Goal: Task Accomplishment & Management: Use online tool/utility

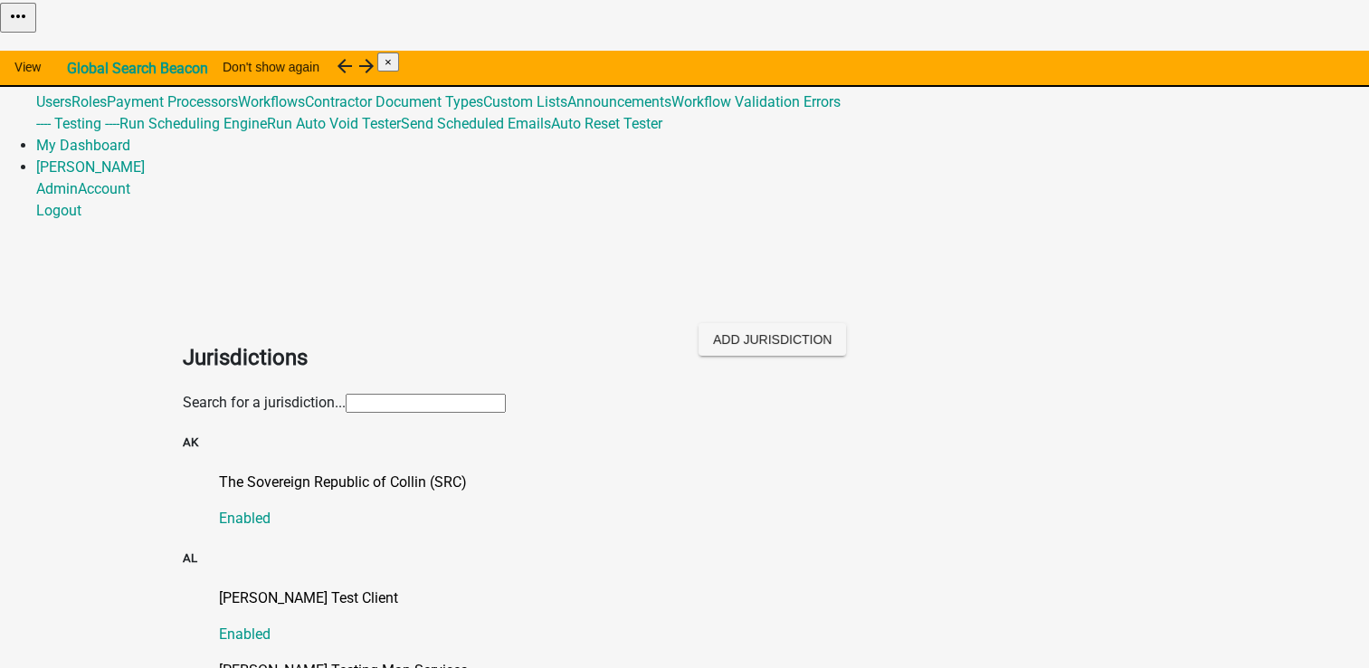
click at [824, 392] on div "Search for a jurisdiction..." at bounding box center [685, 403] width 1004 height 22
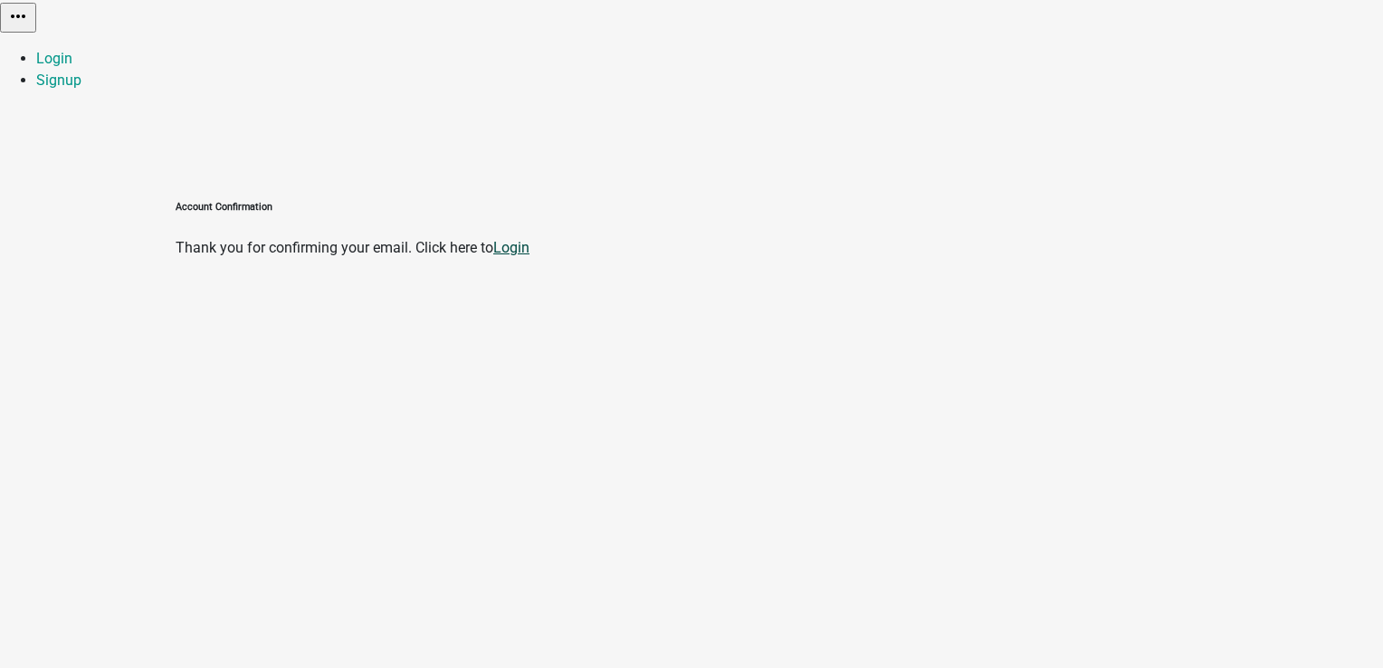
click at [529, 239] on link "Login" at bounding box center [511, 247] width 36 height 17
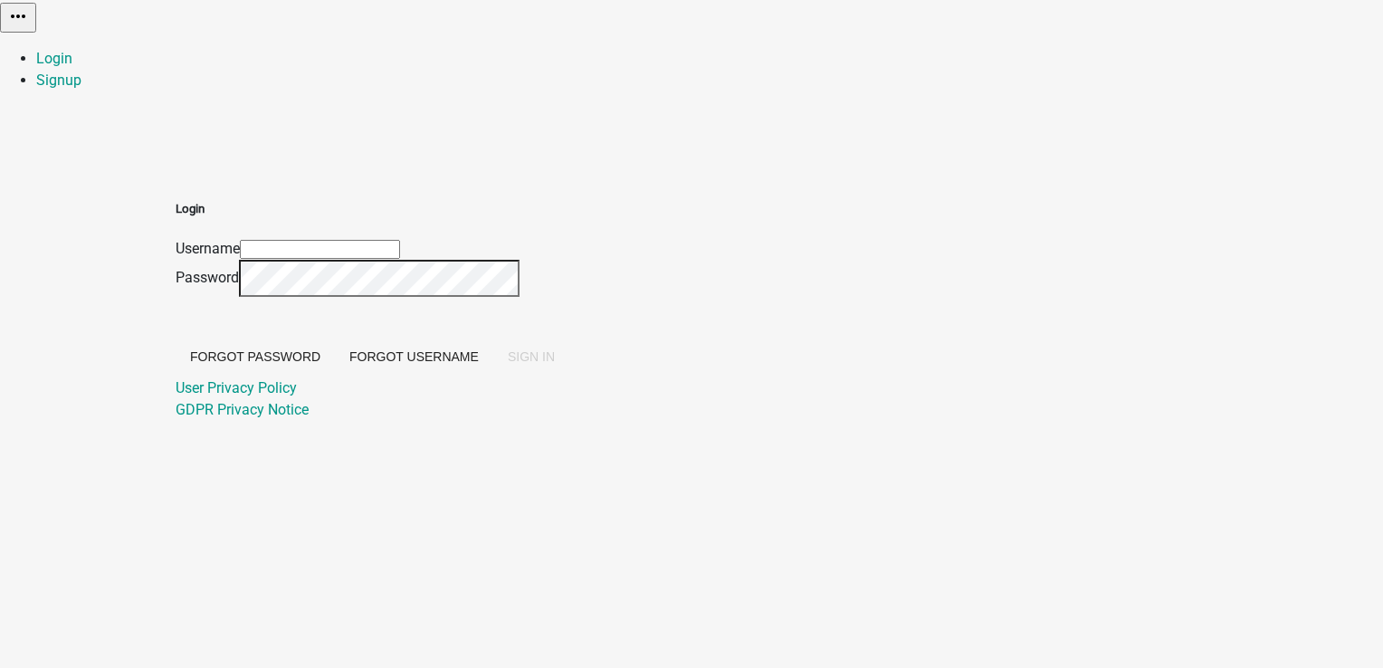
click at [569, 238] on div "Username" at bounding box center [373, 249] width 394 height 22
click at [400, 240] on input "Username" at bounding box center [320, 249] width 160 height 19
type input "[PERSON_NAME]"
click at [493, 340] on button "SIGN IN" at bounding box center [531, 356] width 76 height 33
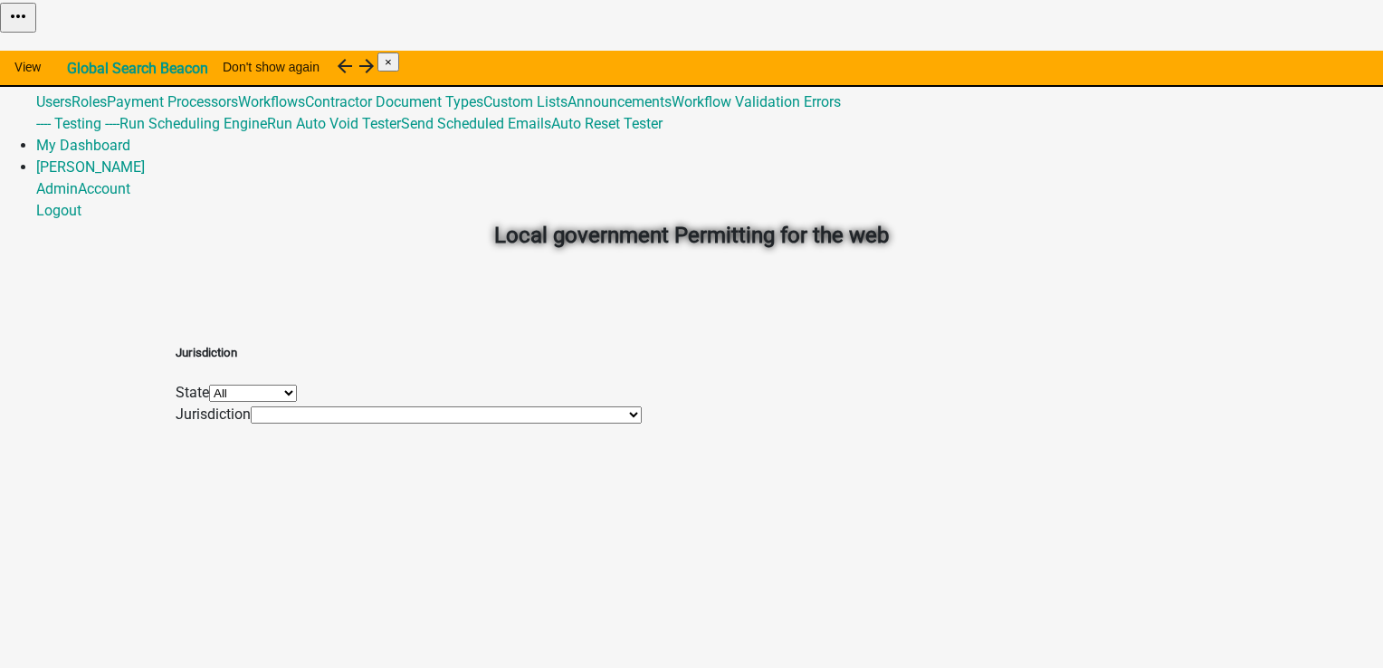
click at [78, 50] on link "Admin" at bounding box center [57, 58] width 42 height 17
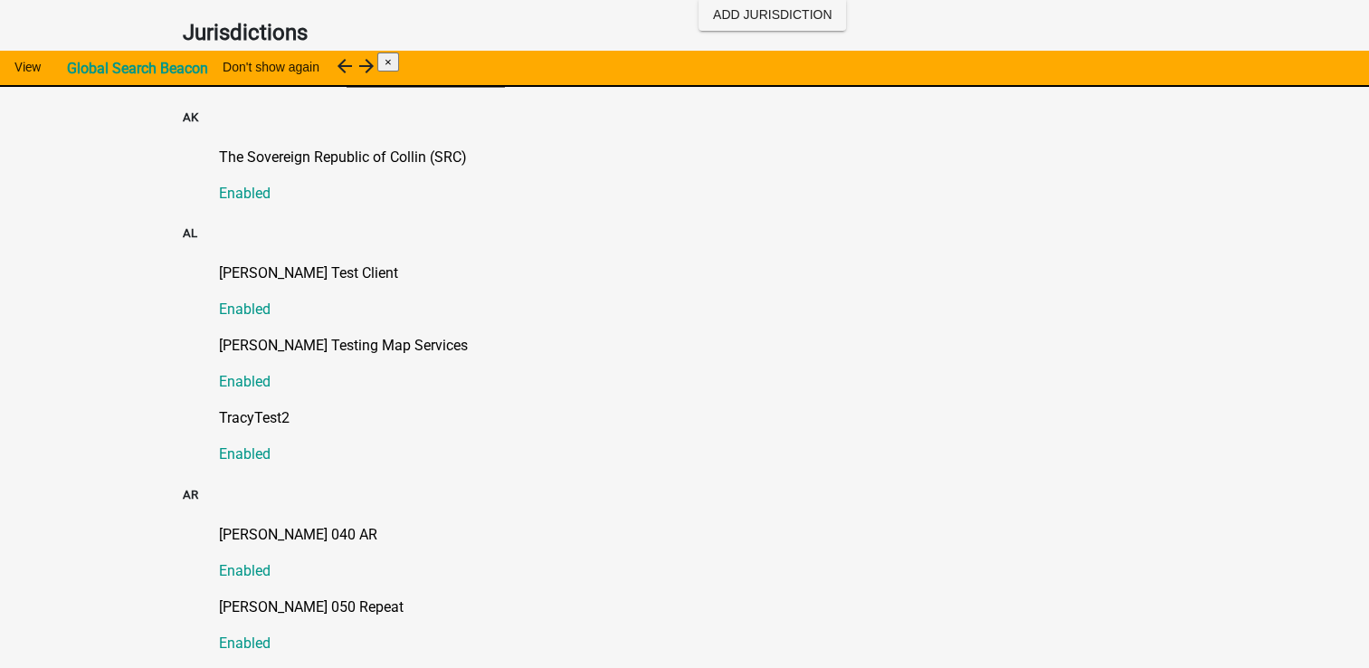
scroll to position [431, 0]
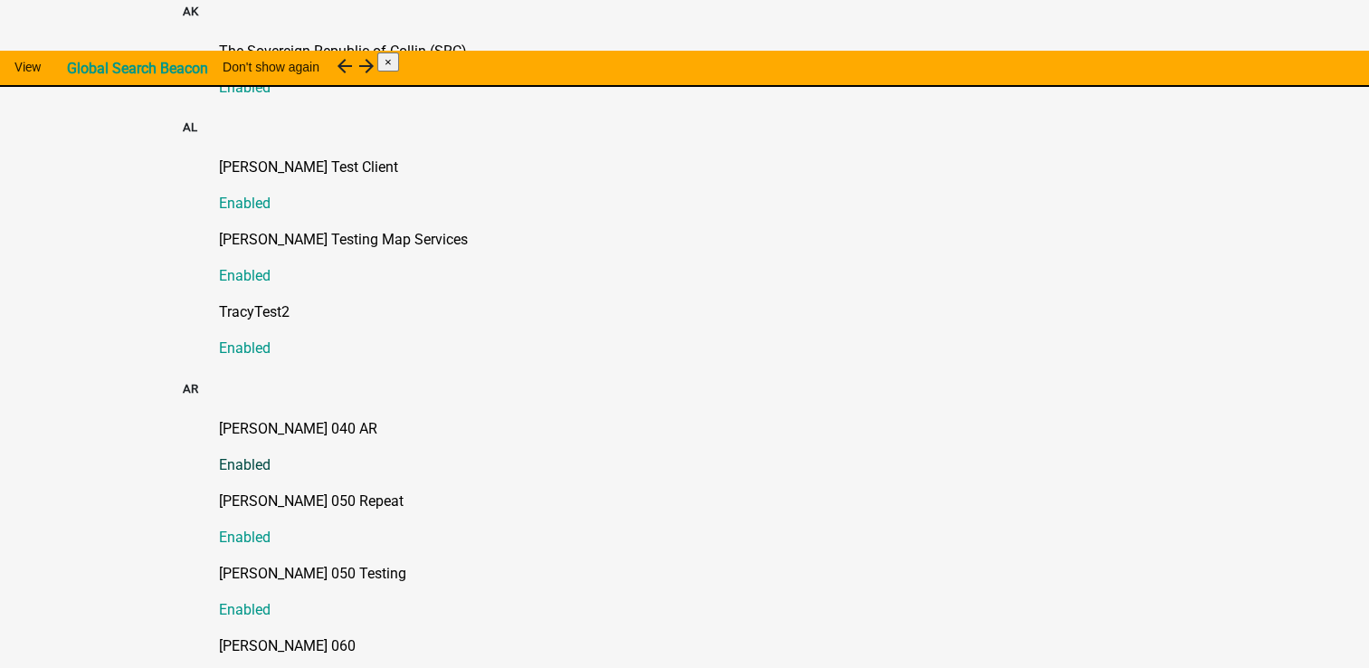
click at [240, 418] on p "[PERSON_NAME] 040 AR" at bounding box center [703, 429] width 968 height 22
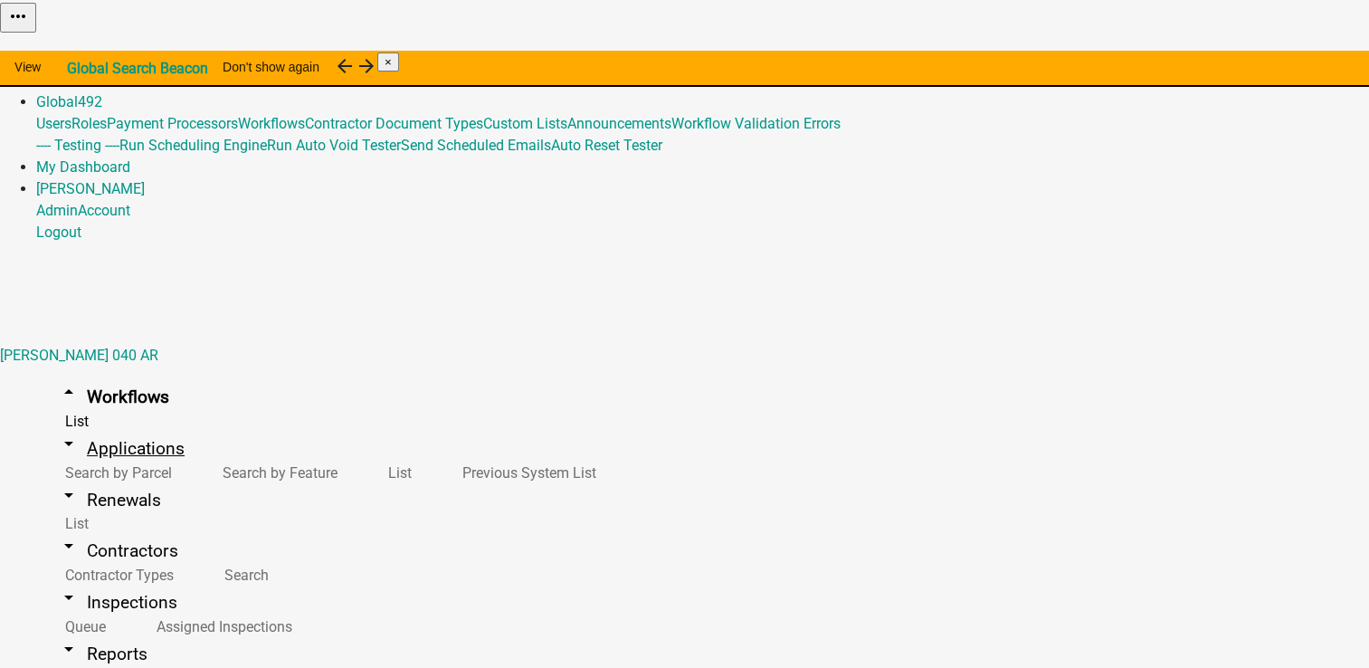
click at [51, 427] on link "arrow_drop_down Applications" at bounding box center [121, 448] width 170 height 43
click at [90, 376] on link "arrow_drop_down Workflows" at bounding box center [113, 397] width 155 height 43
click at [90, 427] on link "arrow_drop_down Applications" at bounding box center [121, 448] width 170 height 43
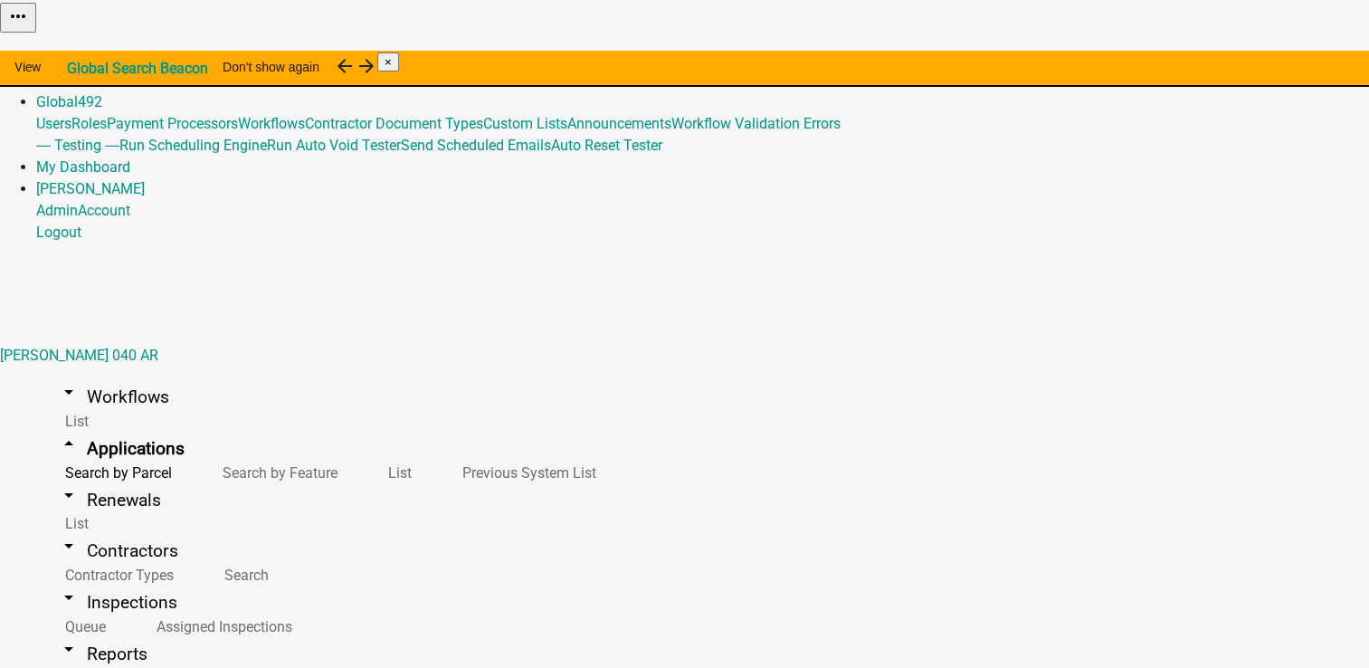
click at [109, 376] on link "arrow_drop_down Workflows" at bounding box center [113, 397] width 155 height 43
select select
select select "3"
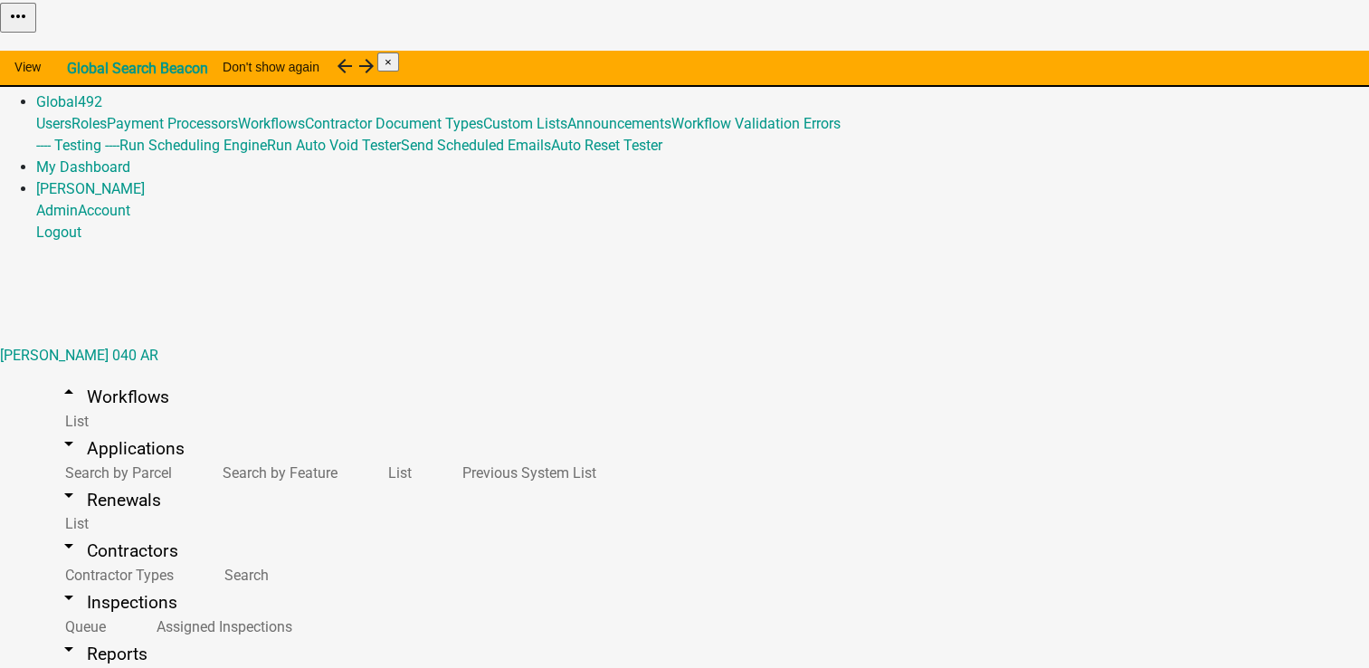
type input "Test Work Flow"
type textarea "This is a test"
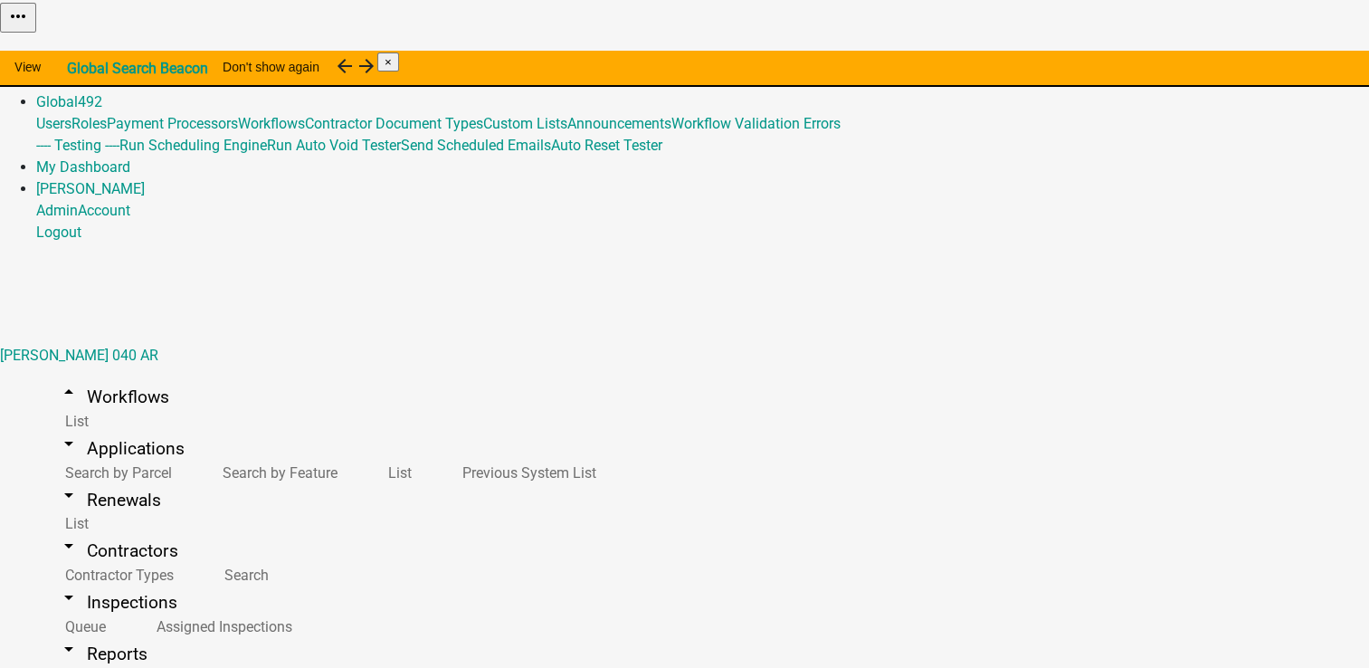
scroll to position [109, 0]
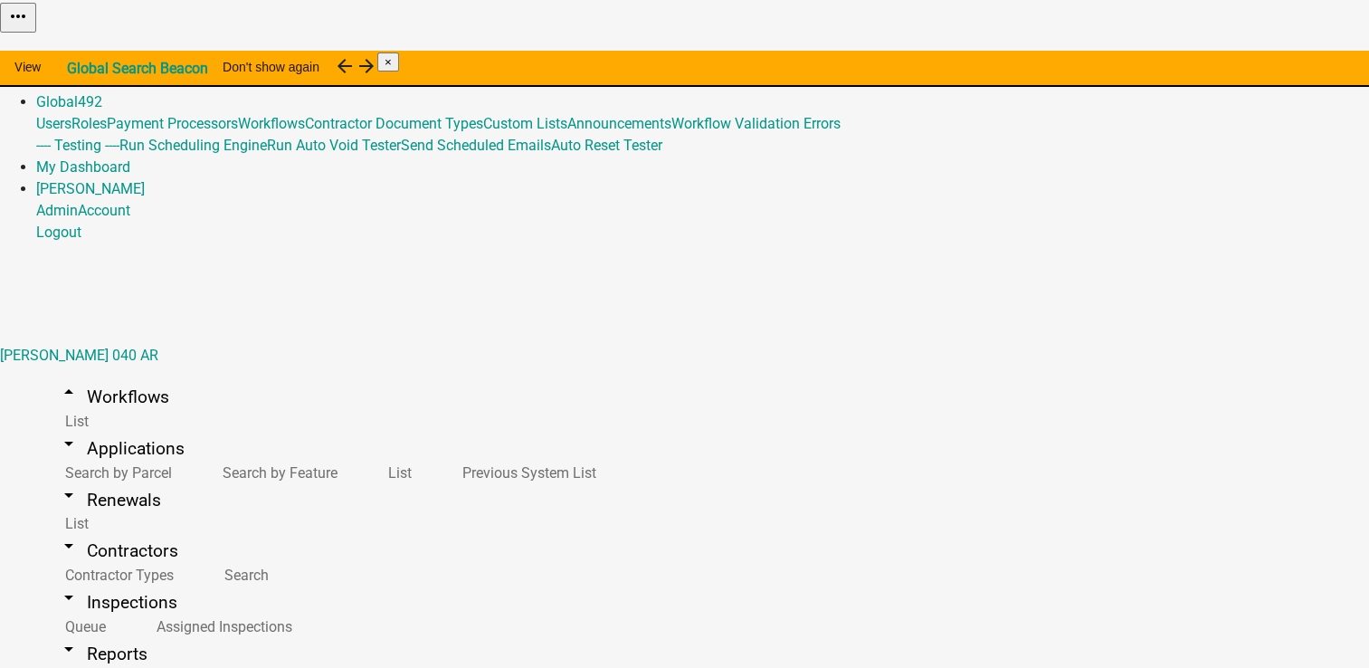
type textarea "TEST"
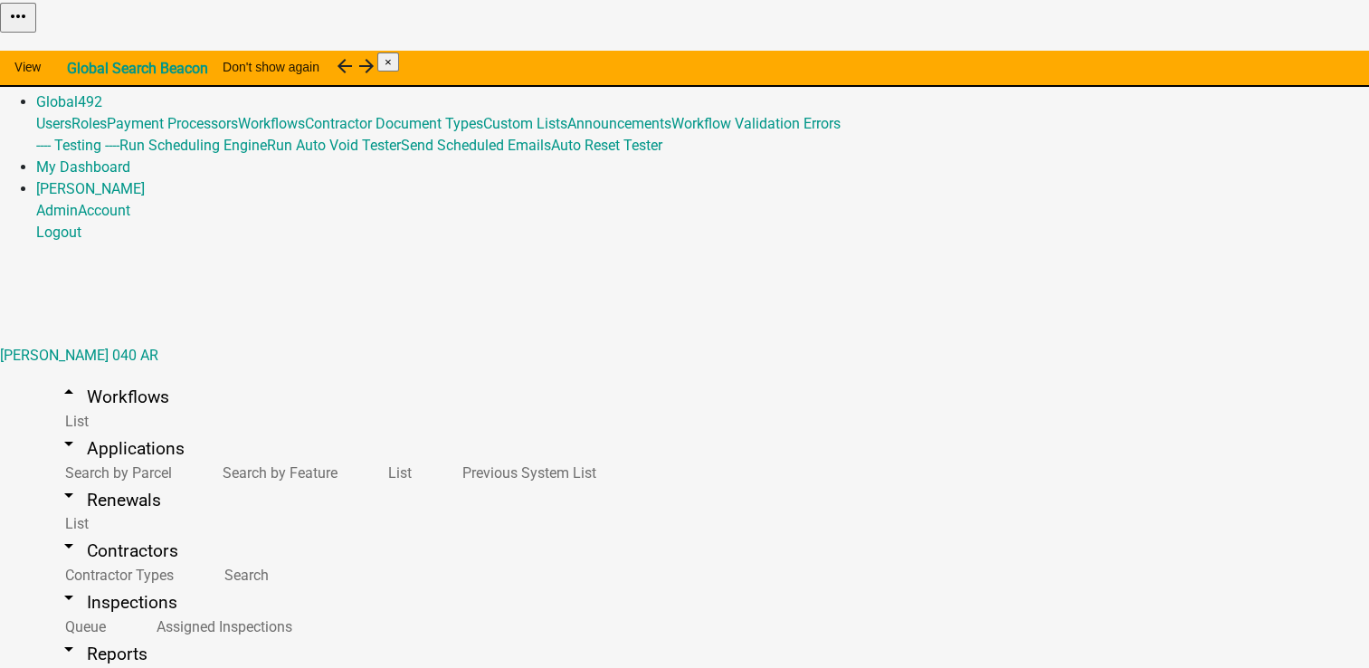
type input "1"
type input "4"
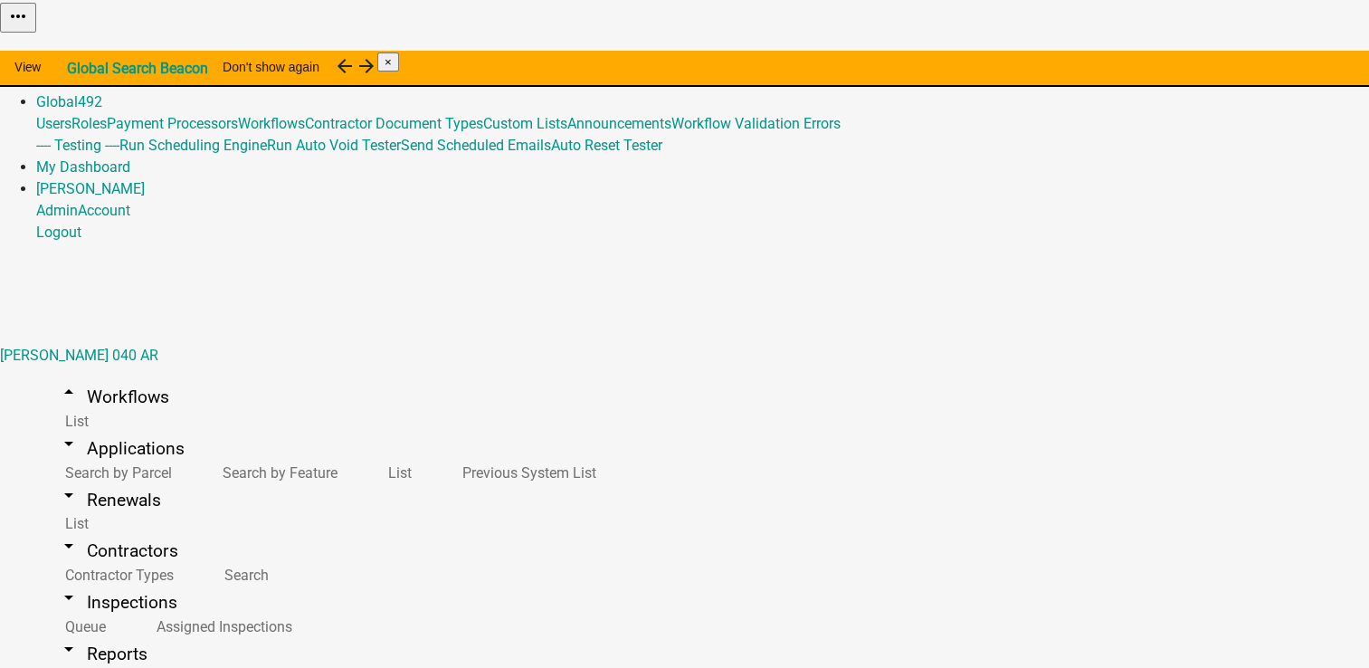
select select
select select "1"
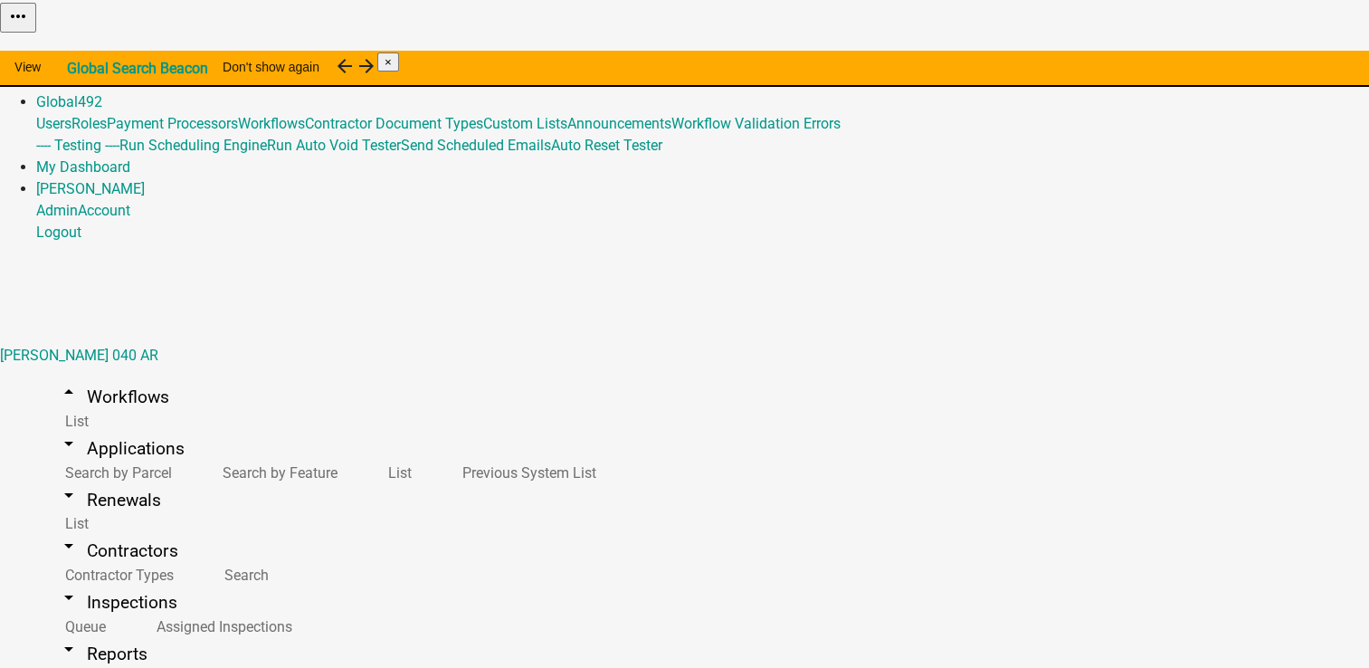
select select "1"
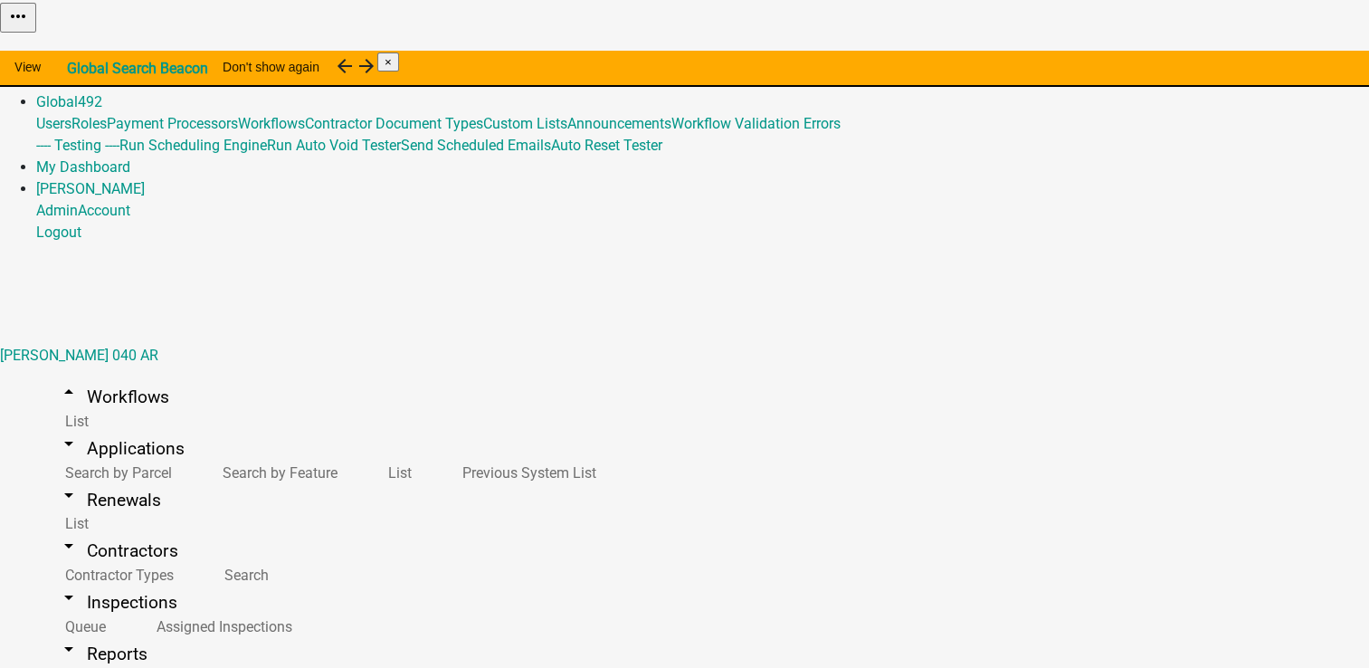
scroll to position [481, 0]
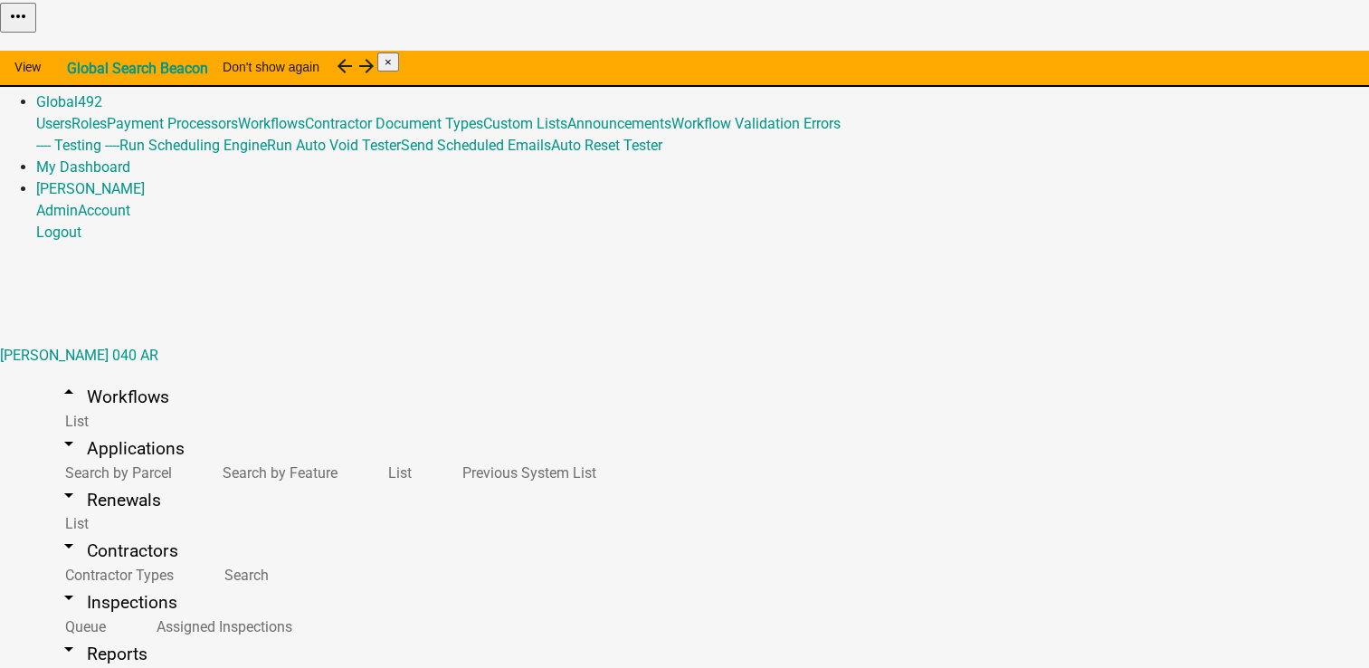
select select "c7dc1007-64de-426d-a522-046b6152312c"
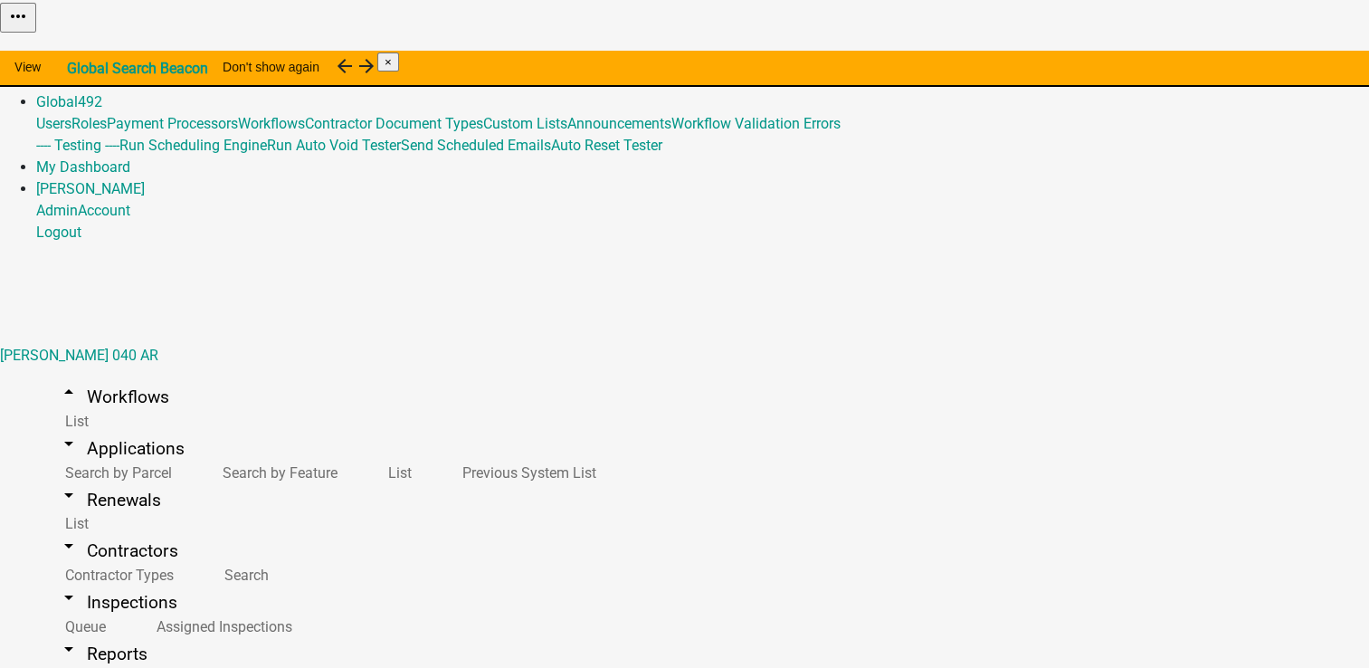
select select "4"
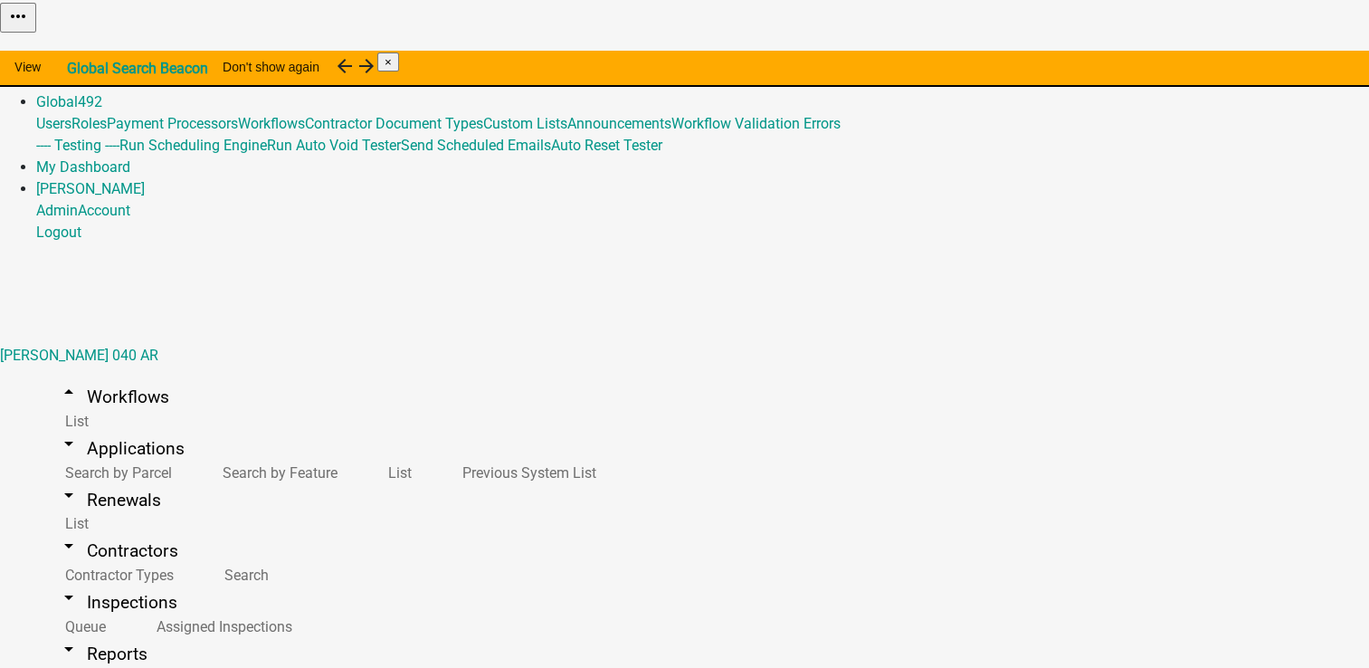
scroll to position [787, 0]
select select "1: Object"
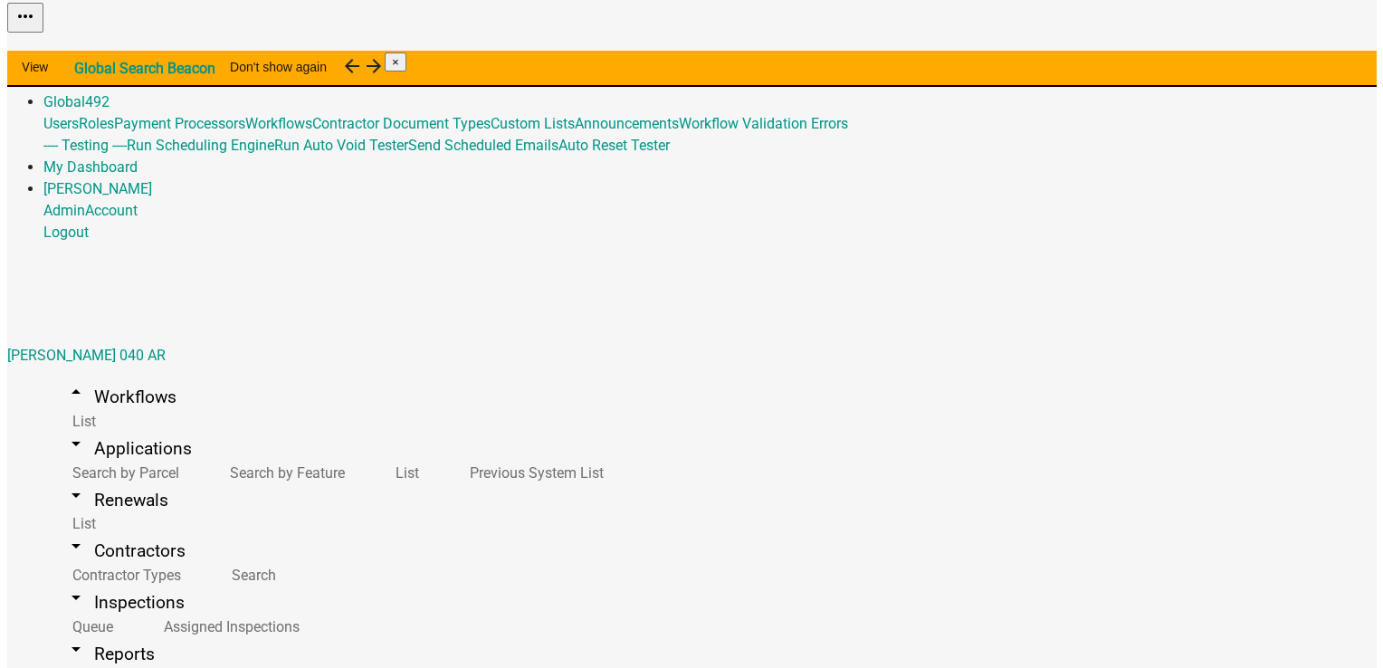
scroll to position [761, 0]
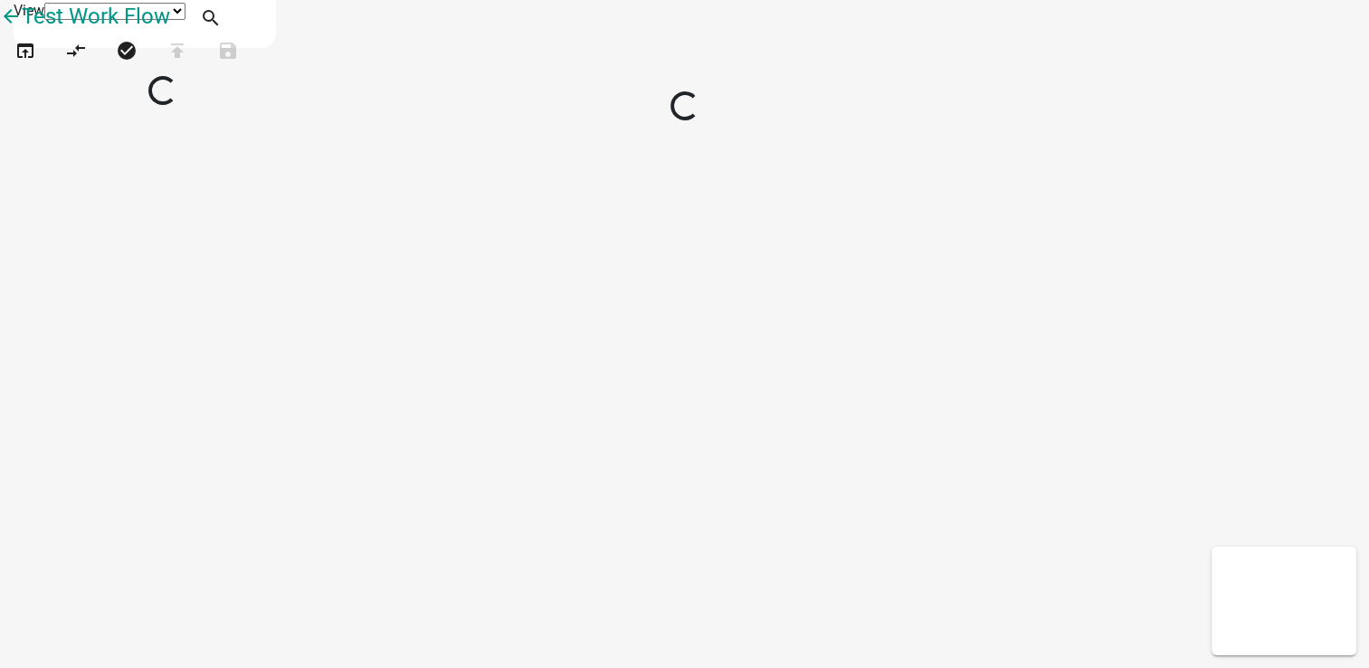
select select "1"
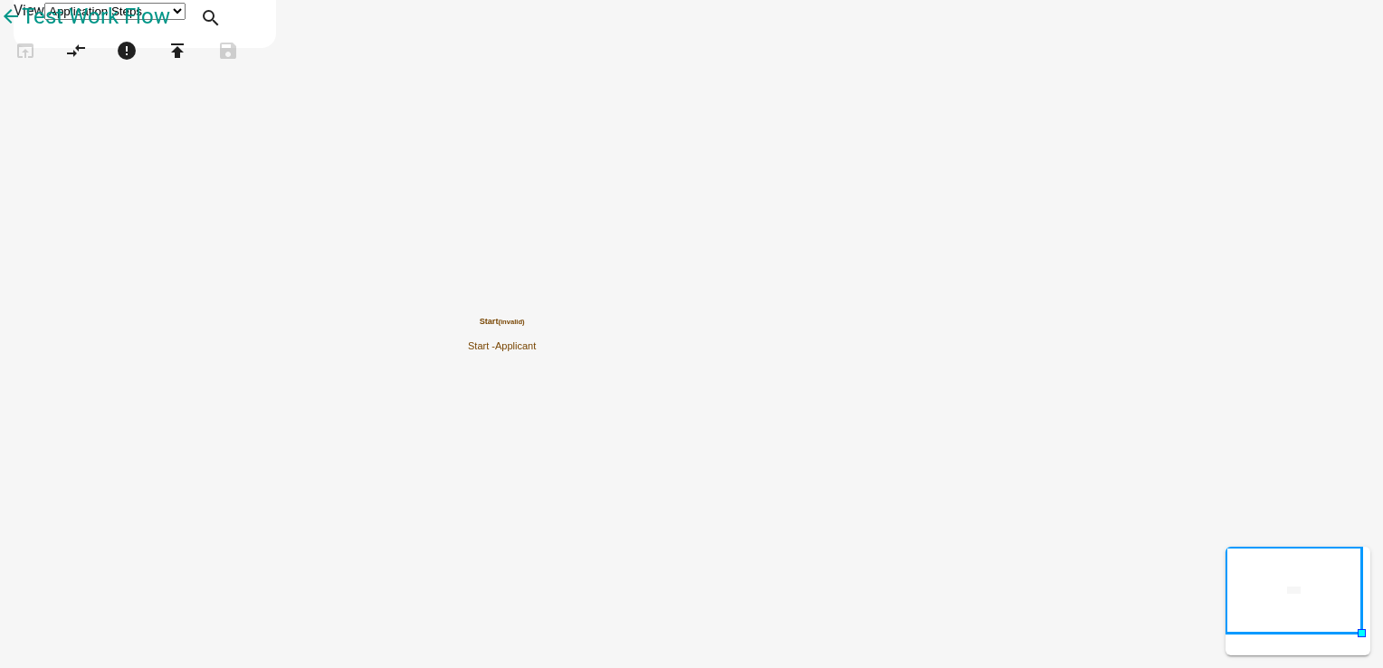
scroll to position [1336, 0]
drag, startPoint x: 119, startPoint y: 479, endPoint x: 789, endPoint y: 398, distance: 674.4
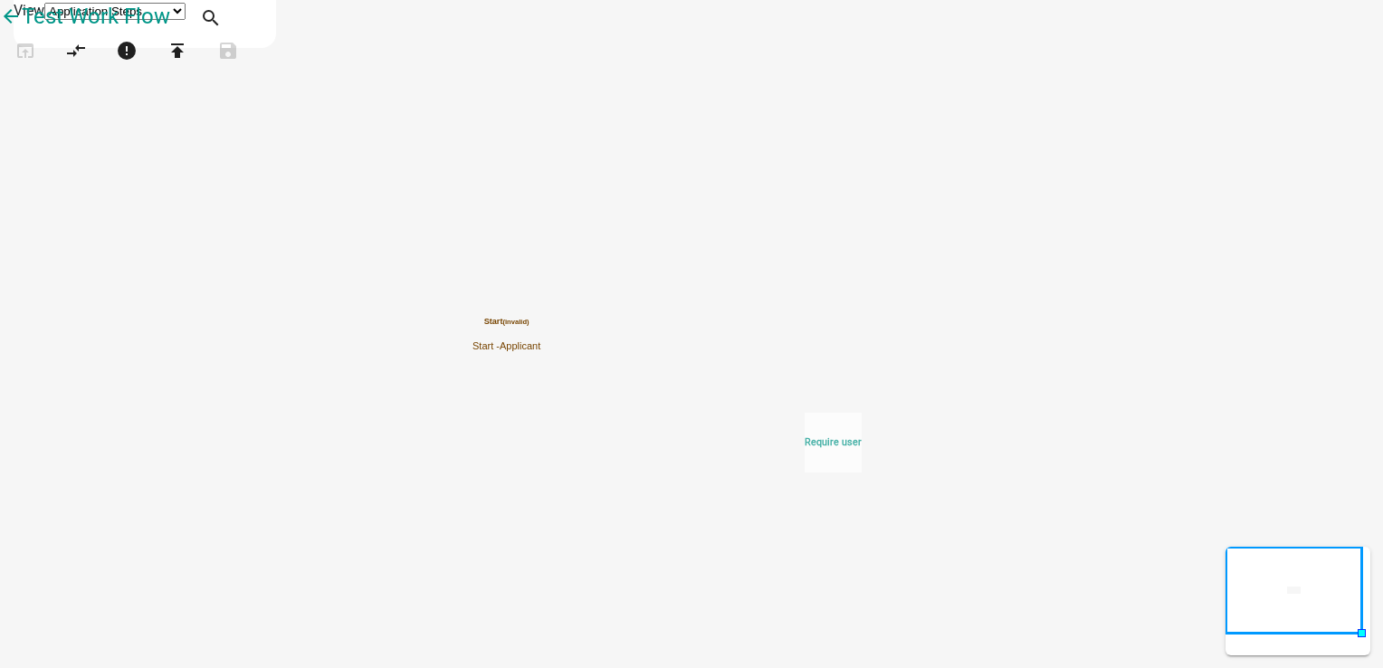
click at [789, 90] on div "arrow_back Test Work Flow open_in_browser compare_arrows error publish save App…" at bounding box center [691, 45] width 1383 height 90
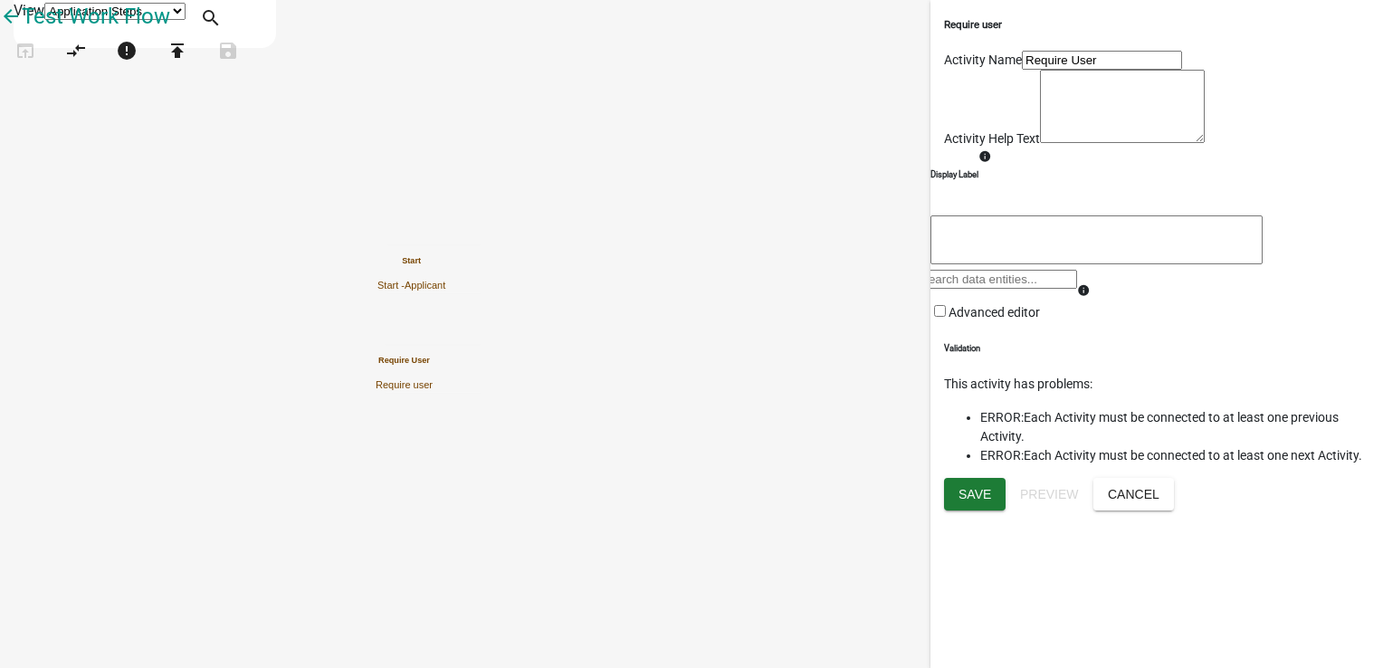
click at [1064, 143] on textarea at bounding box center [1122, 106] width 165 height 73
click at [1052, 264] on textarea at bounding box center [1096, 239] width 332 height 49
type textarea "User Details"
click at [814, 482] on icon "Start Start - Applicant Require User Require user" at bounding box center [691, 334] width 1381 height 666
click at [820, 502] on icon "Start Start - Applicant Require User (invalid) Require user" at bounding box center [691, 334] width 1381 height 666
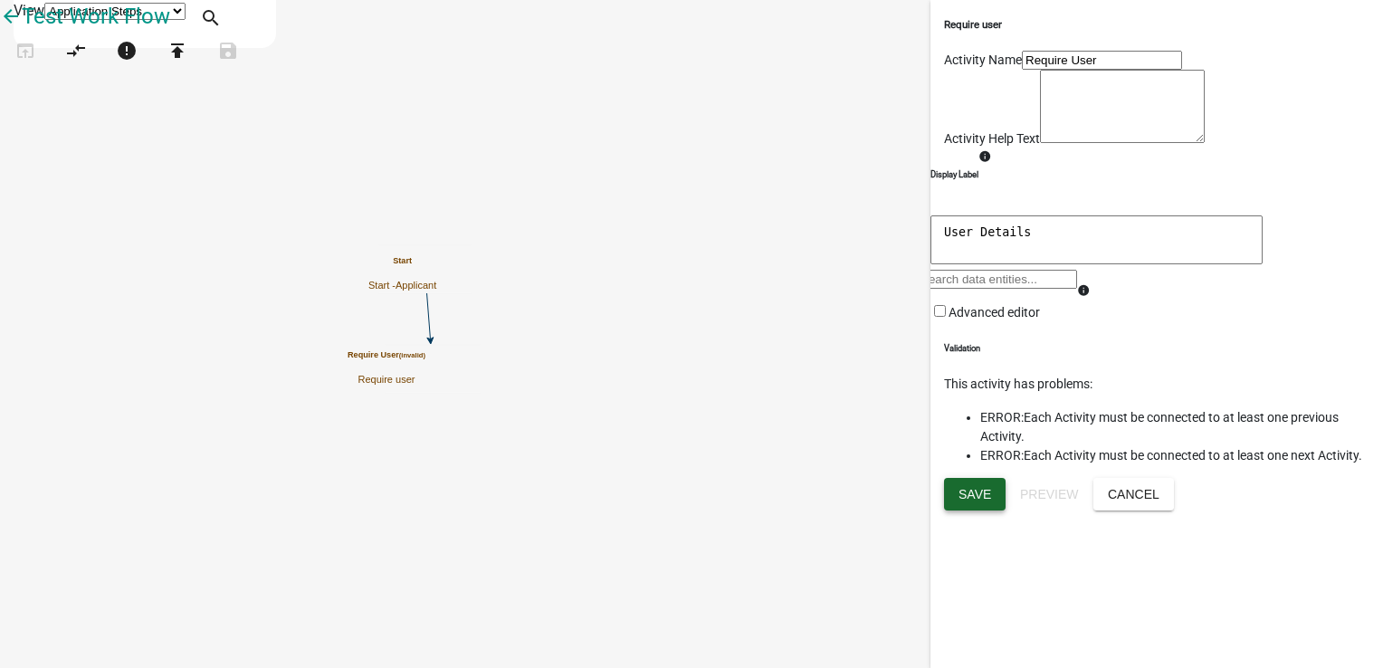
click at [977, 500] on span "Save" at bounding box center [974, 493] width 33 height 14
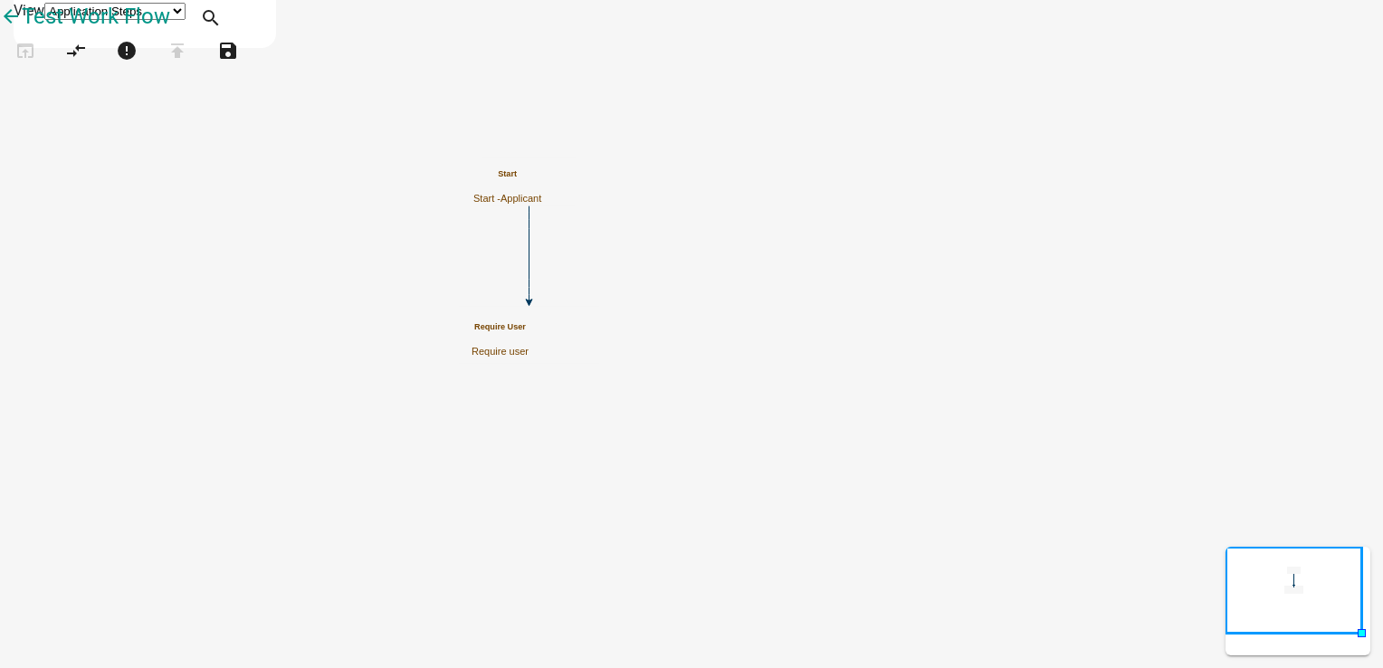
click at [528, 331] on h5 "Require User" at bounding box center [499, 327] width 57 height 10
click at [521, 326] on small "(invalid)" at bounding box center [508, 322] width 26 height 8
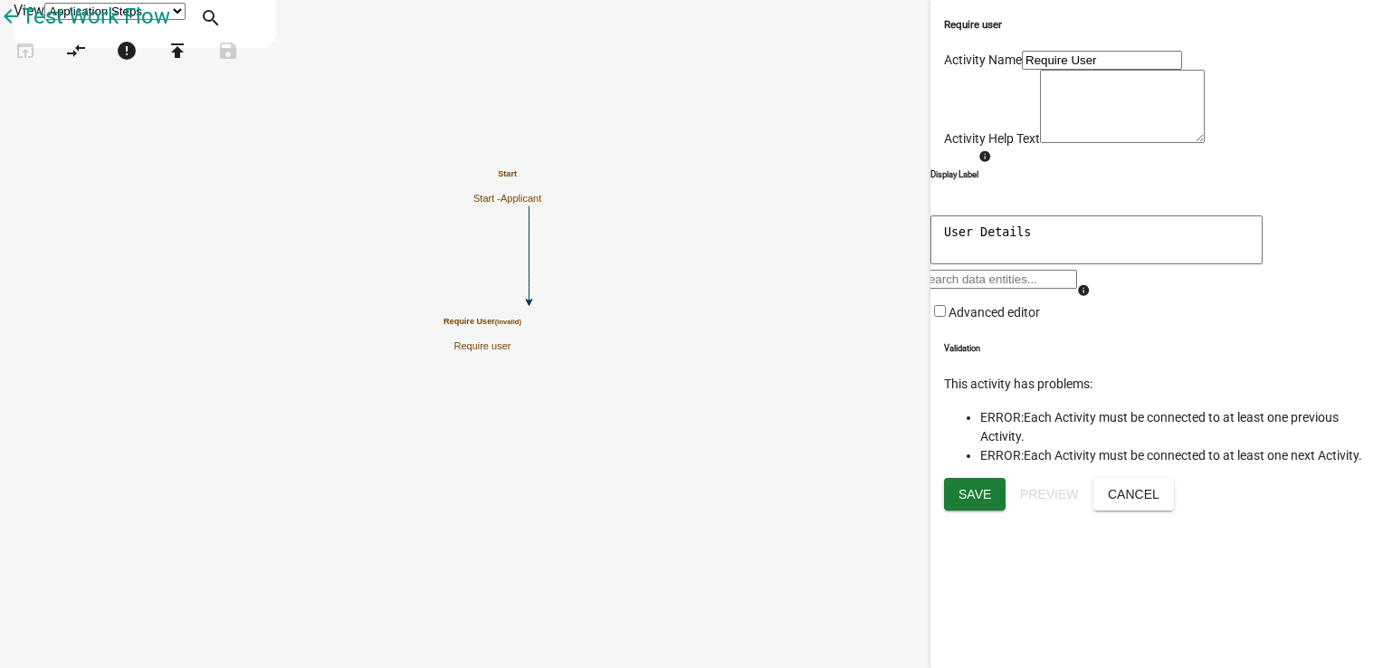
click at [1382, 494] on html "Internet Explorer does NOT work with GeoPermits. Get a new browser for more sec…" at bounding box center [691, 334] width 1383 height 668
click at [76, 473] on link "Form Collect required data via a form" at bounding box center [181, 502] width 290 height 59
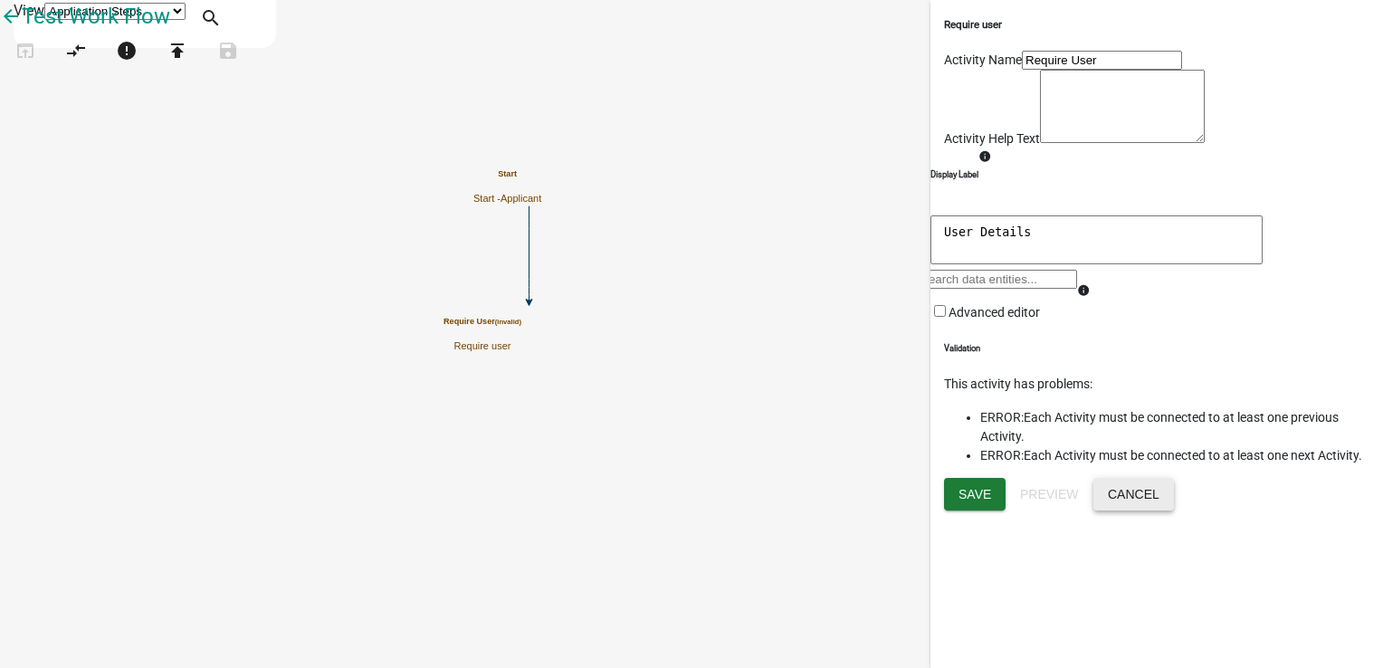
click at [1174, 510] on button "Cancel" at bounding box center [1133, 494] width 81 height 33
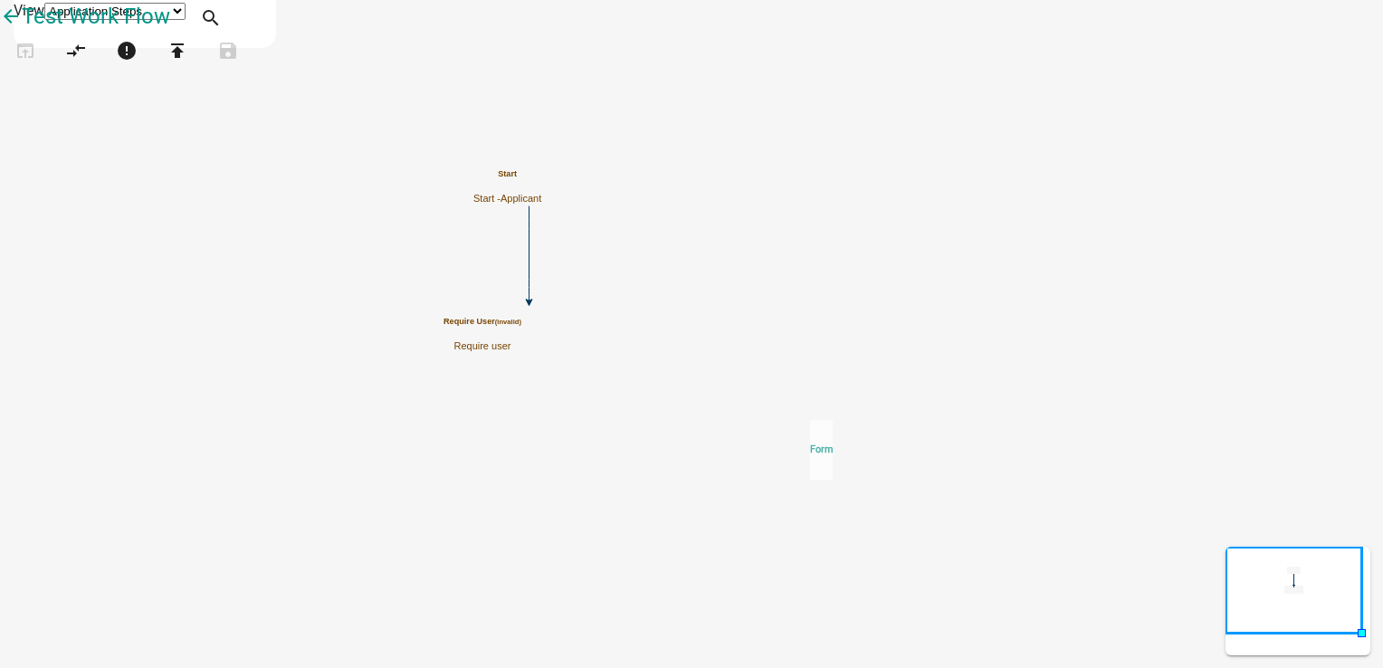
drag, startPoint x: 114, startPoint y: 365, endPoint x: 810, endPoint y: 404, distance: 697.0
click at [810, 90] on div "arrow_back Test Work Flow open_in_browser compare_arrows error publish save App…" at bounding box center [691, 45] width 1383 height 90
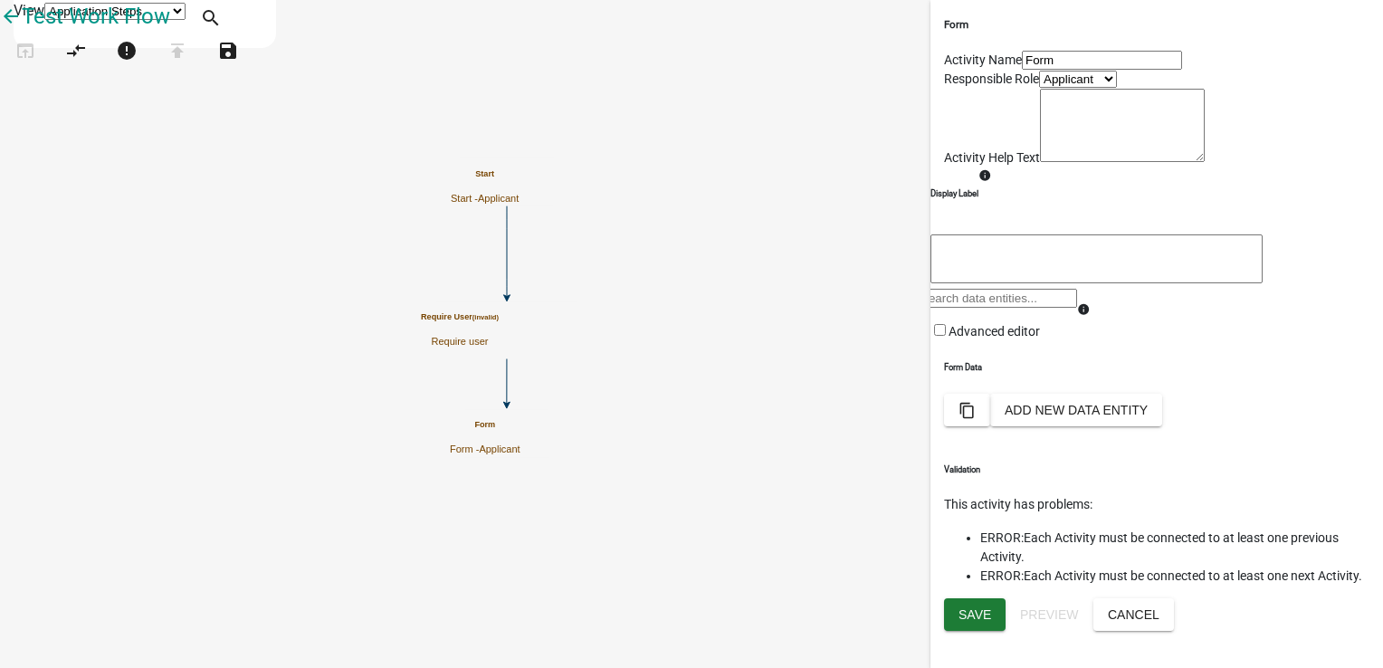
click at [851, 530] on icon "Start Start - Applicant Require User (invalid) Require user Form Form - Applica…" at bounding box center [691, 334] width 1381 height 666
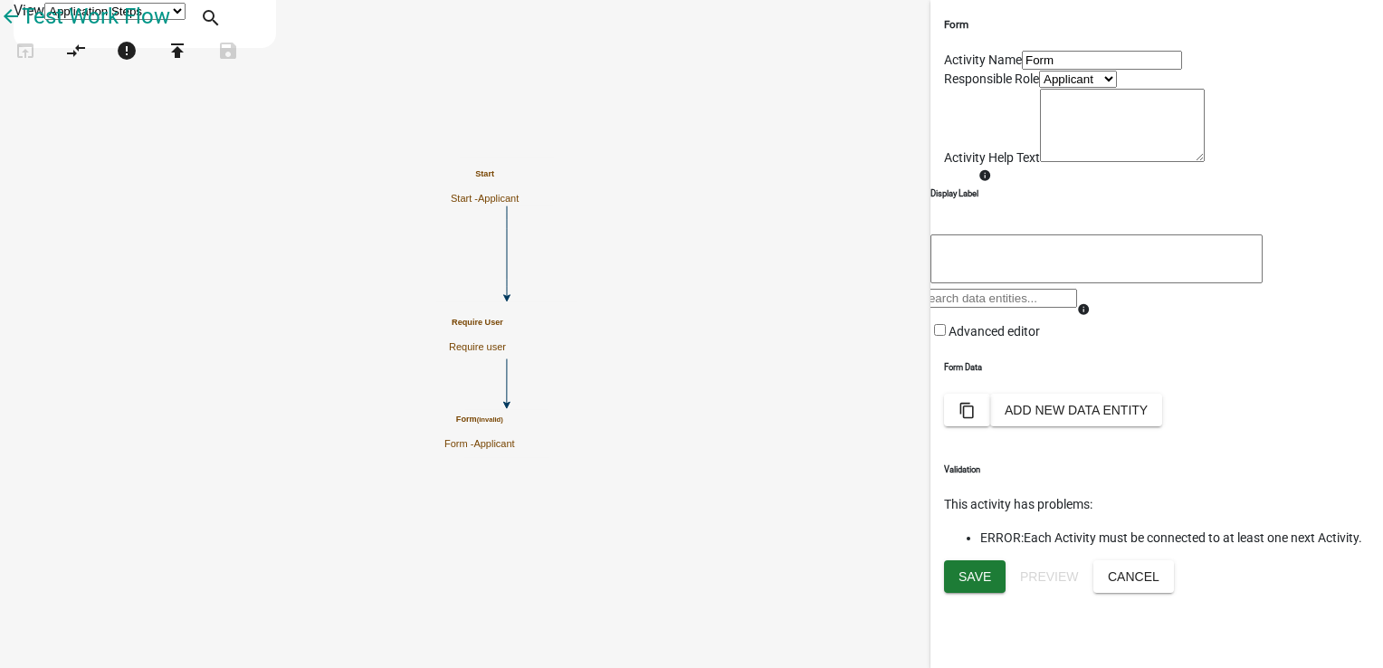
scroll to position [108, 0]
click at [1162, 426] on button "Add New Data Entity" at bounding box center [1076, 410] width 172 height 33
select select
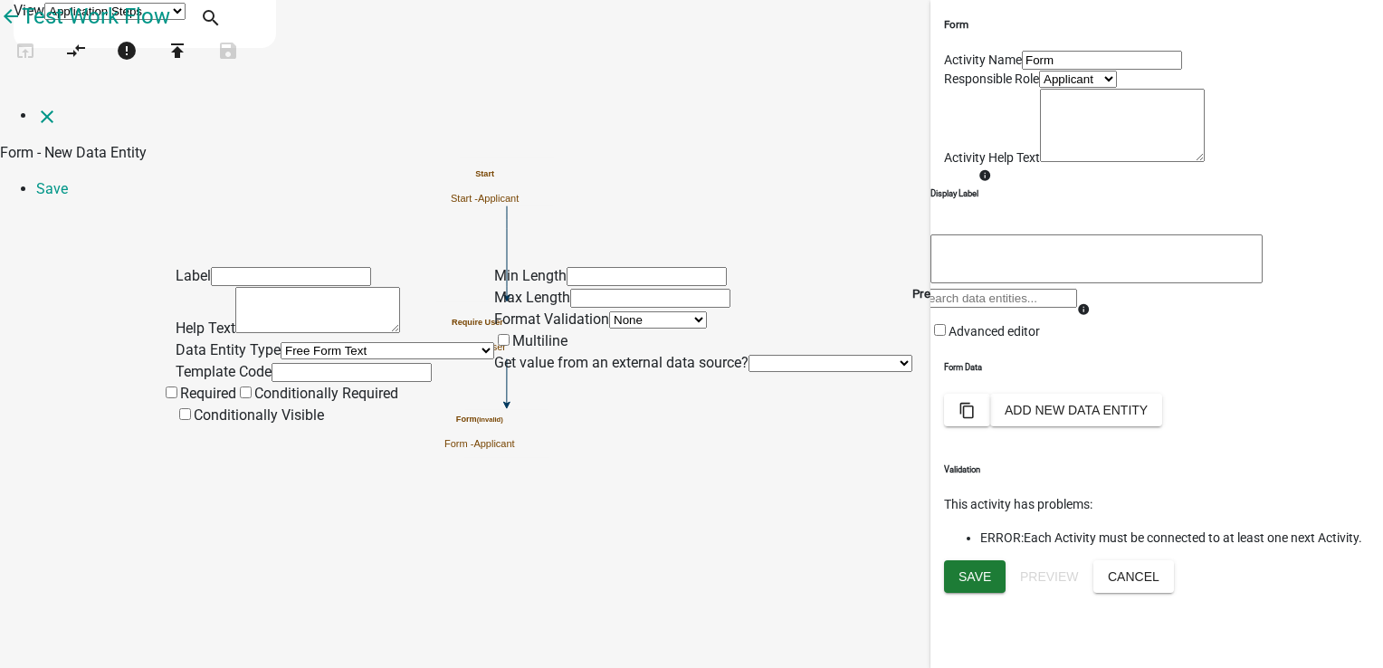
click at [368, 267] on input "text" at bounding box center [291, 276] width 160 height 19
type input "Name"
click at [954, 285] on div "Preview" at bounding box center [933, 294] width 42 height 18
click at [954, 285] on h5 "Preview" at bounding box center [933, 294] width 42 height 18
click at [954, 265] on div "Preview" at bounding box center [933, 345] width 42 height 161
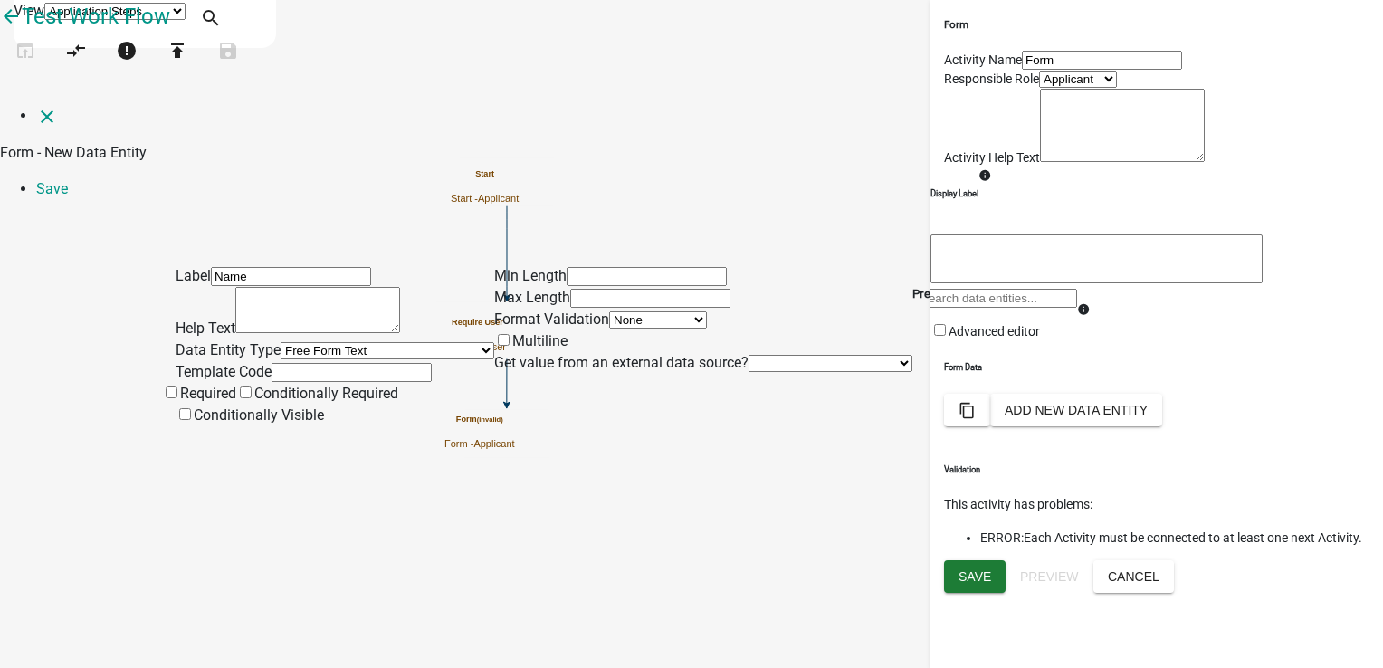
click at [180, 402] on span at bounding box center [180, 393] width 0 height 17
click at [177, 398] on input "Required" at bounding box center [172, 392] width 12 height 12
click at [587, 267] on input "text" at bounding box center [646, 276] width 160 height 19
click at [720, 289] on input "text" at bounding box center [650, 298] width 160 height 19
type input "50"
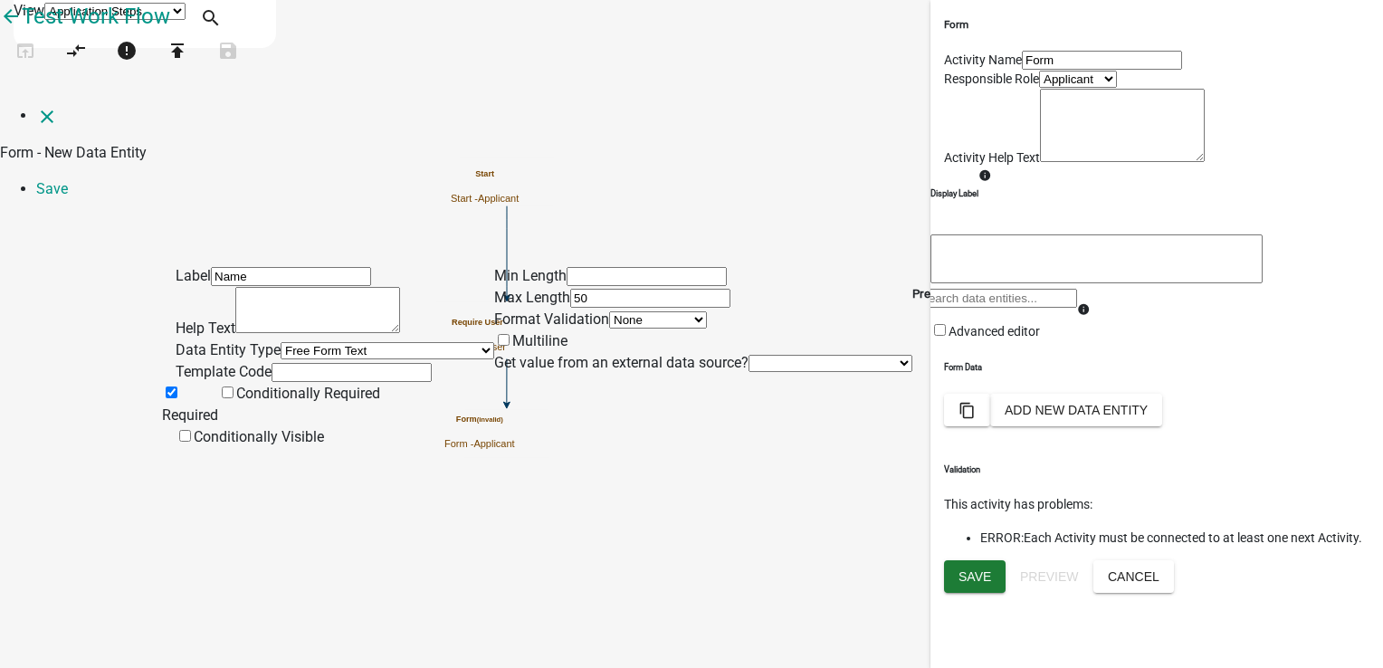
click at [609, 311] on select "None Email PhoneNumber" at bounding box center [658, 319] width 98 height 17
click at [376, 287] on textarea at bounding box center [317, 310] width 165 height 46
type textarea "Enter your name"
click at [1336, 178] on li "Save" at bounding box center [709, 189] width 1346 height 22
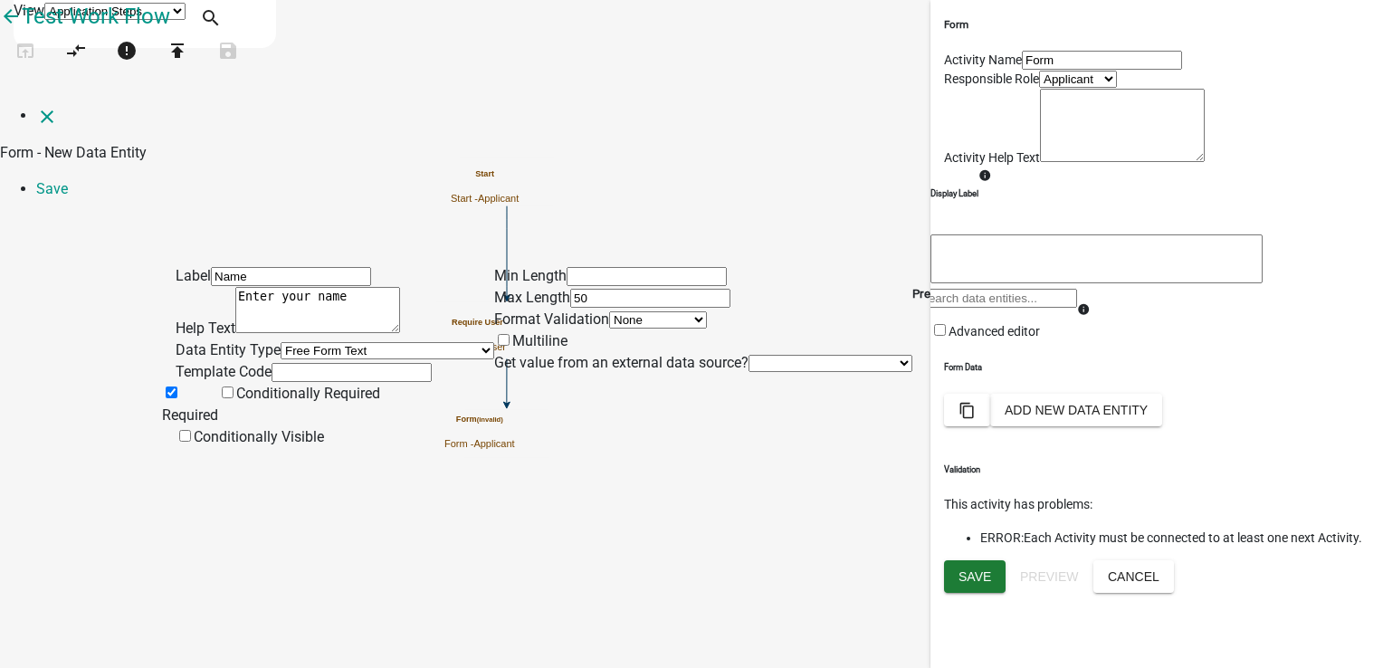
click at [1307, 214] on div "Label Name Help Text Enter your name Data Entity Type Free Form Text Document D…" at bounding box center [691, 330] width 1383 height 233
click at [1343, 178] on li "Save" at bounding box center [709, 189] width 1346 height 22
click at [1338, 178] on li "Save" at bounding box center [709, 189] width 1346 height 22
click at [954, 265] on div "Preview" at bounding box center [933, 356] width 42 height 183
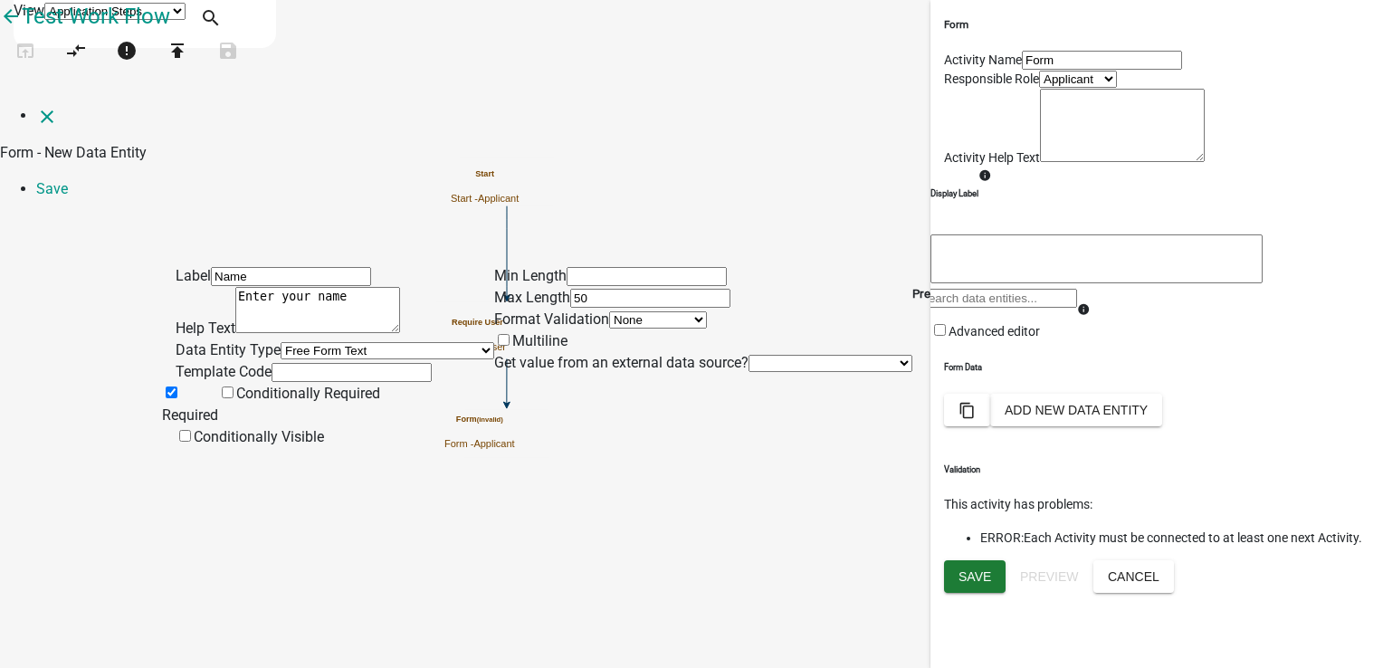
click at [609, 311] on select "None Email PhoneNumber" at bounding box center [658, 319] width 98 height 17
click at [570, 267] on input "text" at bounding box center [646, 276] width 160 height 19
click at [1350, 178] on li "Save" at bounding box center [709, 189] width 1346 height 22
click at [36, 106] on icon "close" at bounding box center [47, 117] width 22 height 22
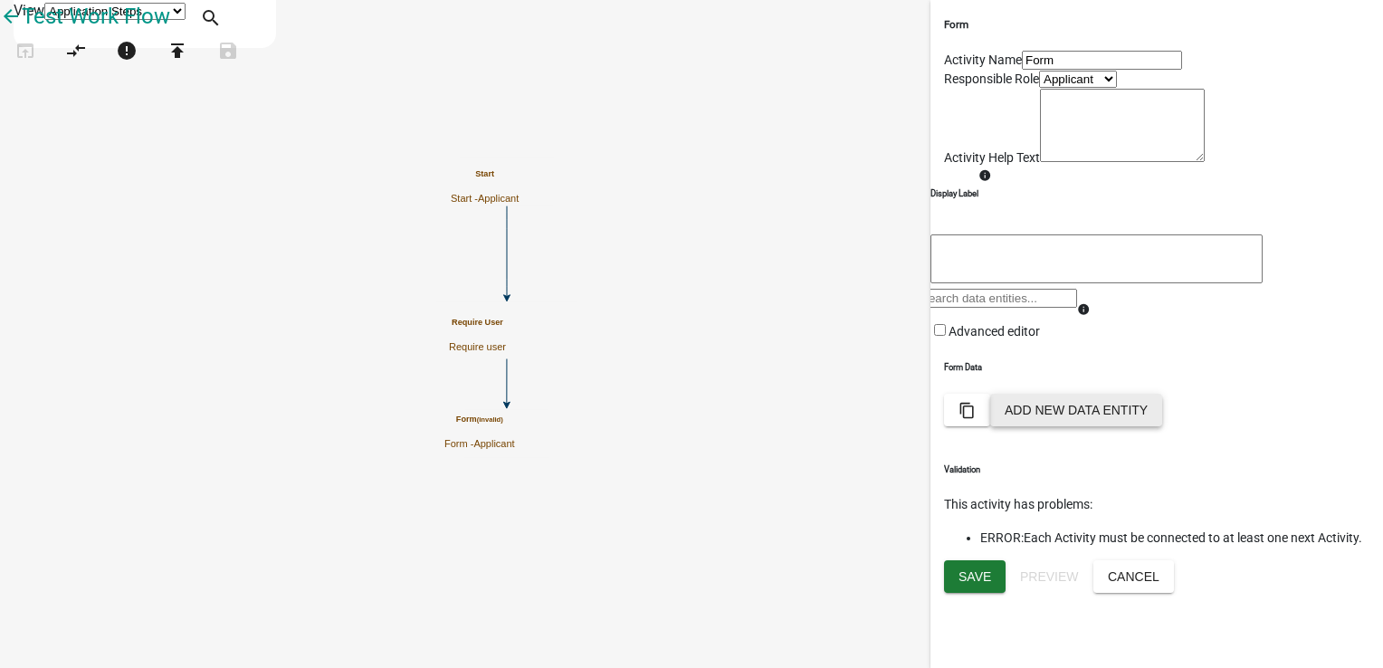
click at [1162, 426] on button "Add New Data Entity" at bounding box center [1076, 410] width 172 height 33
select select
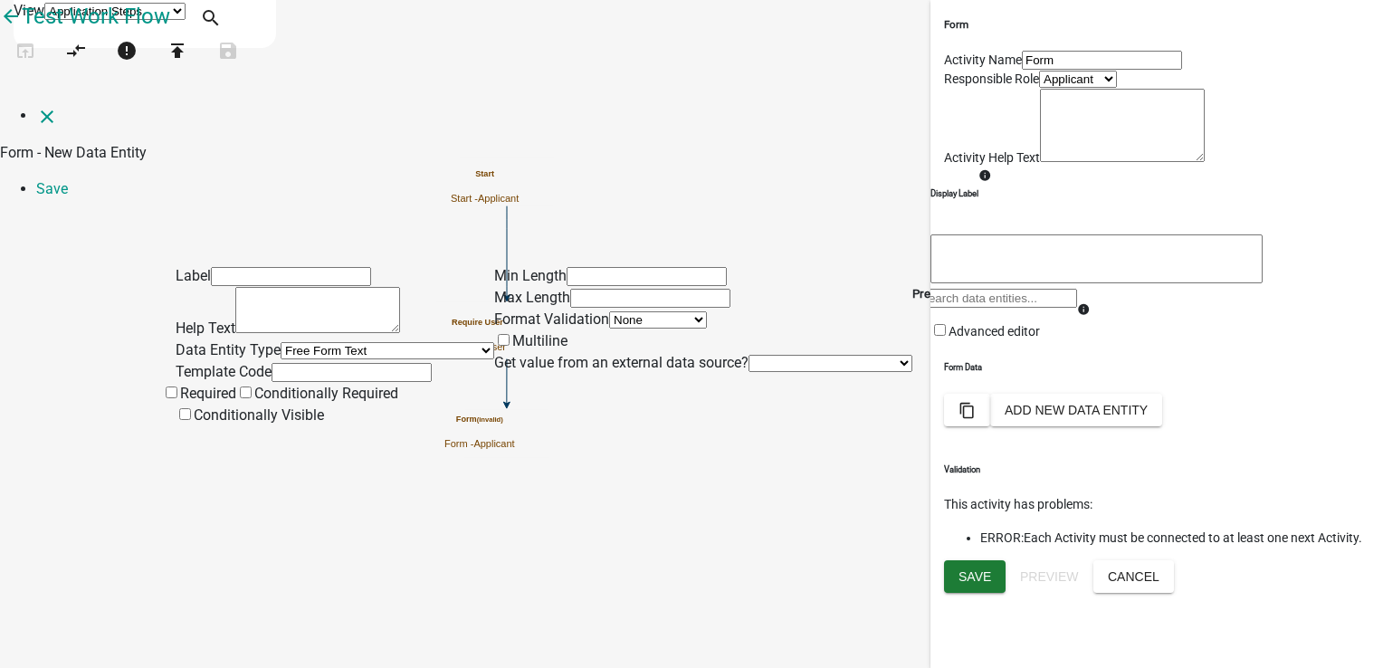
click at [1339, 178] on li "Save" at bounding box center [709, 189] width 1346 height 22
click at [180, 402] on span at bounding box center [180, 393] width 0 height 17
click at [177, 398] on input "Required" at bounding box center [172, 392] width 12 height 12
click at [303, 369] on input "text" at bounding box center [351, 372] width 160 height 19
click at [710, 430] on div "Min Length Max Length Format Validation None Email PhoneNumber Multiline Get va…" at bounding box center [703, 356] width 418 height 183
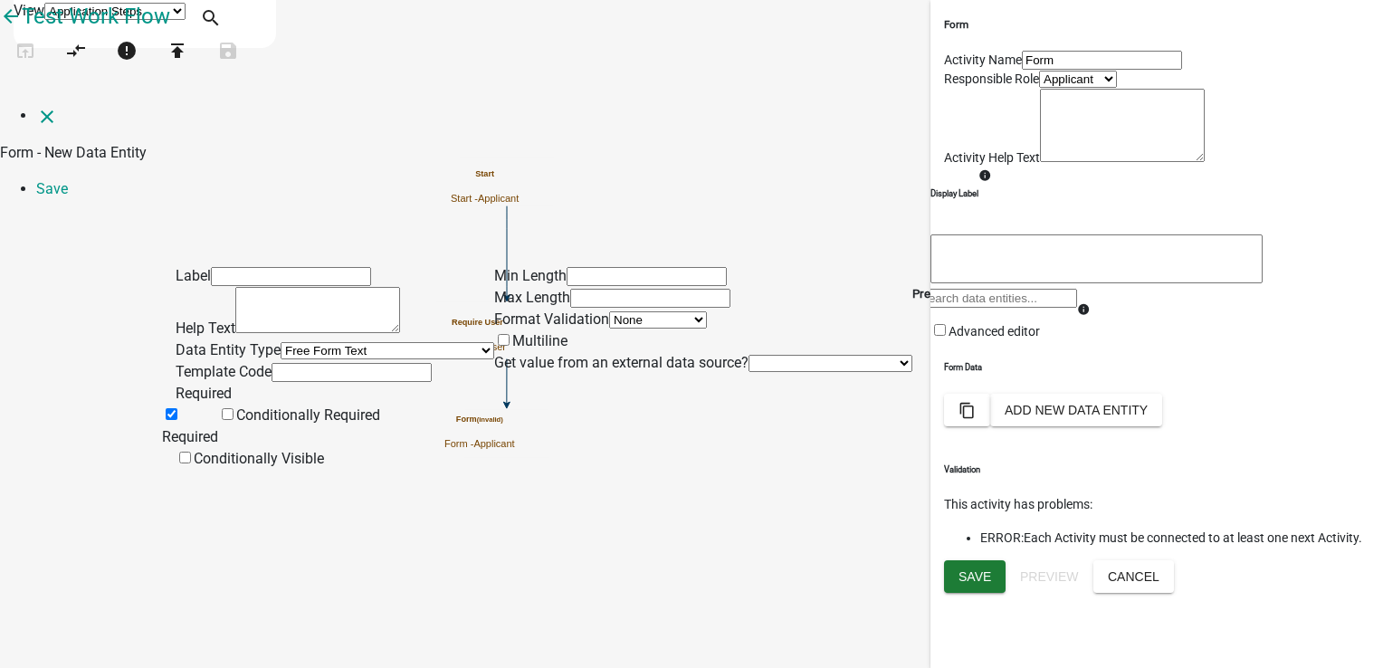
click at [1339, 178] on li "Save" at bounding box center [709, 189] width 1346 height 22
click at [36, 106] on icon "close" at bounding box center [47, 117] width 22 height 22
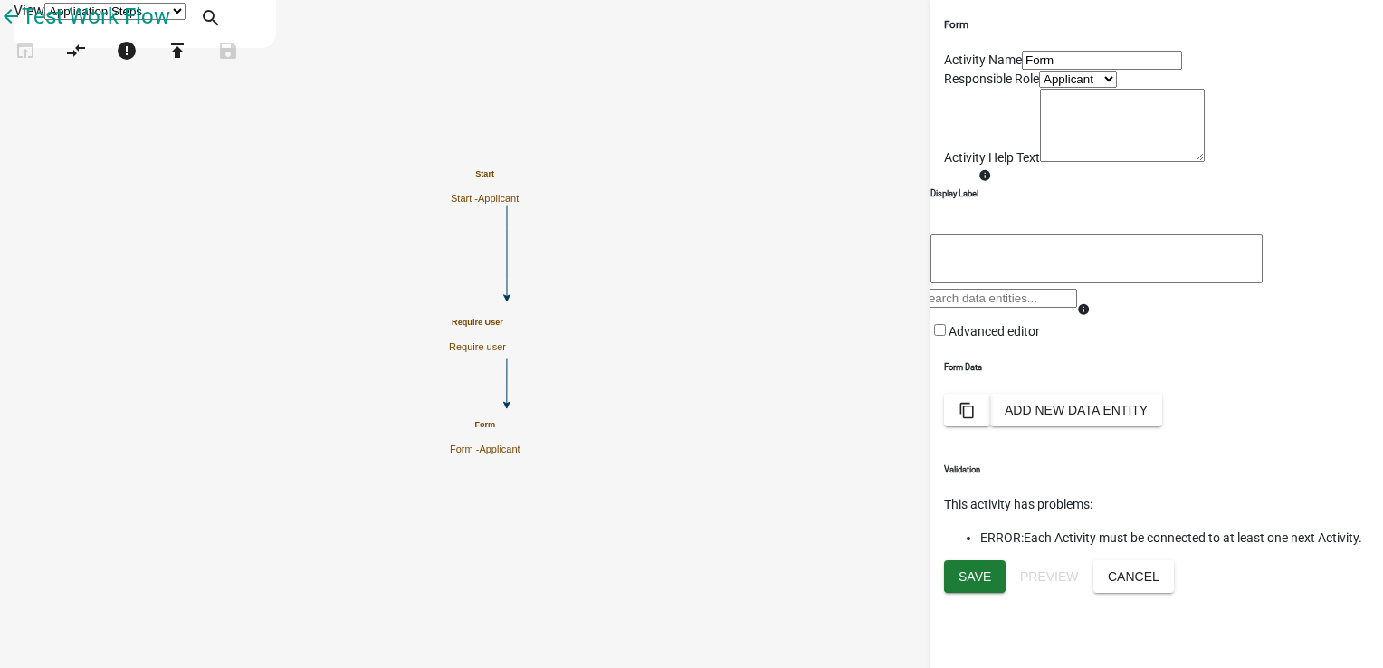
click at [101, 289] on link "End End the workflow" at bounding box center [181, 318] width 290 height 59
drag, startPoint x: 69, startPoint y: 217, endPoint x: 796, endPoint y: 498, distance: 779.7
click at [796, 90] on div "arrow_back Test Work Flow open_in_browser compare_arrows error publish save App…" at bounding box center [691, 45] width 1383 height 90
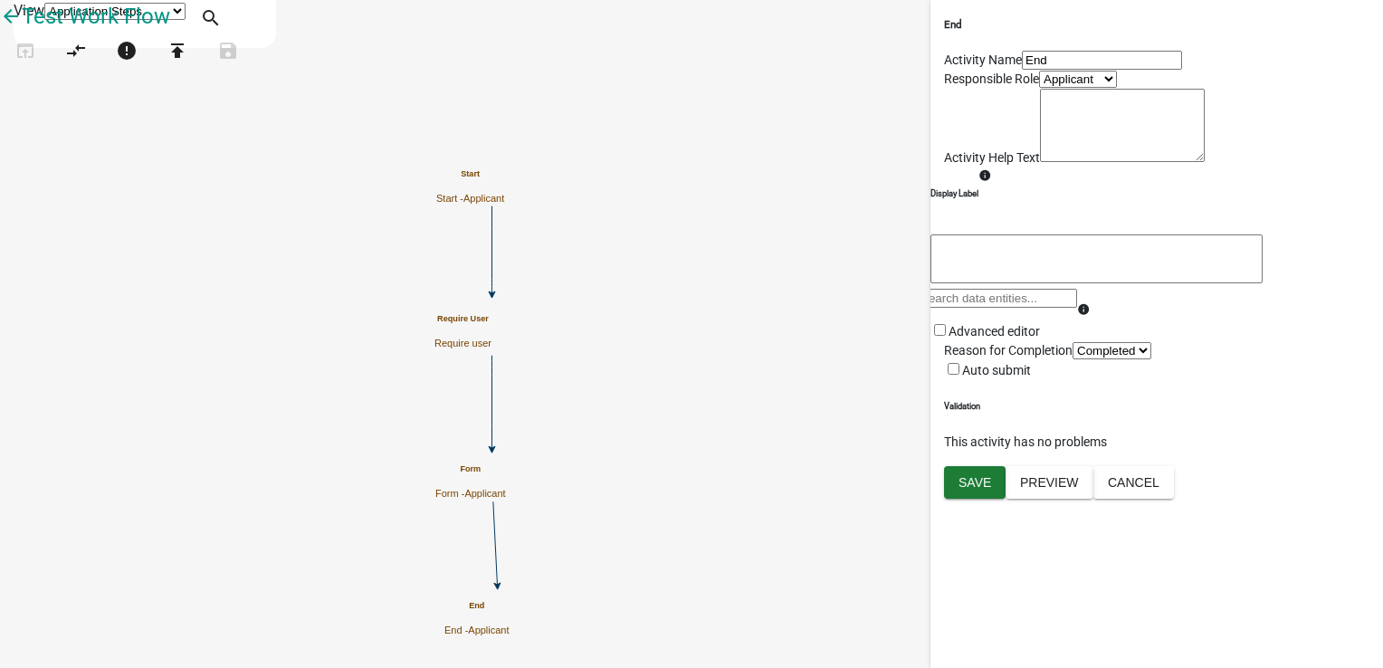
click at [632, 531] on icon "Start Start - Applicant Require User Require user Form Form - Applicant End End…" at bounding box center [691, 334] width 1381 height 666
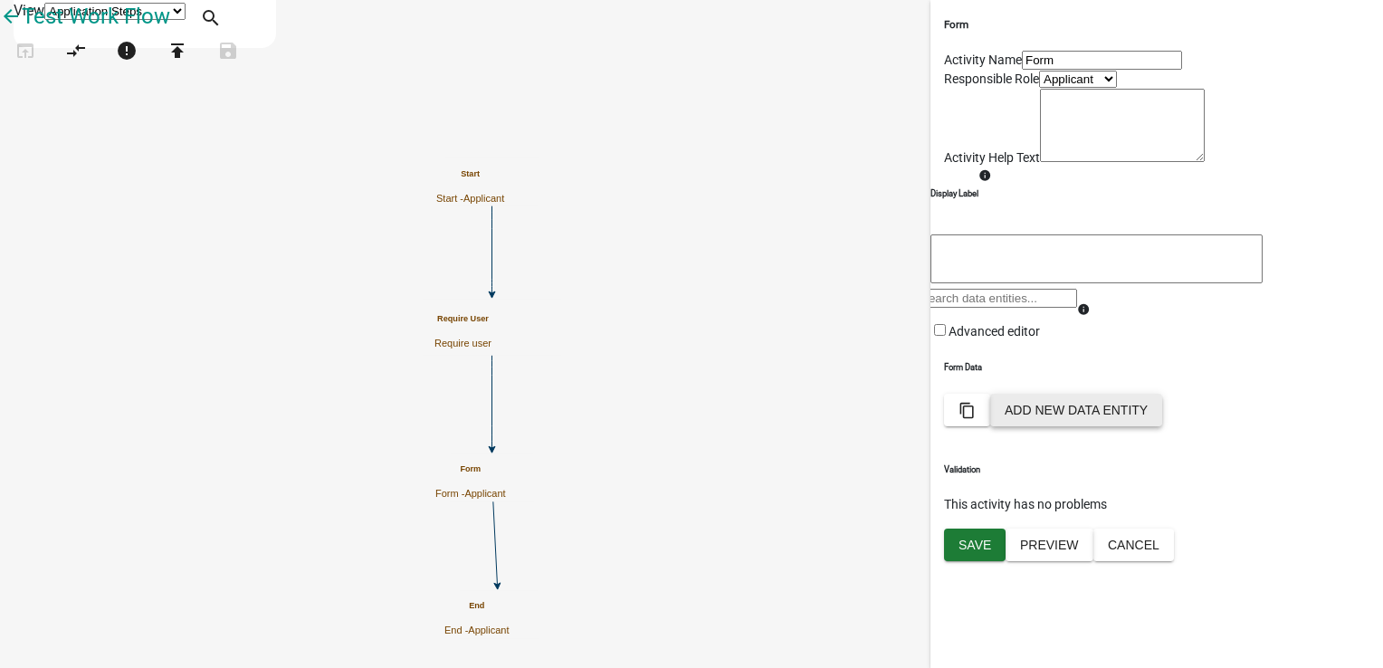
click at [1162, 426] on button "Add New Data Entity" at bounding box center [1076, 410] width 172 height 33
select select
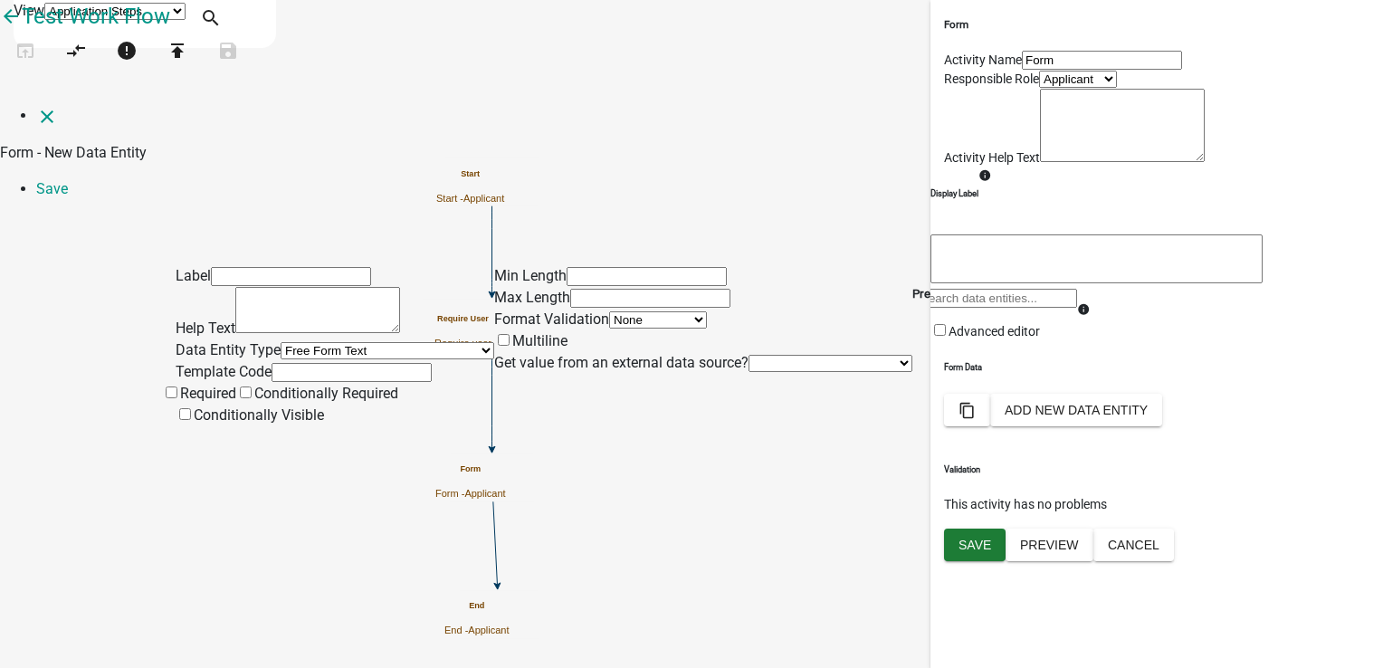
click at [180, 402] on span at bounding box center [180, 393] width 0 height 17
click at [177, 398] on input "Required" at bounding box center [172, 392] width 12 height 12
click at [1346, 178] on li "Save" at bounding box center [709, 189] width 1346 height 22
click at [730, 289] on input "text" at bounding box center [650, 298] width 160 height 19
type input "50"
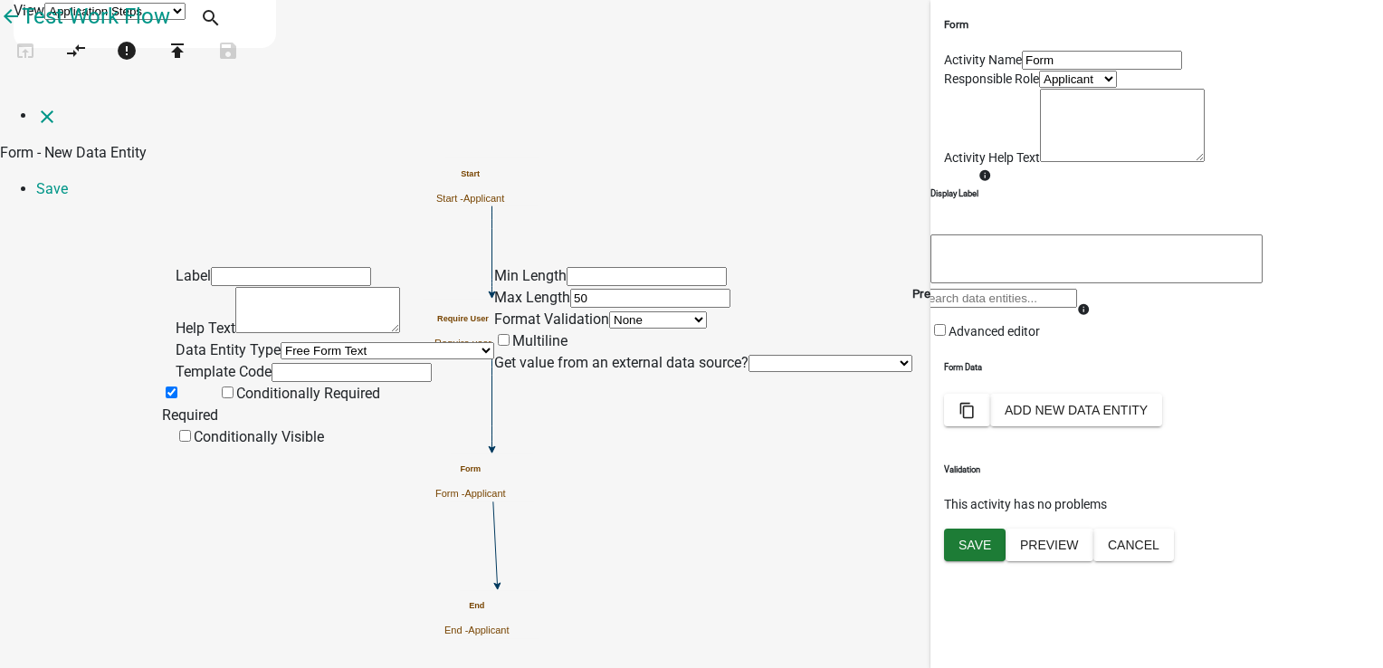
type input "Name"
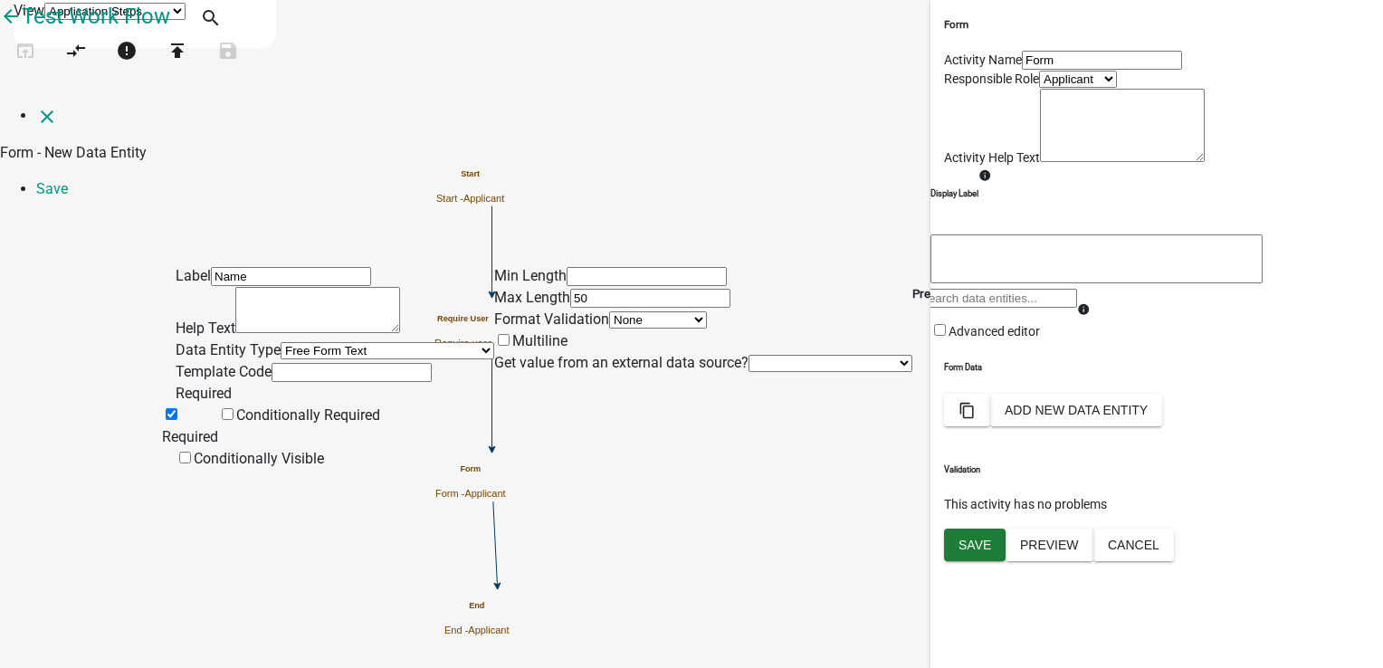
click at [289, 371] on input "text" at bounding box center [351, 372] width 160 height 19
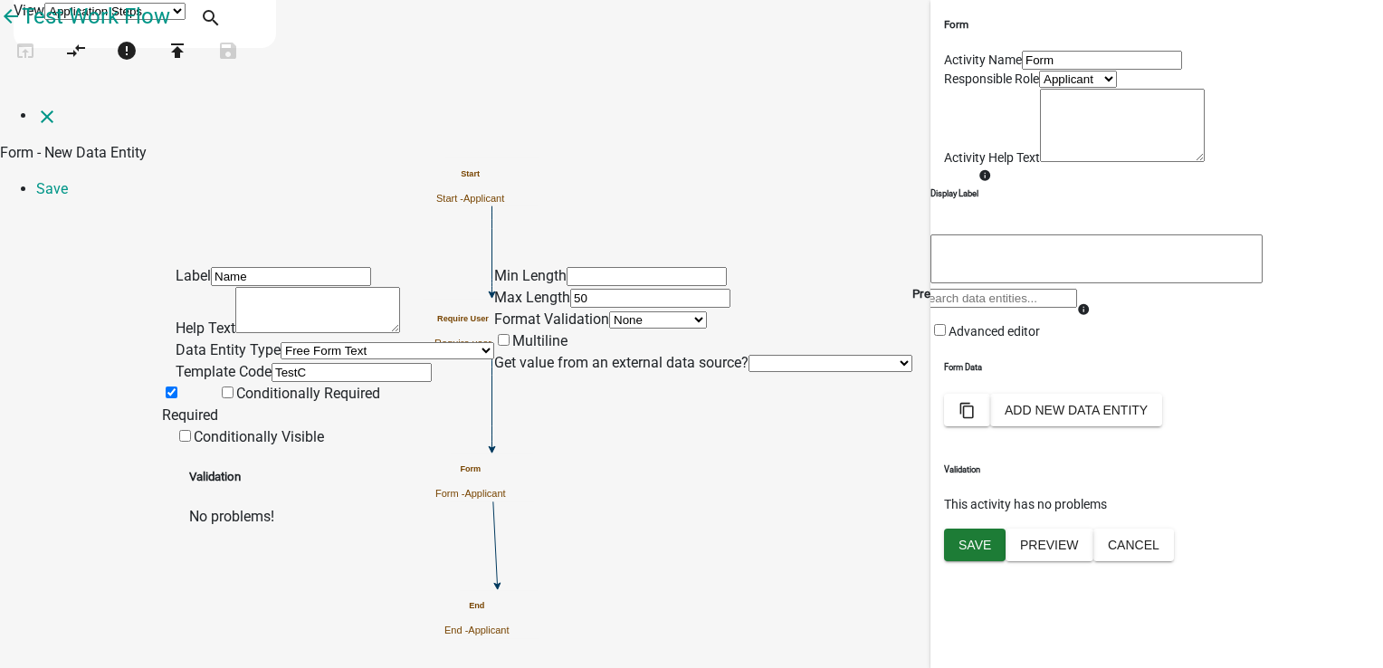
click at [699, 436] on div "Min Length Max Length 50 Format Validation None Email PhoneNumber Multiline Get…" at bounding box center [703, 356] width 418 height 183
click at [311, 375] on input "TestC" at bounding box center [351, 372] width 160 height 19
type input "T"
type input "FormName"
click at [255, 287] on textarea at bounding box center [317, 310] width 165 height 46
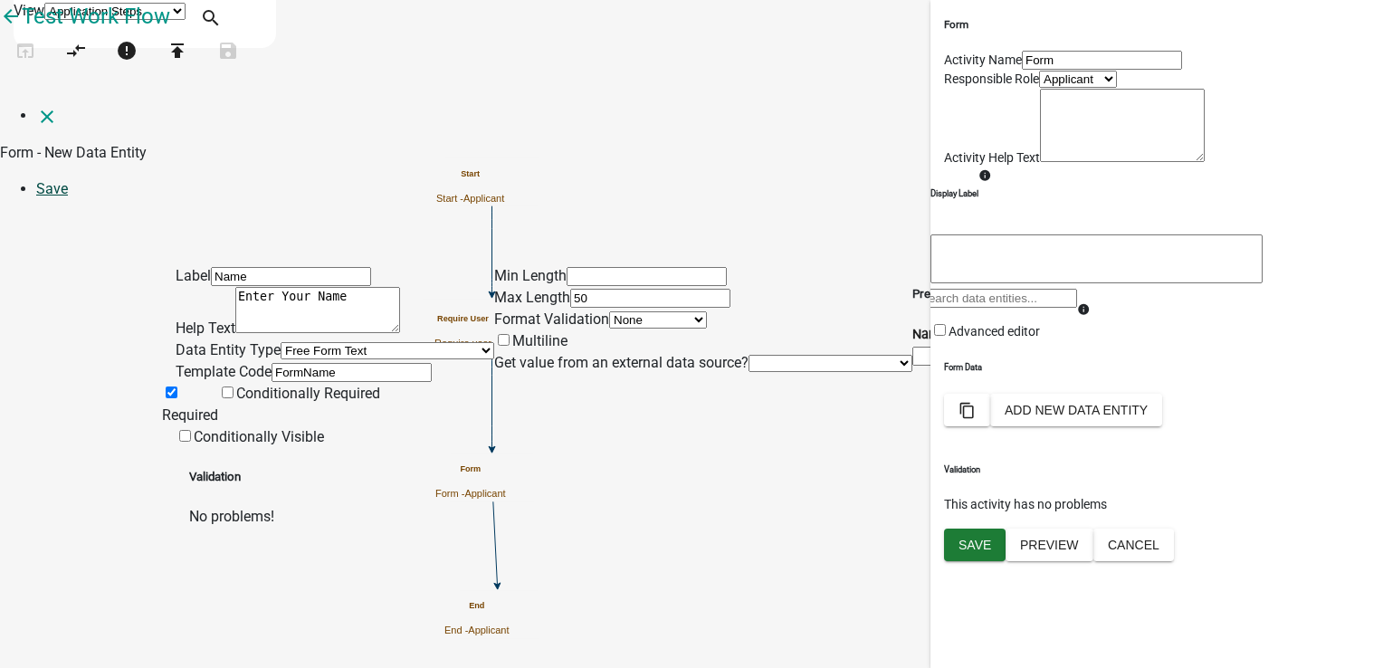
type textarea "Enter Your Name"
click at [68, 180] on link "Save" at bounding box center [52, 188] width 32 height 17
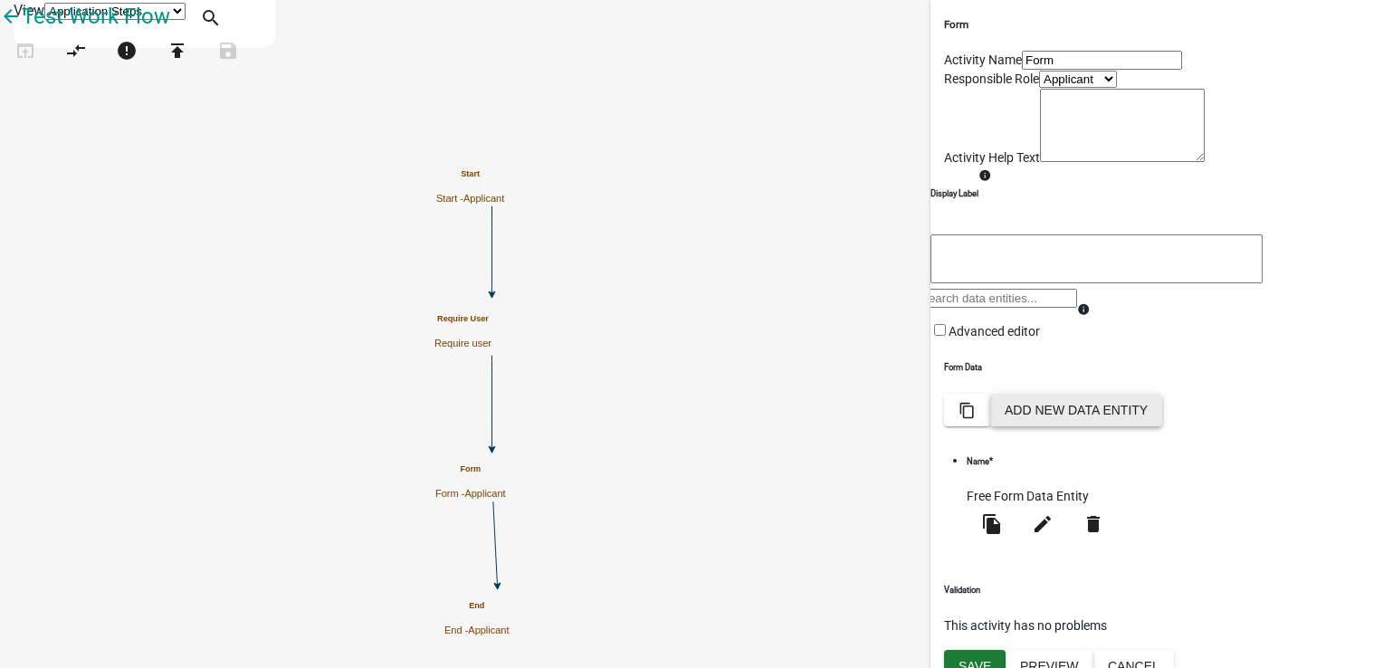
click at [1162, 426] on button "Add New Data Entity" at bounding box center [1076, 410] width 172 height 33
select select
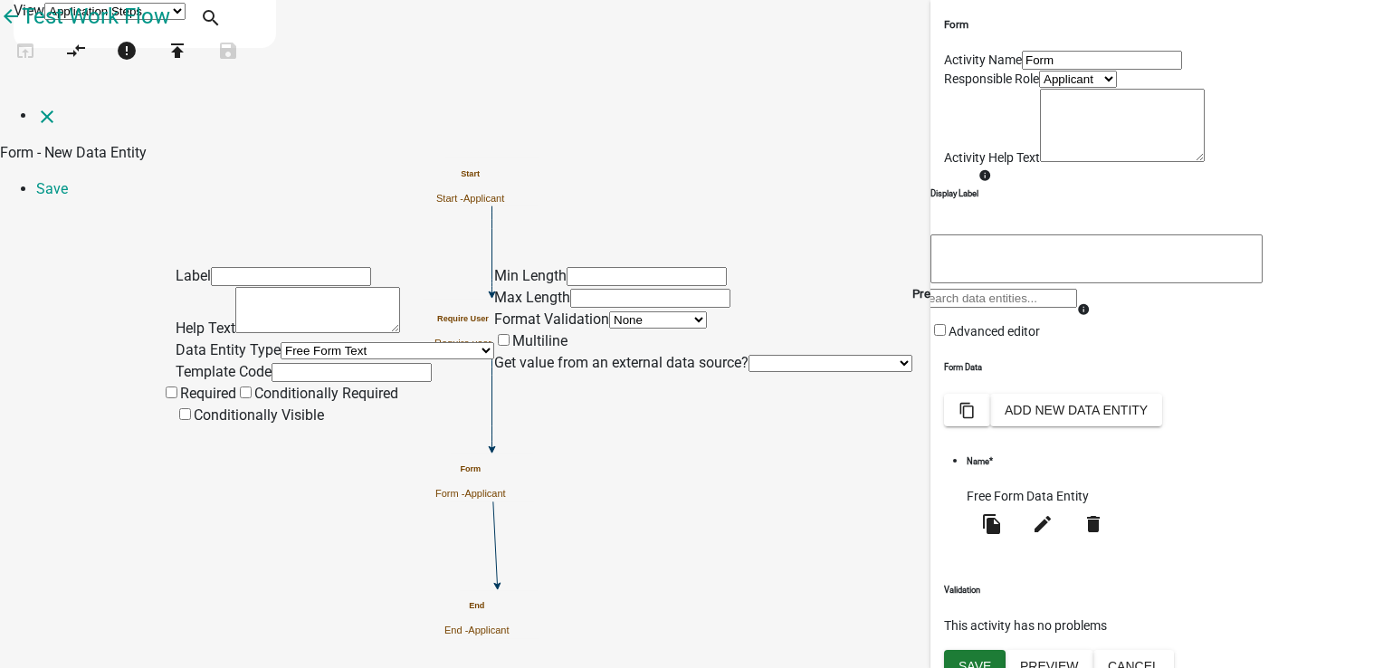
click at [369, 267] on input "text" at bounding box center [291, 276] width 160 height 19
type input "Street Number"
click at [375, 287] on textarea at bounding box center [317, 310] width 165 height 46
type textarea "Select Your Street Number"
click at [363, 267] on input "Street Number" at bounding box center [291, 276] width 160 height 19
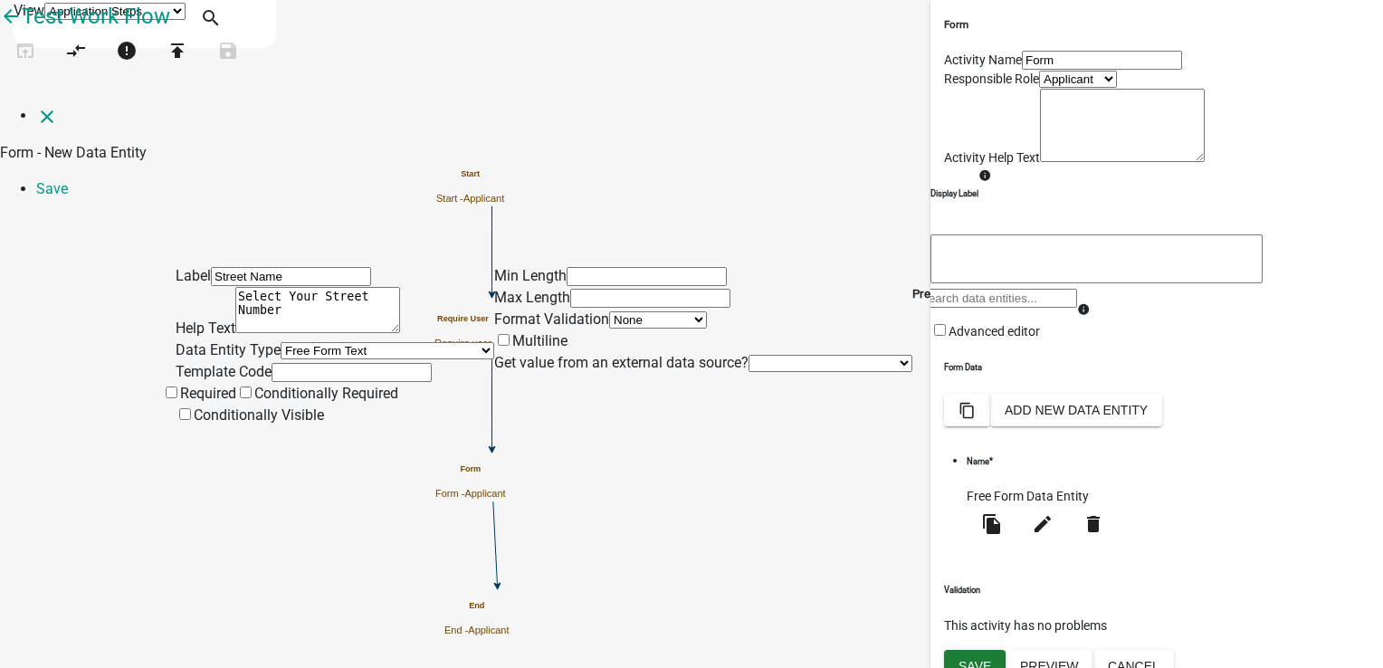
type input "Street Name"
click at [376, 287] on textarea "Select Your Street Number" at bounding box center [317, 310] width 165 height 46
type textarea "Select Your Street Name"
click at [349, 342] on select "Free Form Text Document Display Entity Value Fee Numeric Data Date Map Sketch D…" at bounding box center [387, 350] width 214 height 17
click at [280, 342] on select "Free Form Text Document Display Entity Value Fee Numeric Data Date Map Sketch D…" at bounding box center [387, 350] width 214 height 17
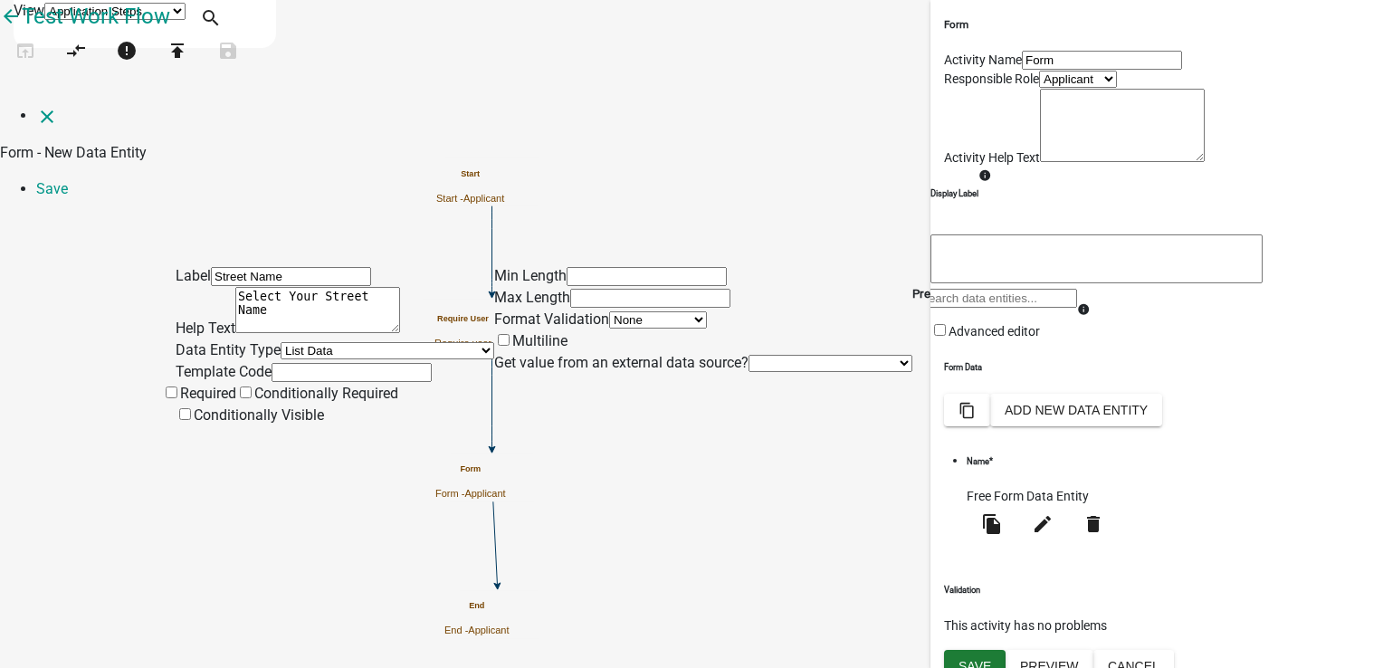
select select "list-data"
select select
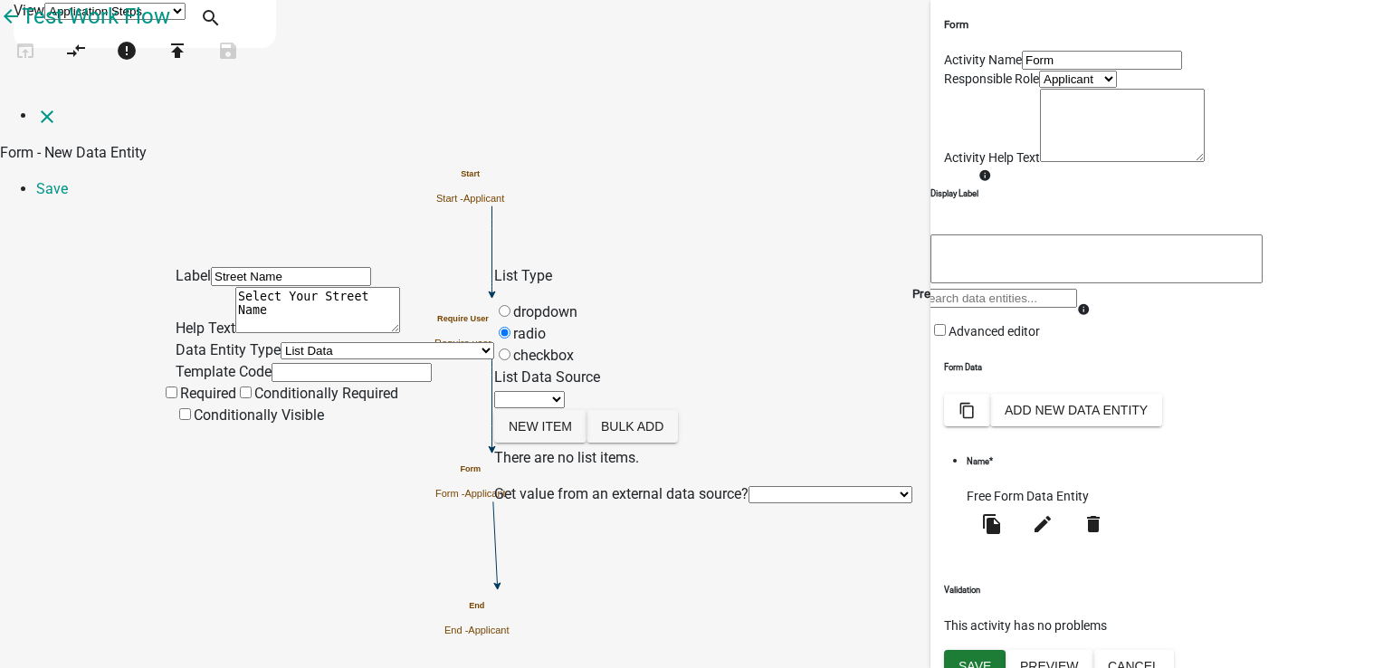
click at [577, 303] on label "dropdown" at bounding box center [535, 311] width 83 height 17
click at [510, 305] on input "dropdown" at bounding box center [505, 311] width 12 height 12
click at [575, 410] on button "New item" at bounding box center [540, 426] width 92 height 33
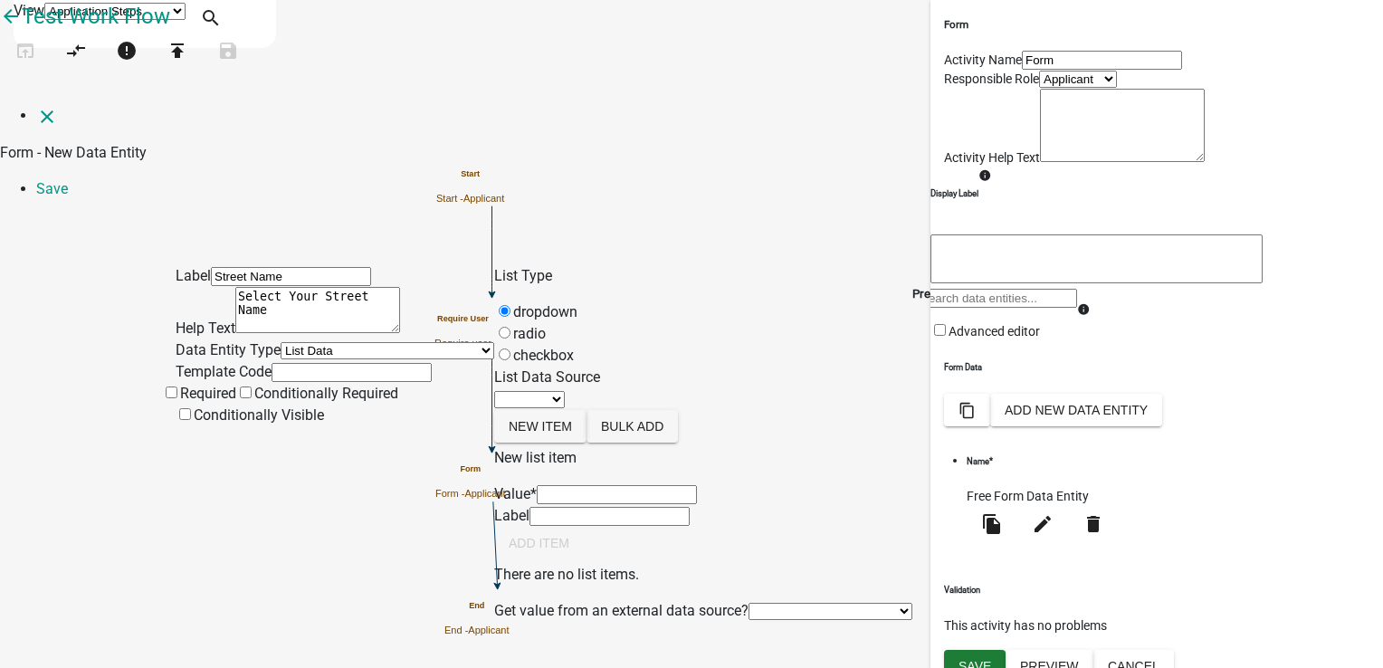
click at [691, 485] on input "List Data Source" at bounding box center [617, 494] width 160 height 19
type input "Test St1"
click at [633, 526] on input "Test St1" at bounding box center [609, 516] width 160 height 19
click at [584, 559] on button "Add item" at bounding box center [539, 543] width 90 height 33
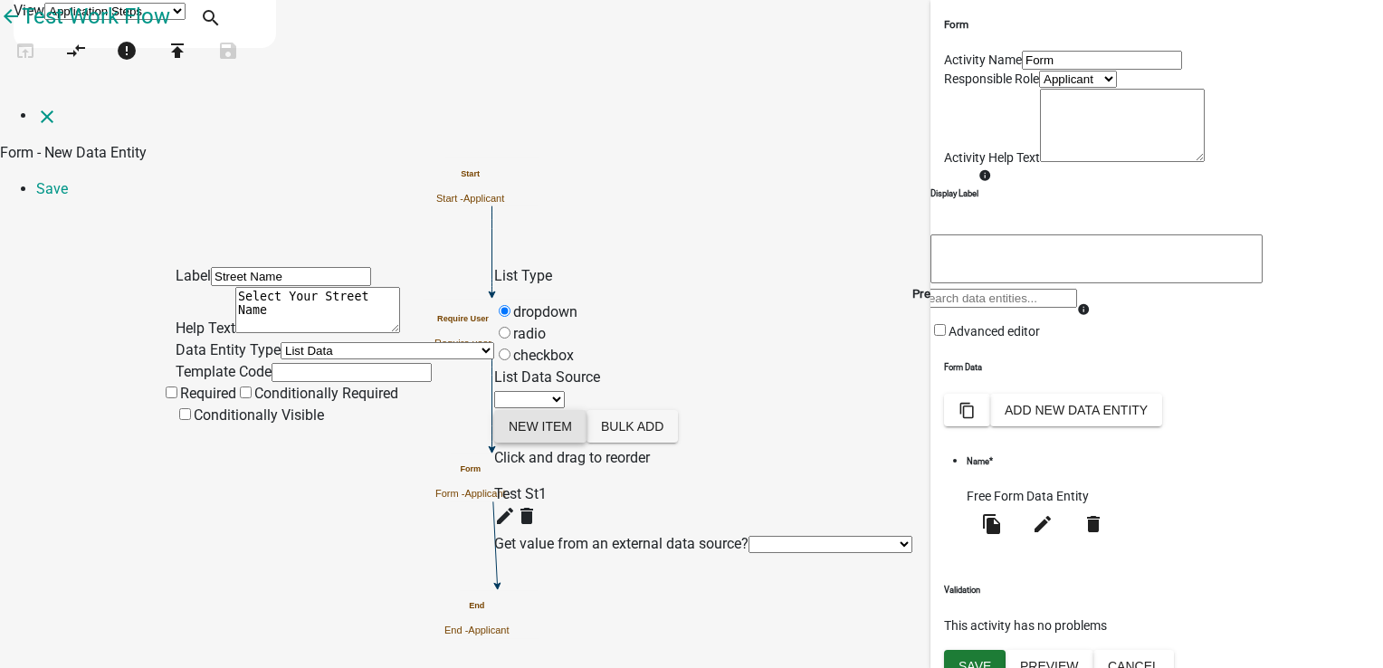
click at [567, 410] on button "New item" at bounding box center [540, 426] width 92 height 33
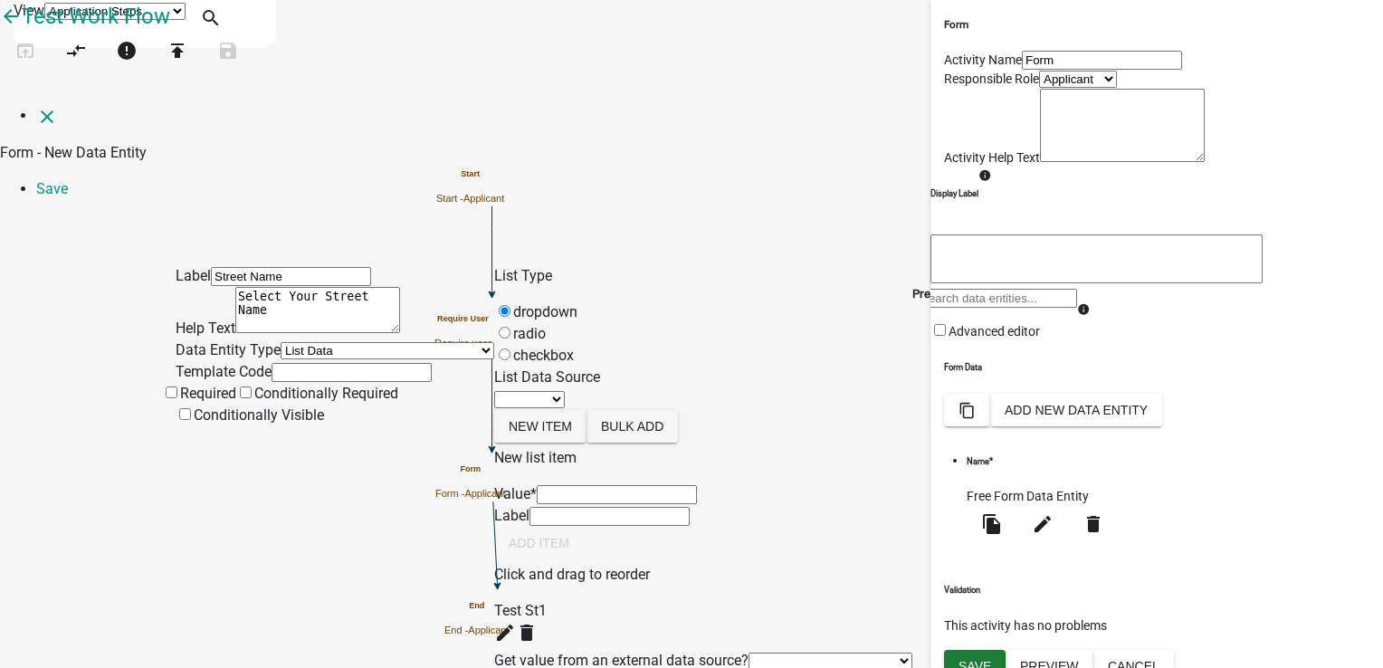
click at [666, 485] on input "List Data Source" at bounding box center [617, 494] width 160 height 19
type input "Test St2"
click at [709, 556] on div "New list item Value * Test St2 Label Test St2 Add item" at bounding box center [703, 505] width 418 height 117
click at [584, 559] on button "Add item" at bounding box center [539, 543] width 90 height 33
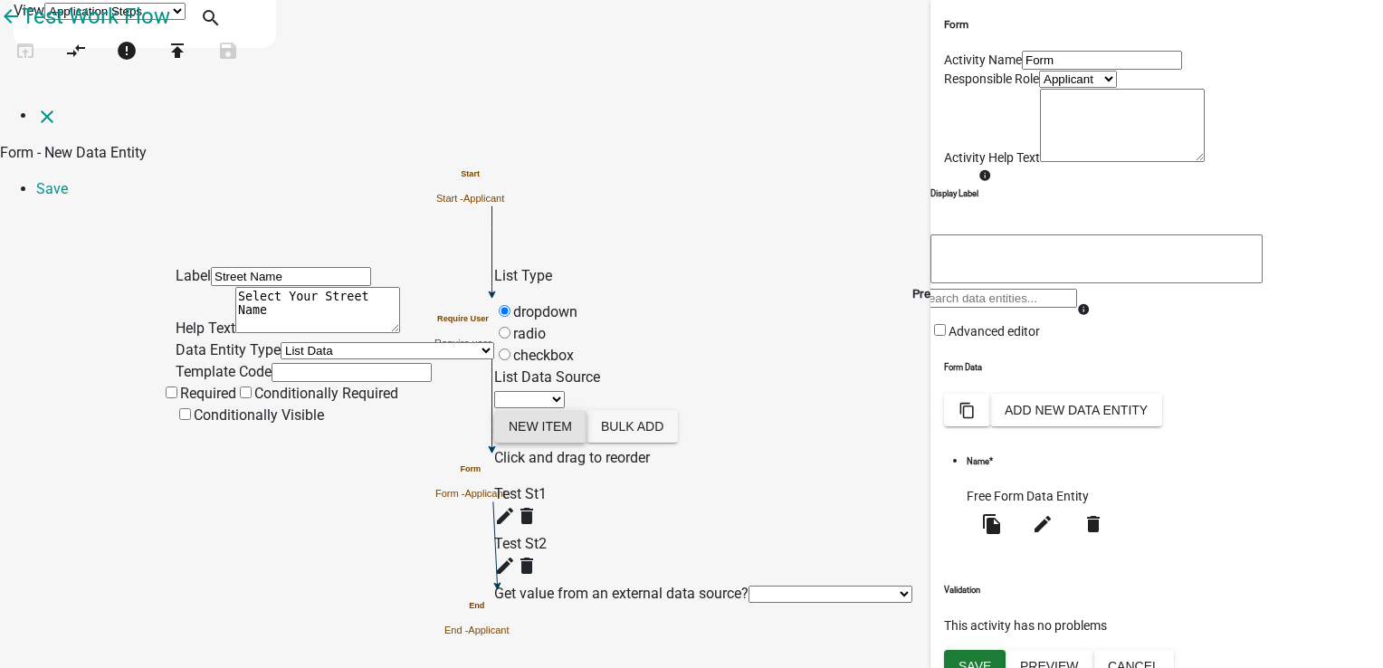
click at [582, 410] on button "New item" at bounding box center [540, 426] width 92 height 33
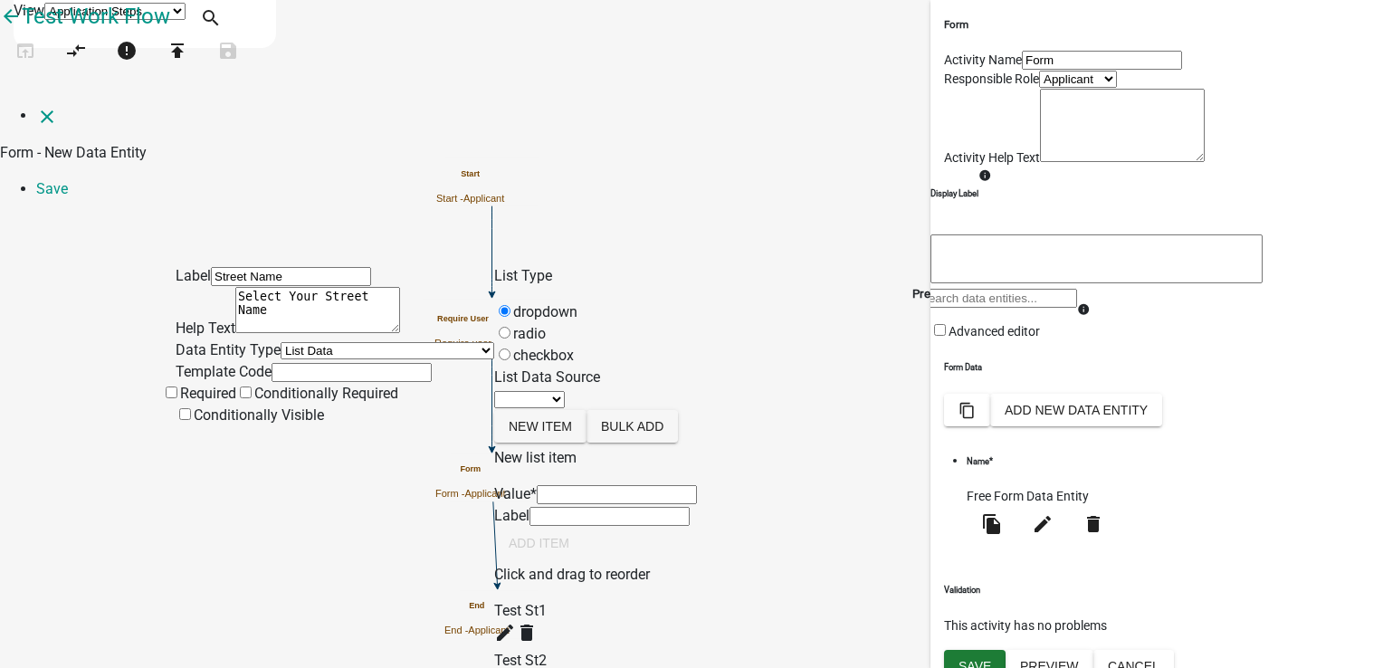
click at [635, 485] on input "List Data Source" at bounding box center [617, 494] width 160 height 19
type input "Test St3"
click at [596, 564] on div "New list item Value * Test St3 Label Test St3 Add item" at bounding box center [703, 505] width 418 height 117
click at [584, 559] on button "Add item" at bounding box center [539, 543] width 90 height 33
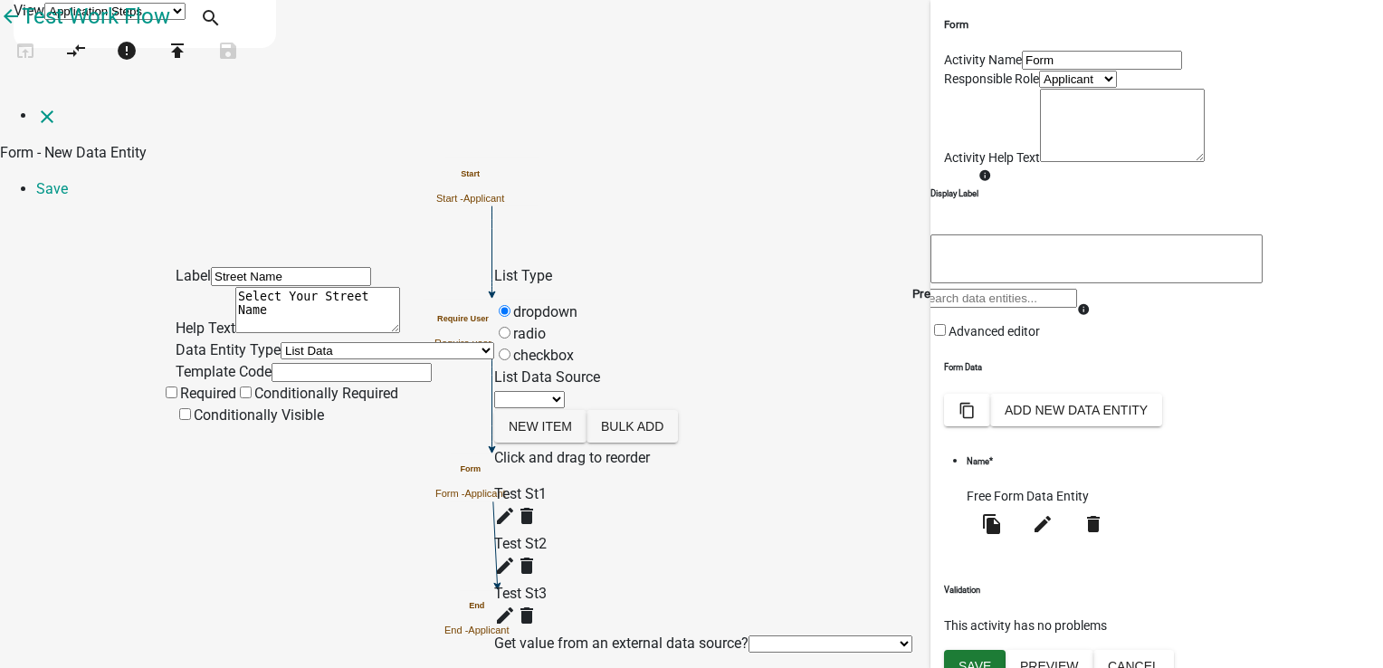
click at [361, 367] on input "text" at bounding box center [351, 372] width 160 height 19
click at [199, 527] on div "Label Street Name Help Text Select Your Street Name Data Entity Type Free Form …" at bounding box center [335, 459] width 318 height 389
click at [162, 428] on span at bounding box center [162, 436] width 0 height 17
click at [177, 420] on input "Required" at bounding box center [172, 414] width 12 height 12
click at [162, 431] on span at bounding box center [162, 436] width 0 height 17
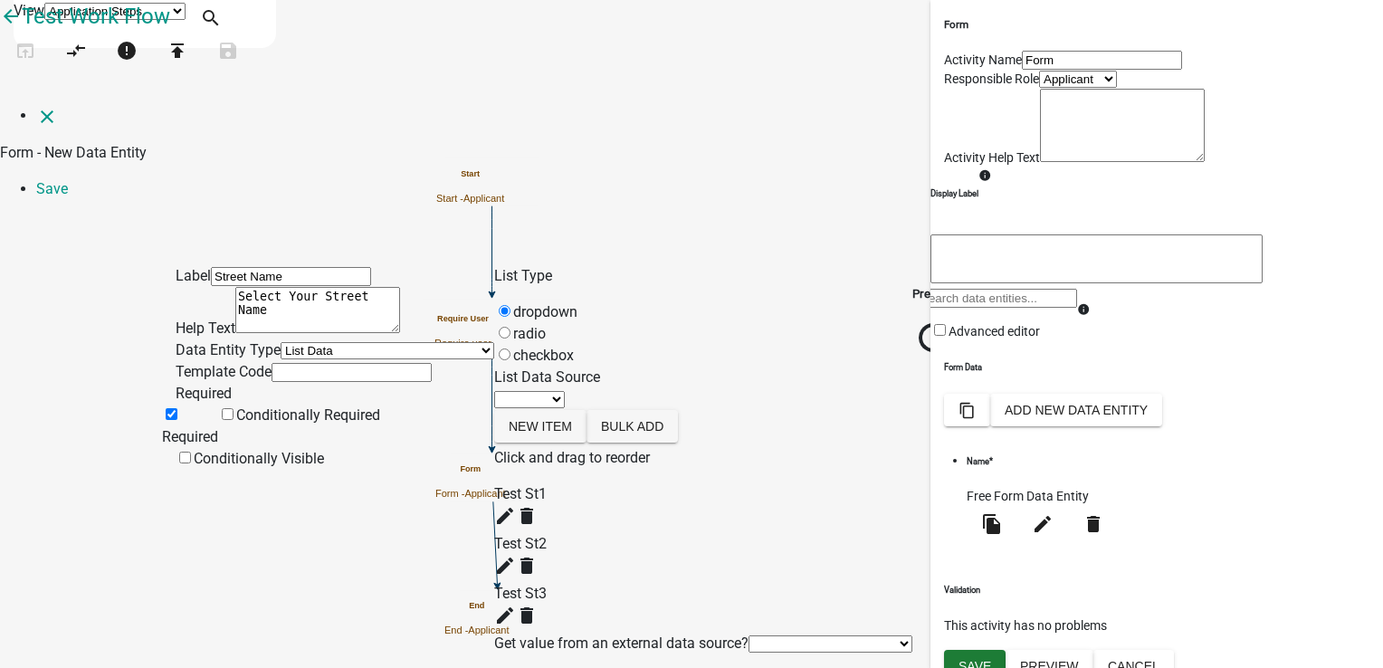
click at [177, 420] on input "Required" at bounding box center [172, 414] width 12 height 12
click at [271, 369] on input "text" at bounding box center [351, 372] width 160 height 19
click at [162, 429] on span at bounding box center [162, 436] width 0 height 17
click at [177, 420] on input "Required" at bounding box center [172, 414] width 12 height 12
click at [271, 363] on input "text" at bounding box center [351, 372] width 160 height 19
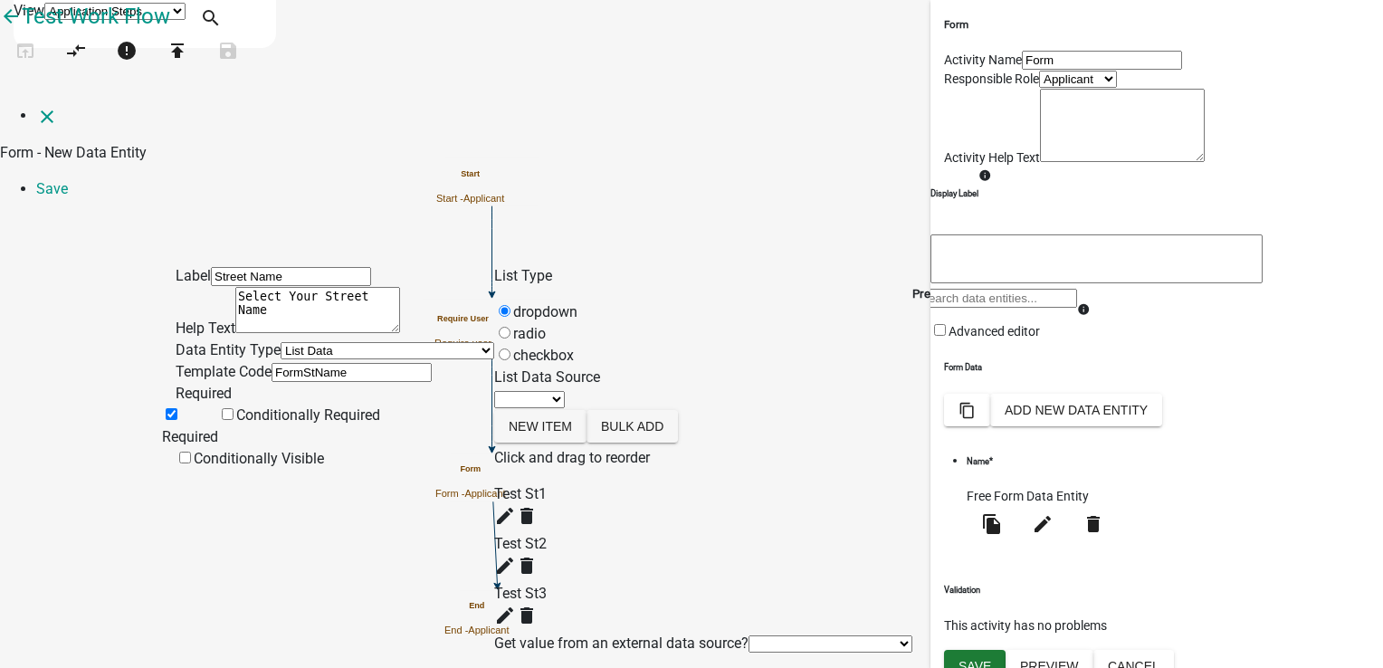
type input "FormStName"
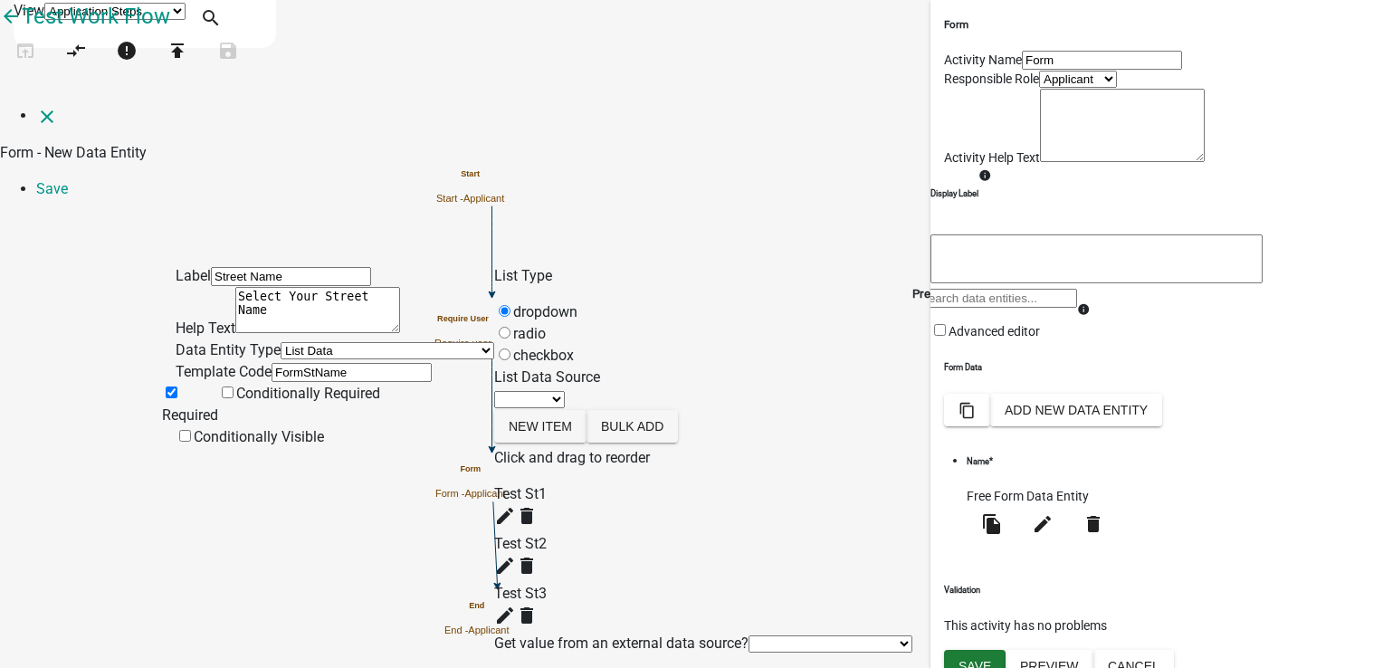
click at [954, 353] on div "Preview" at bounding box center [933, 459] width 42 height 389
click at [1003, 369] on select "Select Item... Test St1 Test St2 Test St3" at bounding box center [957, 377] width 90 height 17
click at [1257, 284] on div "Label Street Name Help Text Select Your Street Name Data Entity Type Free Form …" at bounding box center [691, 473] width 1383 height 519
click at [68, 180] on link "Save" at bounding box center [52, 188] width 32 height 17
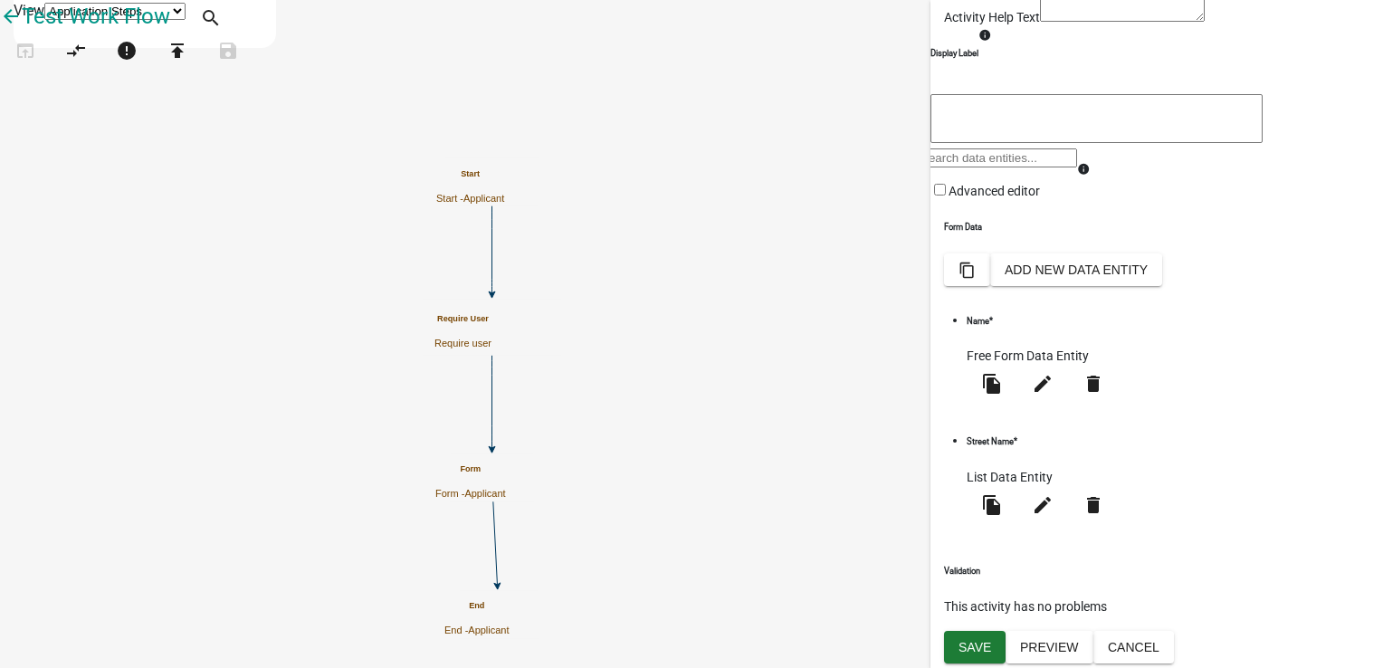
scroll to position [185, 0]
click at [1162, 286] on button "Add New Data Entity" at bounding box center [1076, 269] width 172 height 33
select select
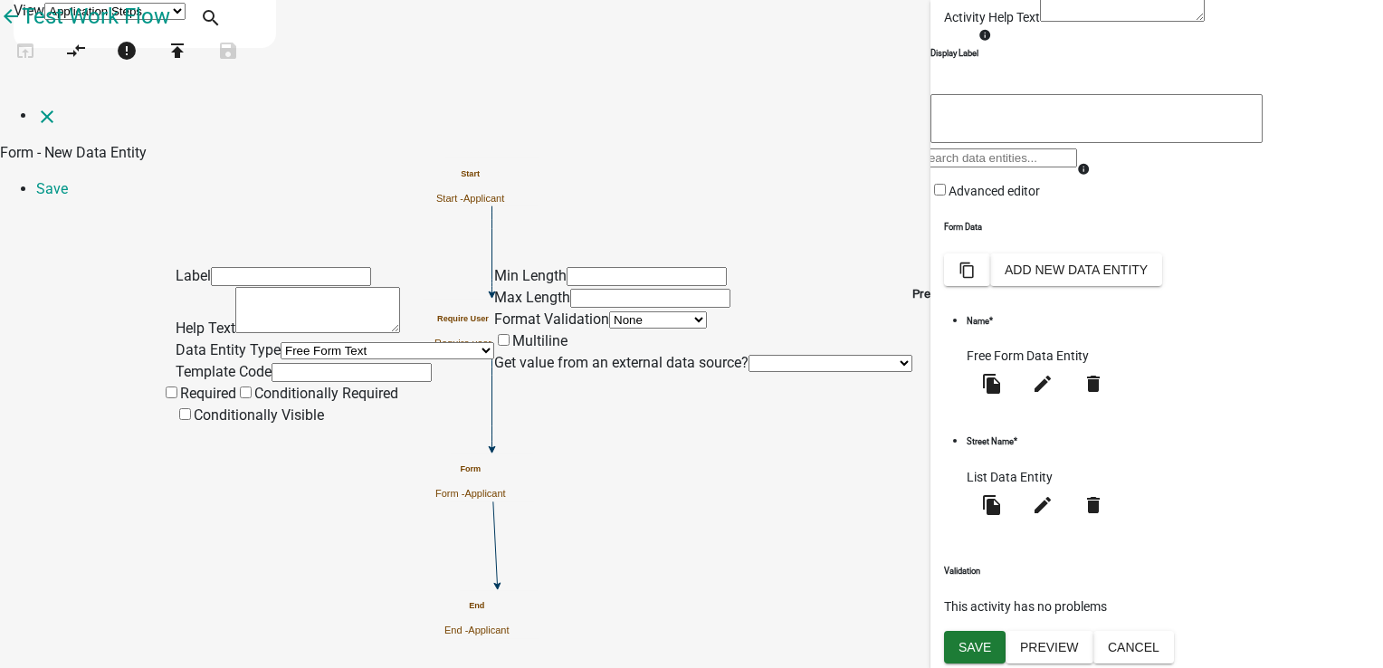
click at [340, 267] on input "text" at bounding box center [291, 276] width 160 height 19
type input "Street Number"
type textarea "E"
type textarea "Select Your Street Number"
click at [331, 342] on select "Free Form Text Document Display Entity Value Fee Numeric Data Date Map Sketch D…" at bounding box center [387, 350] width 214 height 17
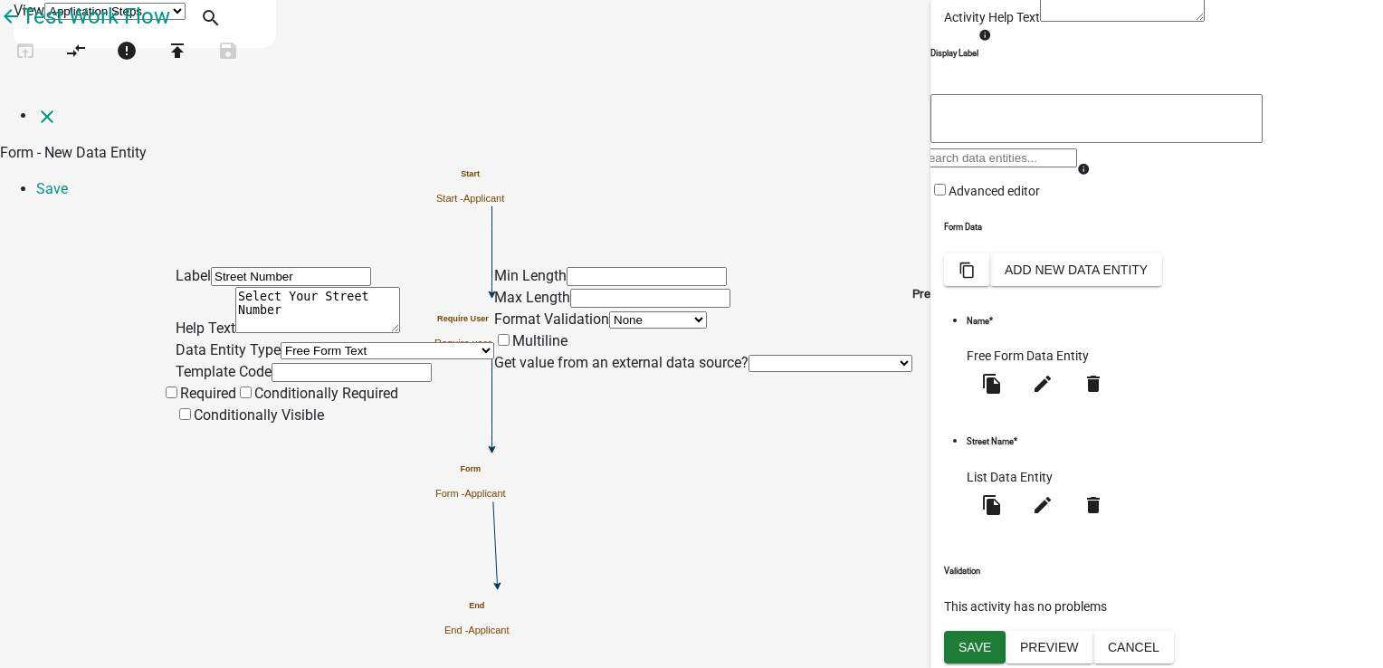
select select "list-data"
click at [280, 342] on select "Free Form Text Document Display Entity Value Fee Numeric Data Date Map Sketch D…" at bounding box center [387, 350] width 214 height 17
select select "list-data"
select select
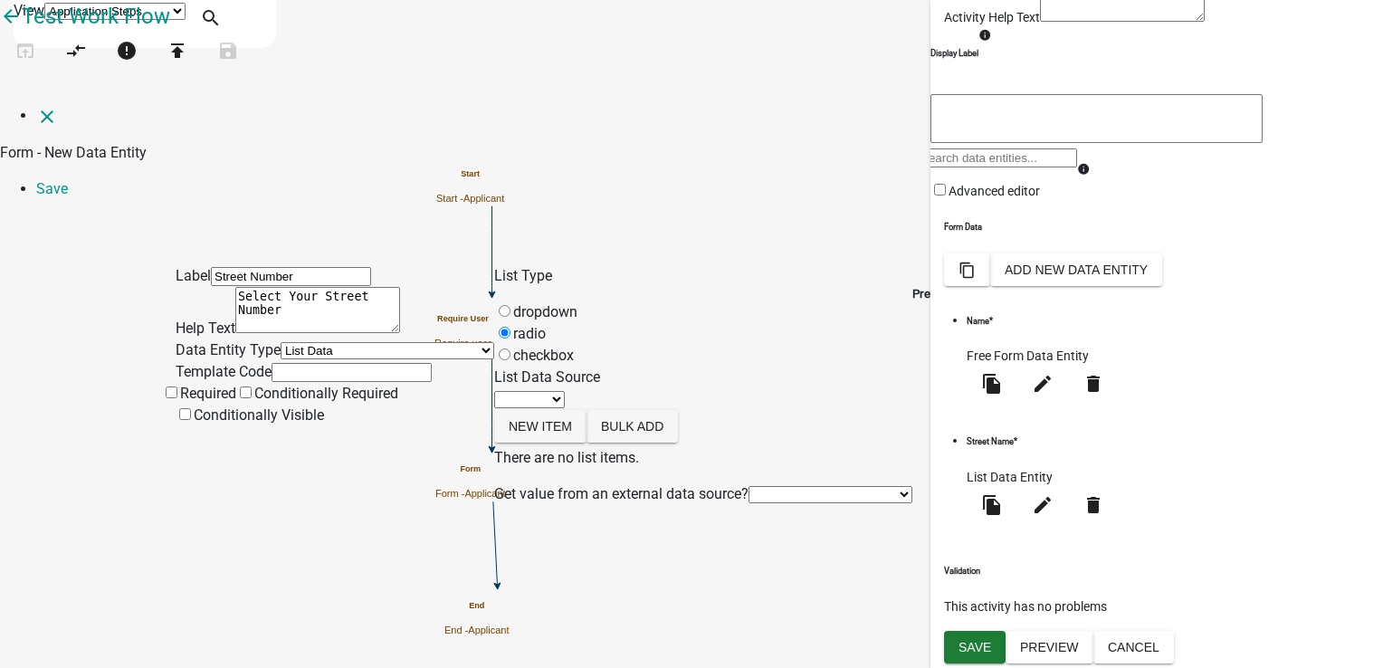
click at [566, 303] on label "dropdown" at bounding box center [535, 311] width 83 height 17
click at [510, 305] on input "dropdown" at bounding box center [505, 311] width 12 height 12
click at [271, 364] on input "text" at bounding box center [351, 372] width 160 height 19
type input "FormStNum"
click at [207, 402] on label "Required" at bounding box center [199, 393] width 74 height 17
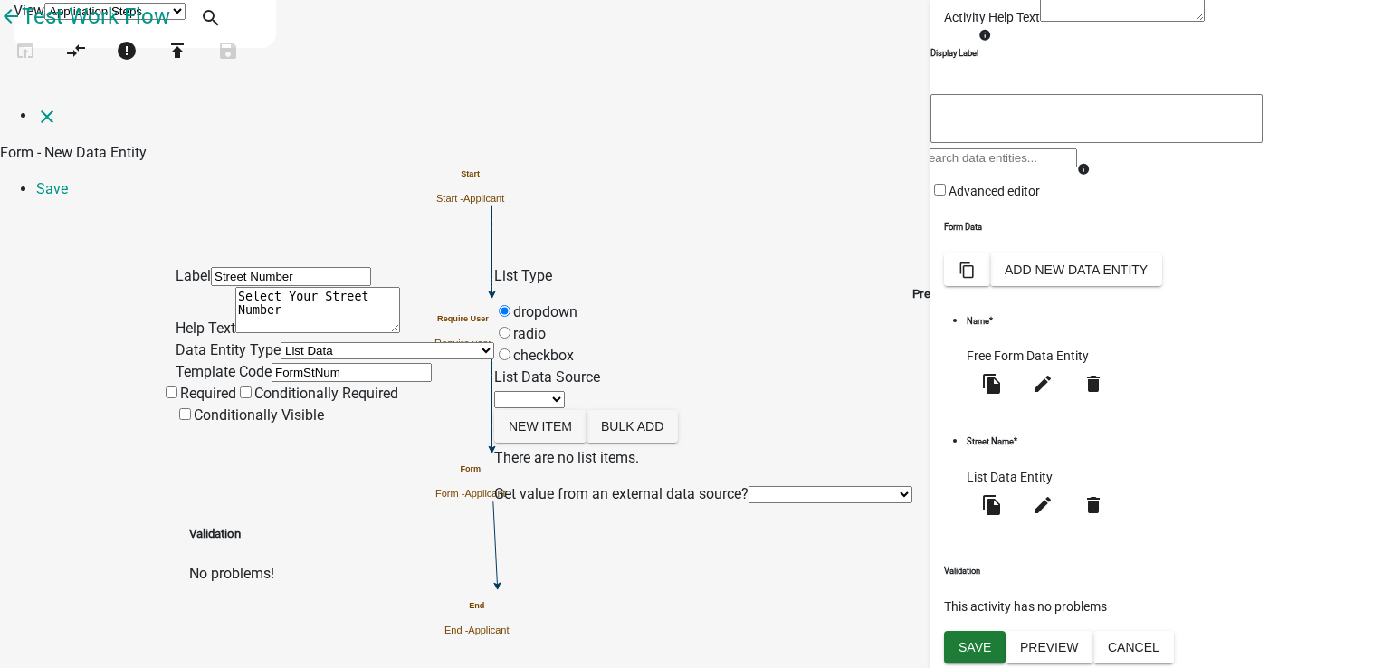
click at [177, 398] on input "Required" at bounding box center [172, 392] width 12 height 12
click at [254, 402] on span at bounding box center [254, 393] width 0 height 17
click at [252, 398] on input "Conditionally Required" at bounding box center [246, 392] width 12 height 12
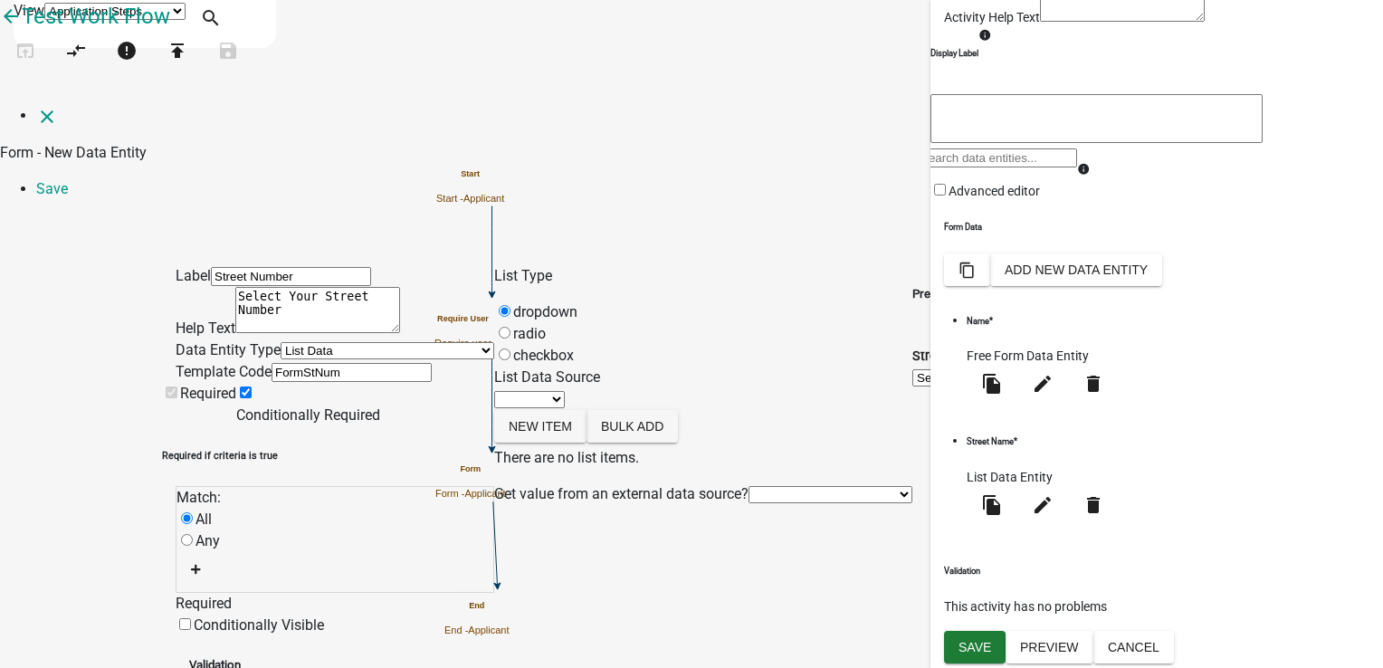
scroll to position [88, 0]
click at [212, 552] on button "button" at bounding box center [195, 569] width 39 height 35
click at [246, 566] on span "(unset)" at bounding box center [223, 574] width 45 height 17
click at [267, 556] on select "Choose... ActiveRegistrationExpDate ALL_FEE_RECIPIENTS APPLICANT_CITY APPLICANT…" at bounding box center [296, 564] width 220 height 17
select select "19: FormStName"
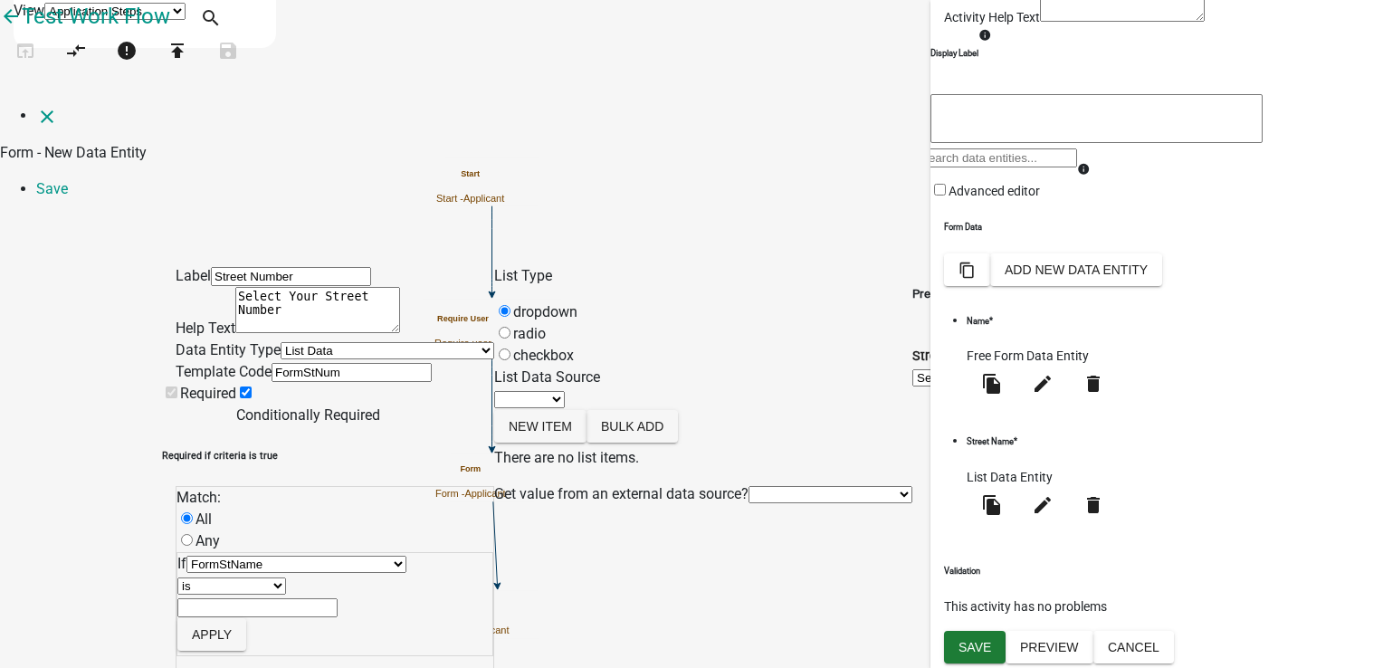
click at [220, 556] on select "Choose... ActiveRegistrationExpDate ALL_FEE_RECIPIENTS APPLICANT_CITY APPLICANT…" at bounding box center [296, 564] width 220 height 17
click at [250, 599] on select "Choose... Test St1 Test St2 Test St3" at bounding box center [213, 607] width 72 height 17
select select "1: Test St1"
click at [250, 599] on select "Choose... Test St1 Test St2 Test St3" at bounding box center [213, 607] width 72 height 17
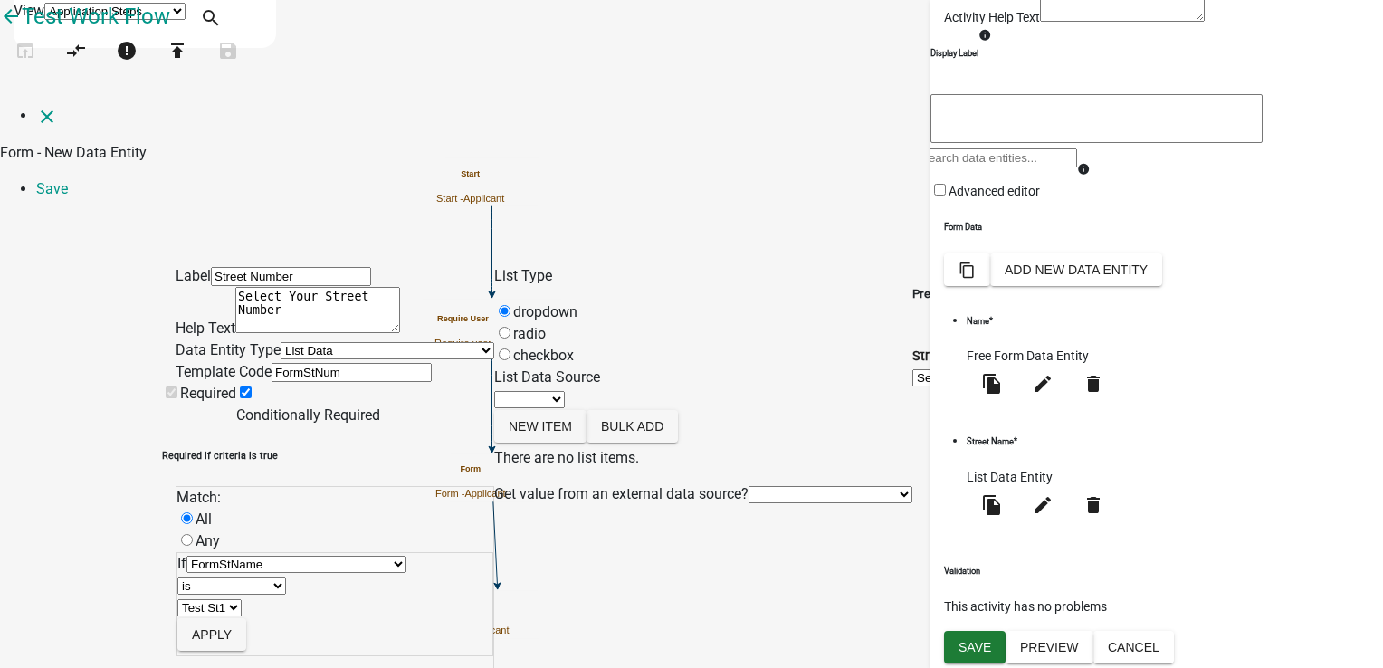
click at [236, 406] on span at bounding box center [236, 414] width 0 height 17
click at [252, 386] on input "Conditionally Required" at bounding box center [246, 392] width 12 height 12
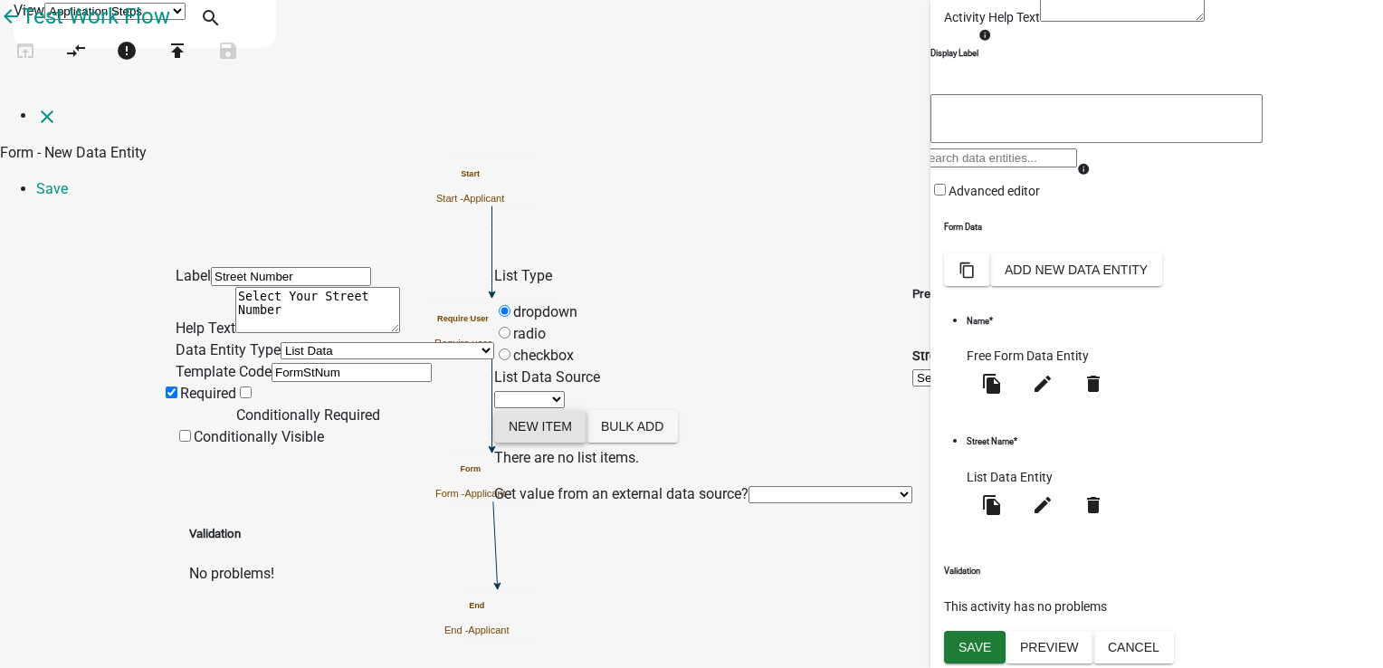
click at [585, 410] on button "New item" at bounding box center [540, 426] width 92 height 33
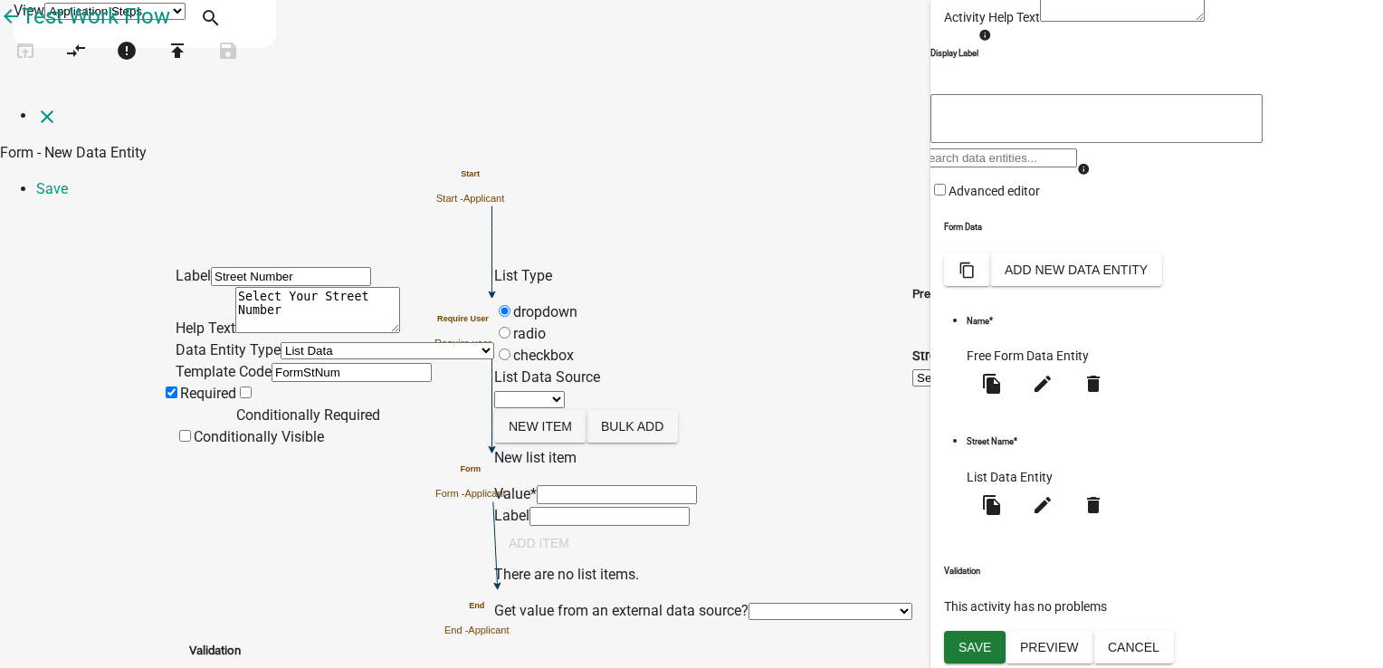
scroll to position [71, 0]
click at [642, 410] on button "Bulk add" at bounding box center [631, 426] width 91 height 33
type textarea "1,2,3,4,5,6,7,8,9"
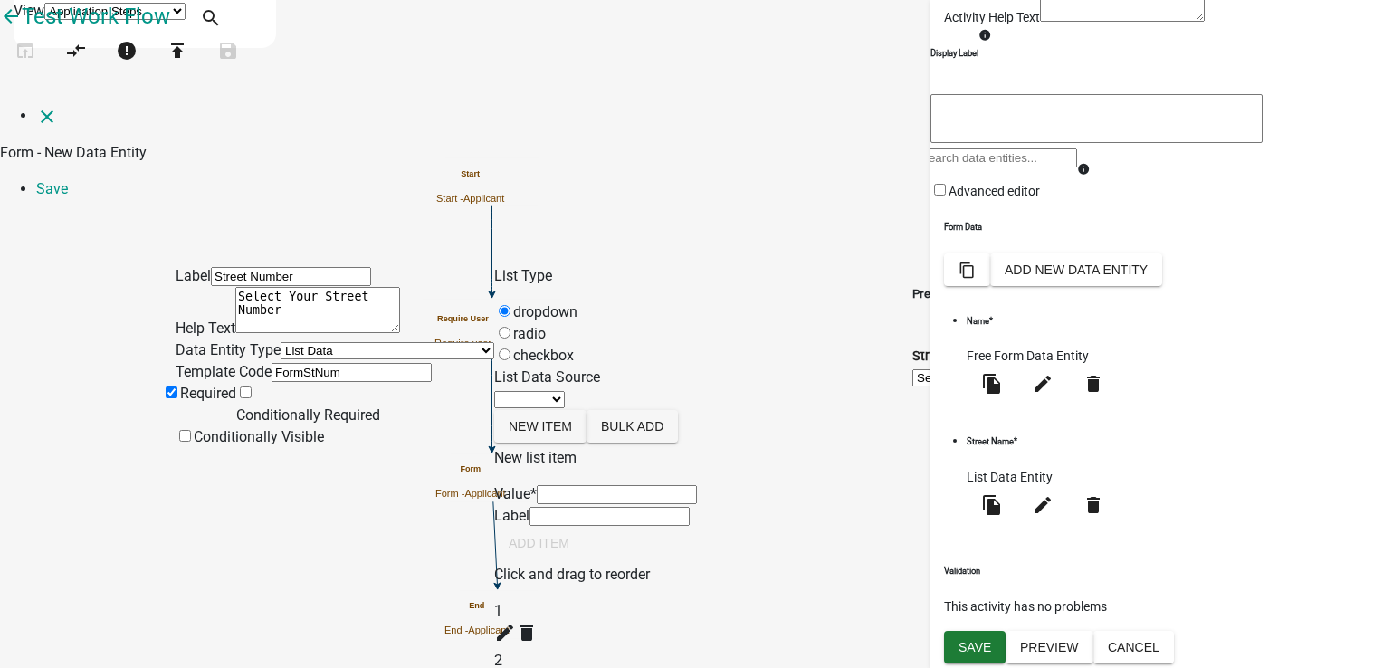
click at [1003, 369] on select "Select Item... 1 2 3 4 5 6 7 8 9" at bounding box center [957, 377] width 90 height 17
click at [68, 180] on link "Save" at bounding box center [52, 188] width 32 height 17
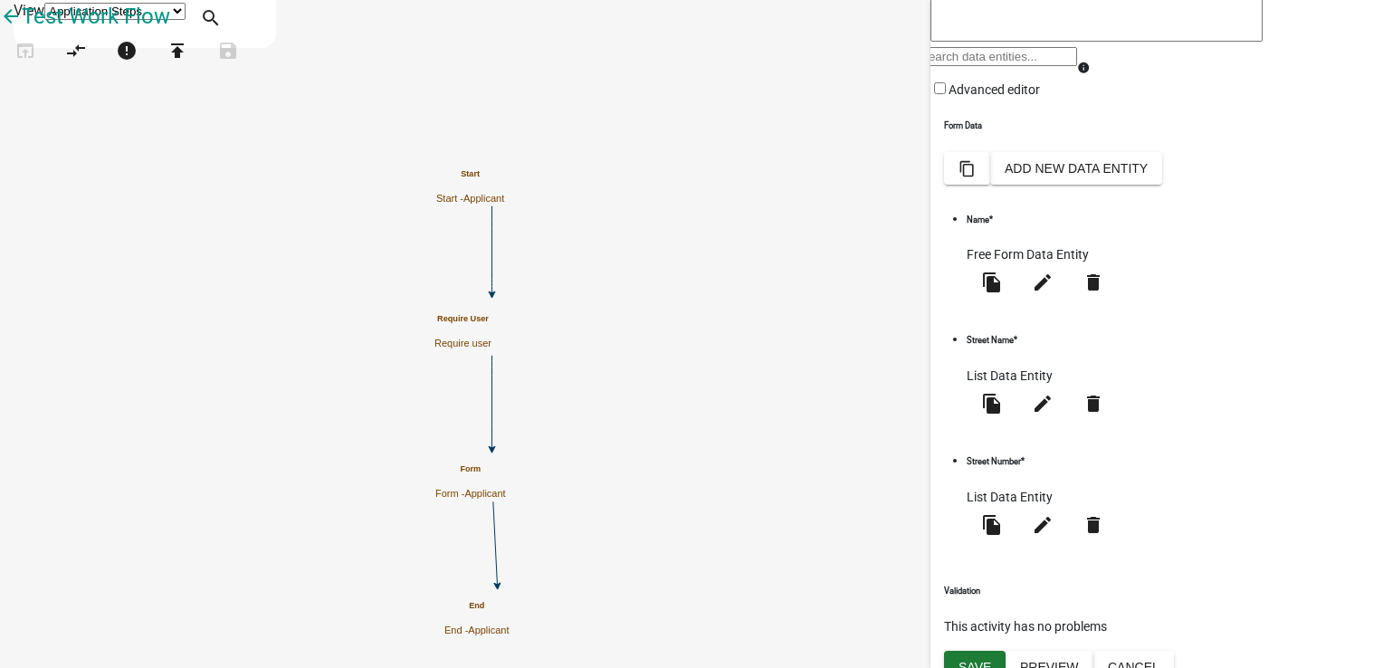
scroll to position [252, 0]
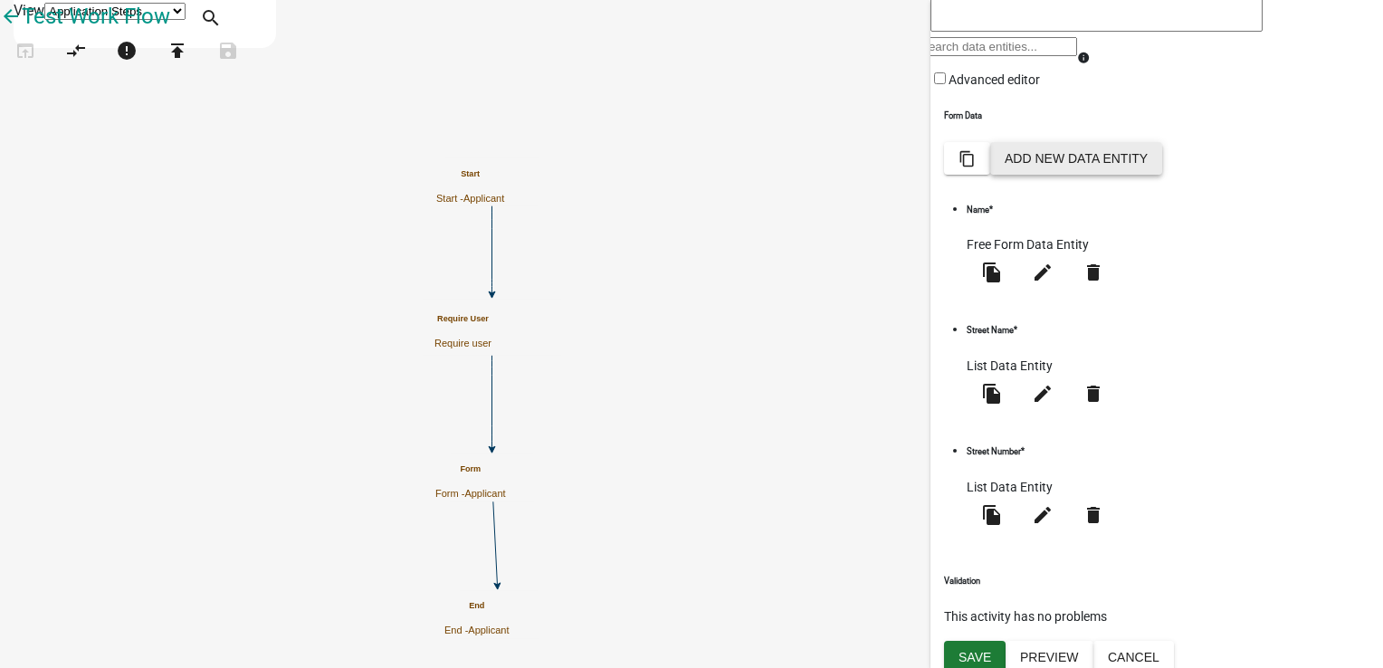
click at [1162, 175] on button "Add New Data Entity" at bounding box center [1076, 158] width 172 height 33
select select
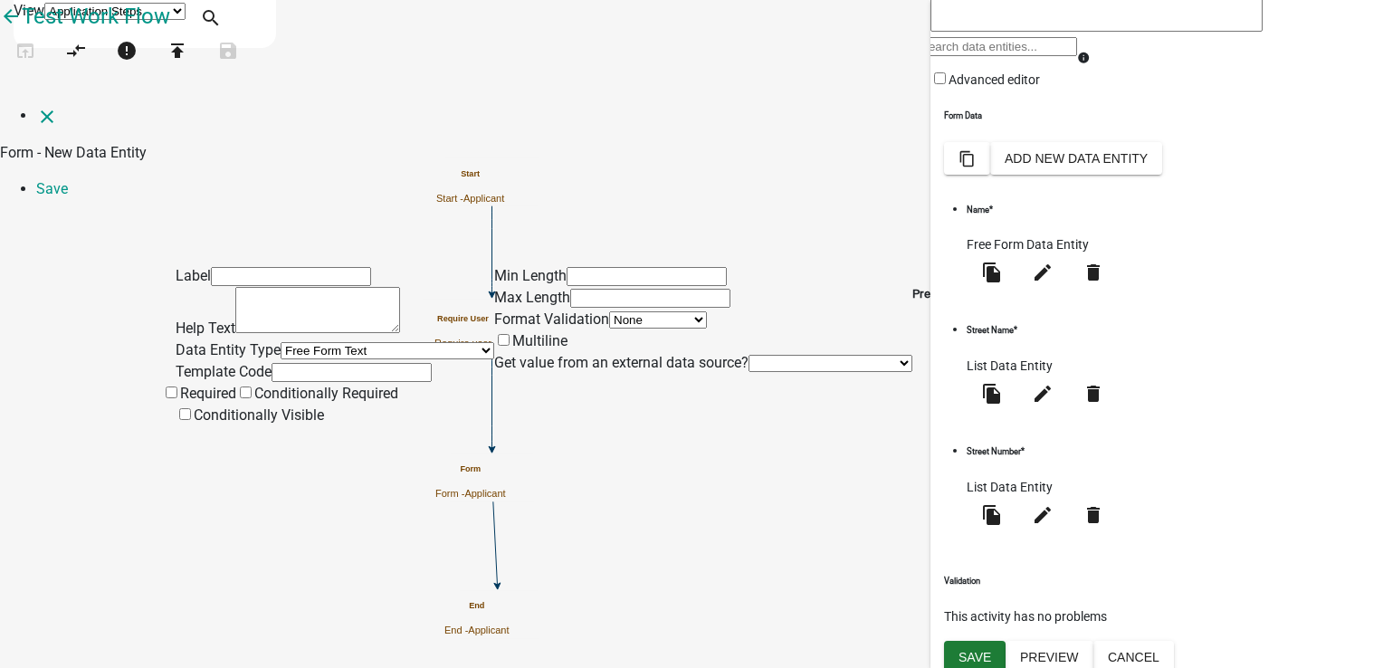
click at [371, 267] on input "text" at bounding box center [291, 276] width 160 height 19
type input "Email"
click at [333, 287] on textarea at bounding box center [317, 310] width 165 height 46
type textarea "Enter Your Email"
click at [280, 342] on select "Free Form Text Document Display Entity Value Fee Numeric Data Date Map Sketch D…" at bounding box center [387, 350] width 214 height 17
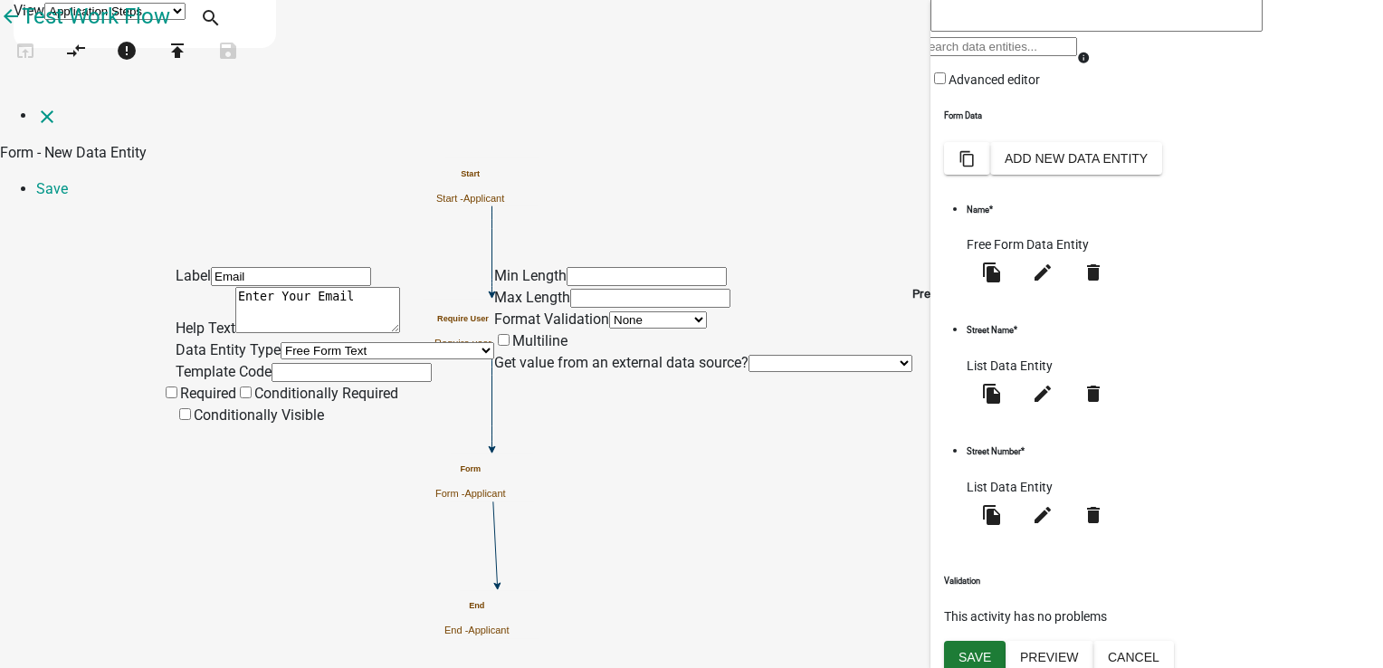
click at [280, 342] on select "Free Form Text Document Display Entity Value Fee Numeric Data Date Map Sketch D…" at bounding box center [387, 350] width 214 height 17
click at [619, 311] on select "None Email PhoneNumber" at bounding box center [658, 319] width 98 height 17
select select "0"
click at [609, 311] on select "None Email PhoneNumber" at bounding box center [658, 319] width 98 height 17
click at [728, 289] on input "text" at bounding box center [650, 298] width 160 height 19
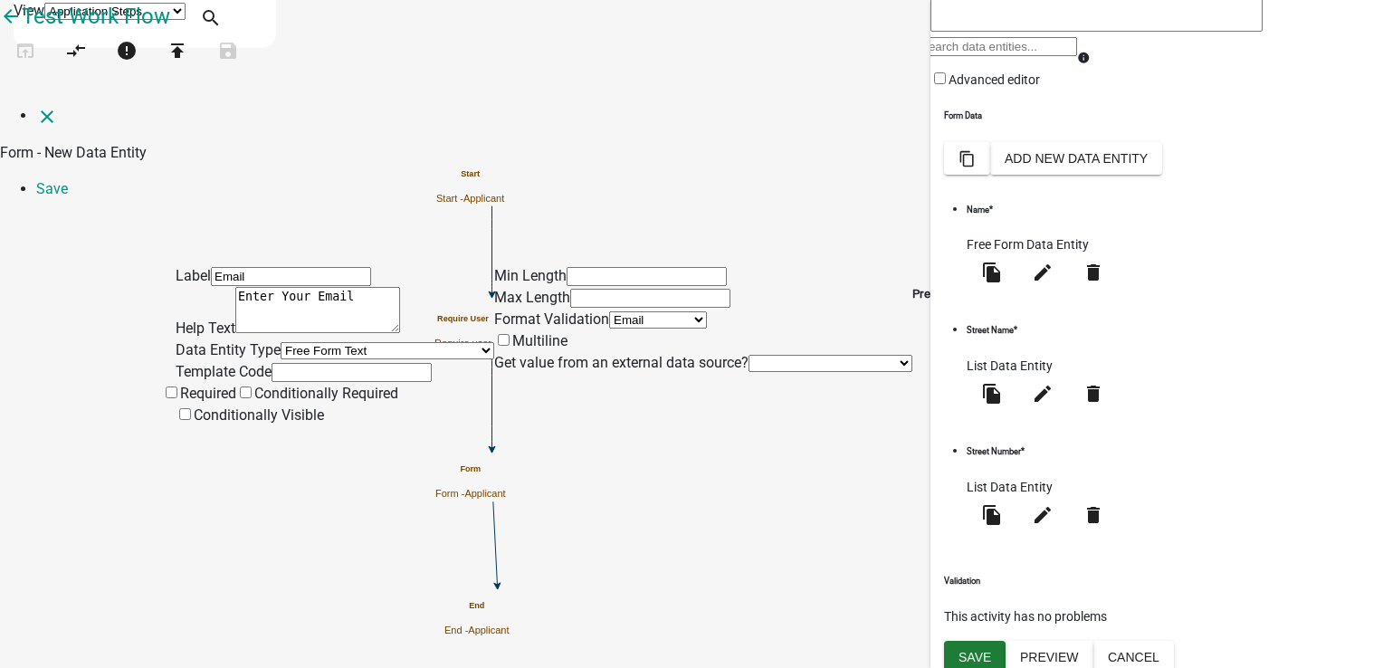
click at [575, 397] on div "Min Length Max Length Format Validation None Email PhoneNumber Multiline Get va…" at bounding box center [703, 345] width 418 height 161
click at [730, 289] on input "text" at bounding box center [650, 298] width 160 height 19
type input "100"
click at [180, 402] on span at bounding box center [180, 393] width 0 height 17
click at [177, 398] on input "Required" at bounding box center [172, 392] width 12 height 12
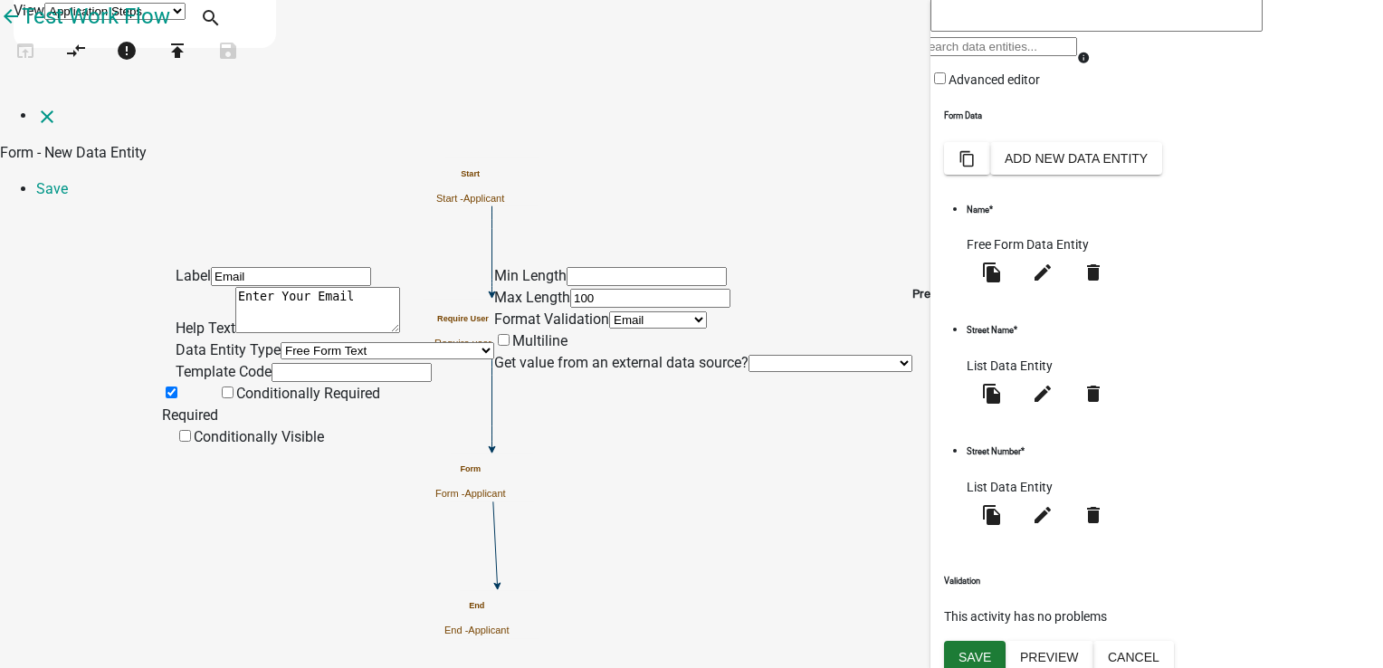
click at [280, 342] on select "Free Form Text Document Display Entity Value Fee Numeric Data Date Map Sketch D…" at bounding box center [387, 350] width 214 height 17
click at [271, 373] on input "text" at bounding box center [351, 372] width 160 height 19
type input "FormEmail"
click at [748, 355] on select "None Previous Registration Data Applicant Data" at bounding box center [830, 363] width 164 height 17
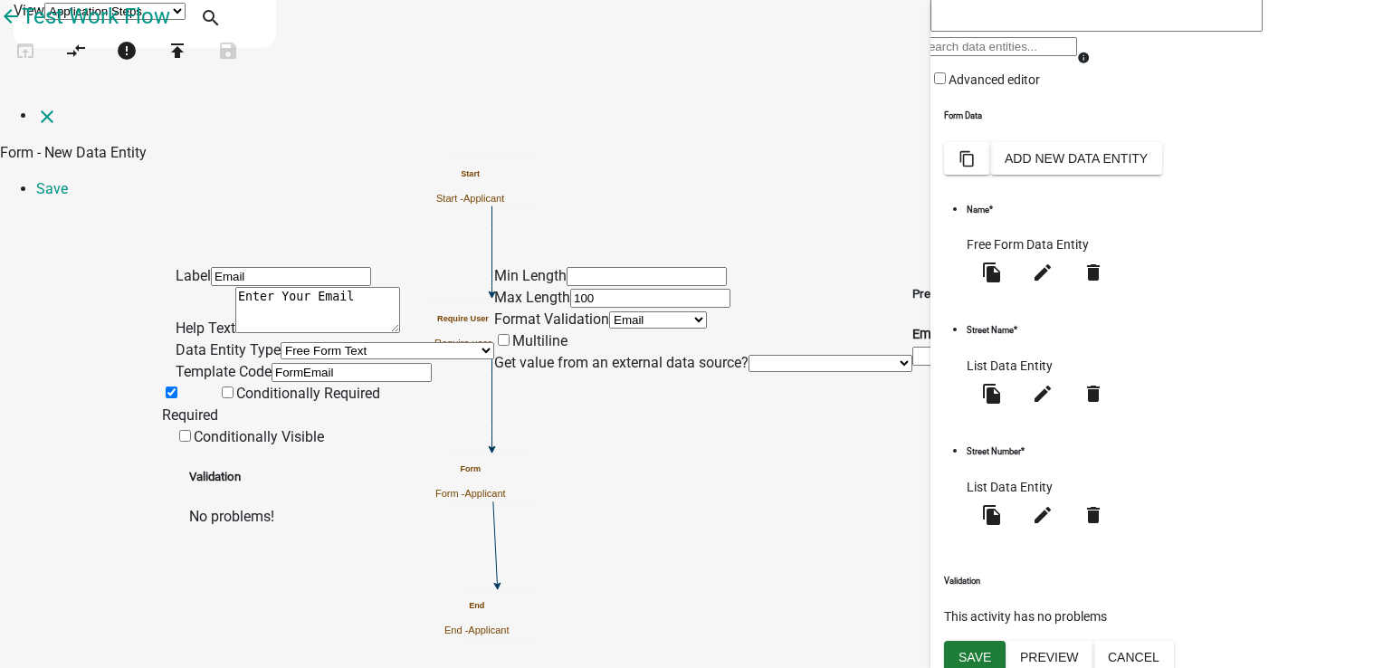
click at [912, 394] on div "Preview Email * info" at bounding box center [992, 356] width 160 height 183
click at [1072, 347] on input "Email *" at bounding box center [992, 356] width 160 height 19
click at [1265, 214] on div "Label Email Help Text Enter Your Email Data Entity Type Free Form Text Document…" at bounding box center [691, 370] width 1383 height 313
click at [68, 180] on link "Save" at bounding box center [52, 188] width 32 height 17
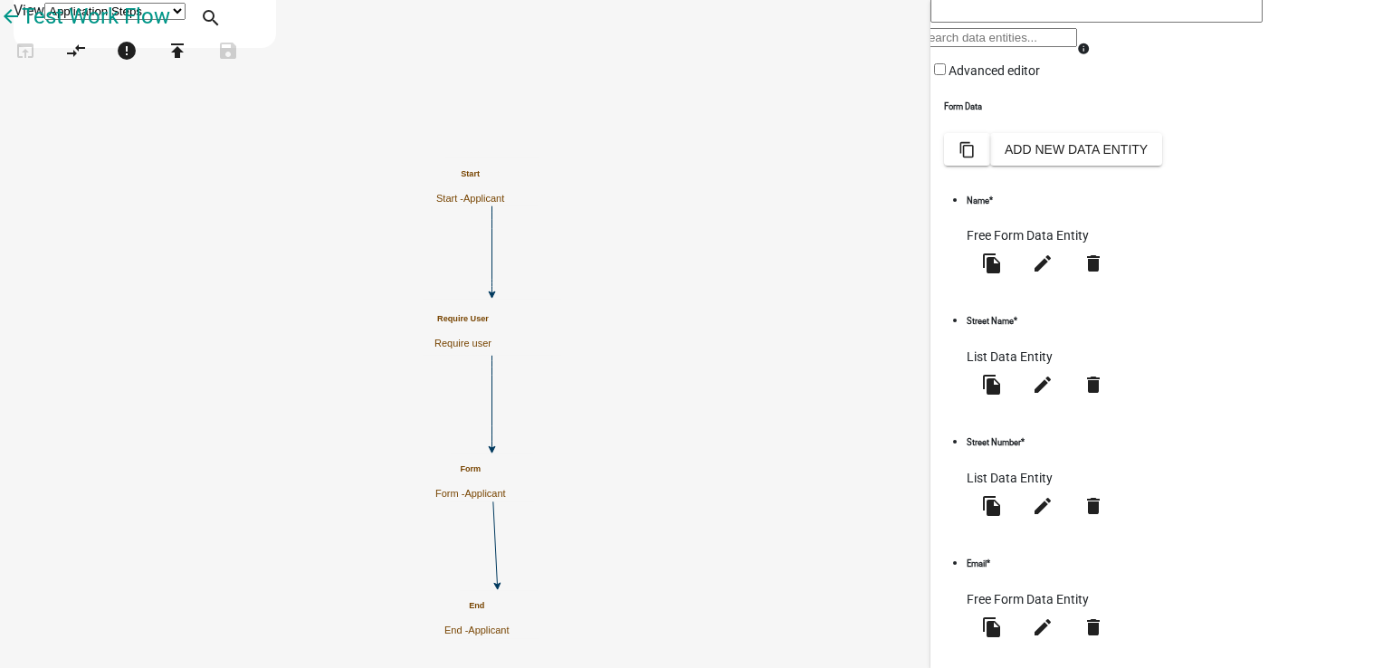
scroll to position [318, 0]
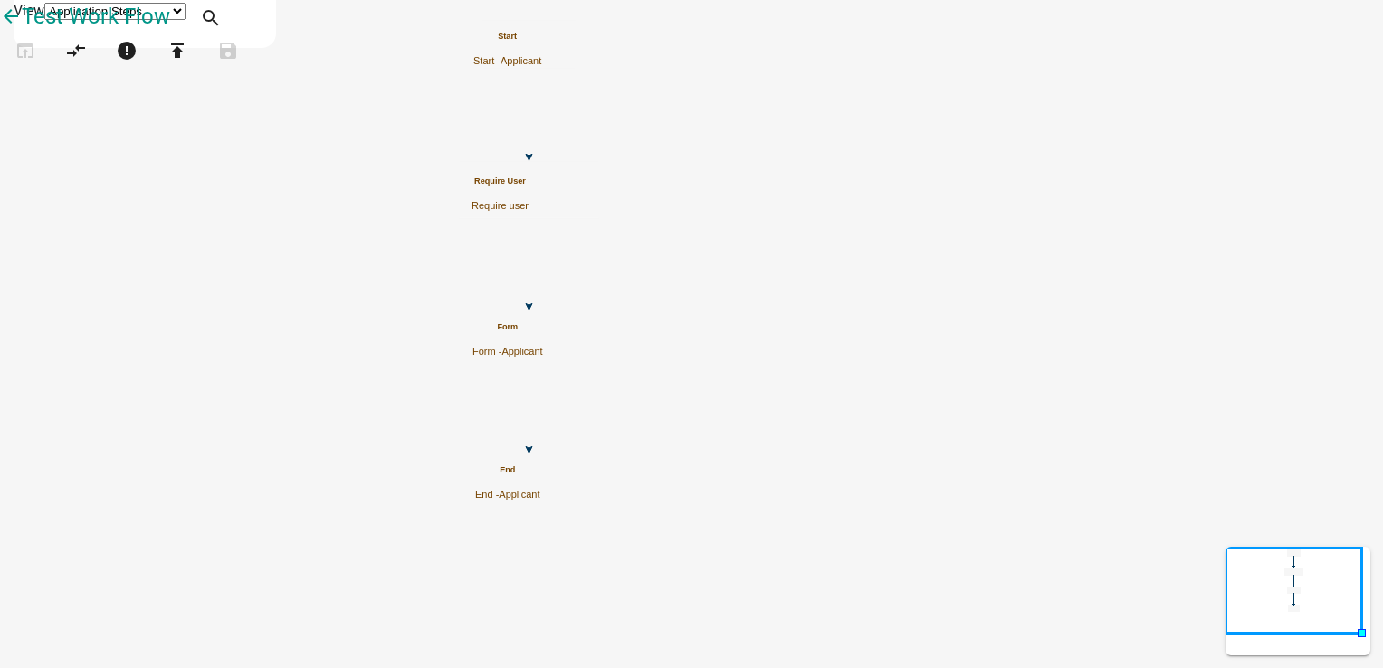
click at [998, 483] on icon "Start Start - Applicant Require User Require user Form Form - Applicant End End…" at bounding box center [691, 334] width 1381 height 666
click at [138, 65] on icon "error" at bounding box center [127, 52] width 22 height 25
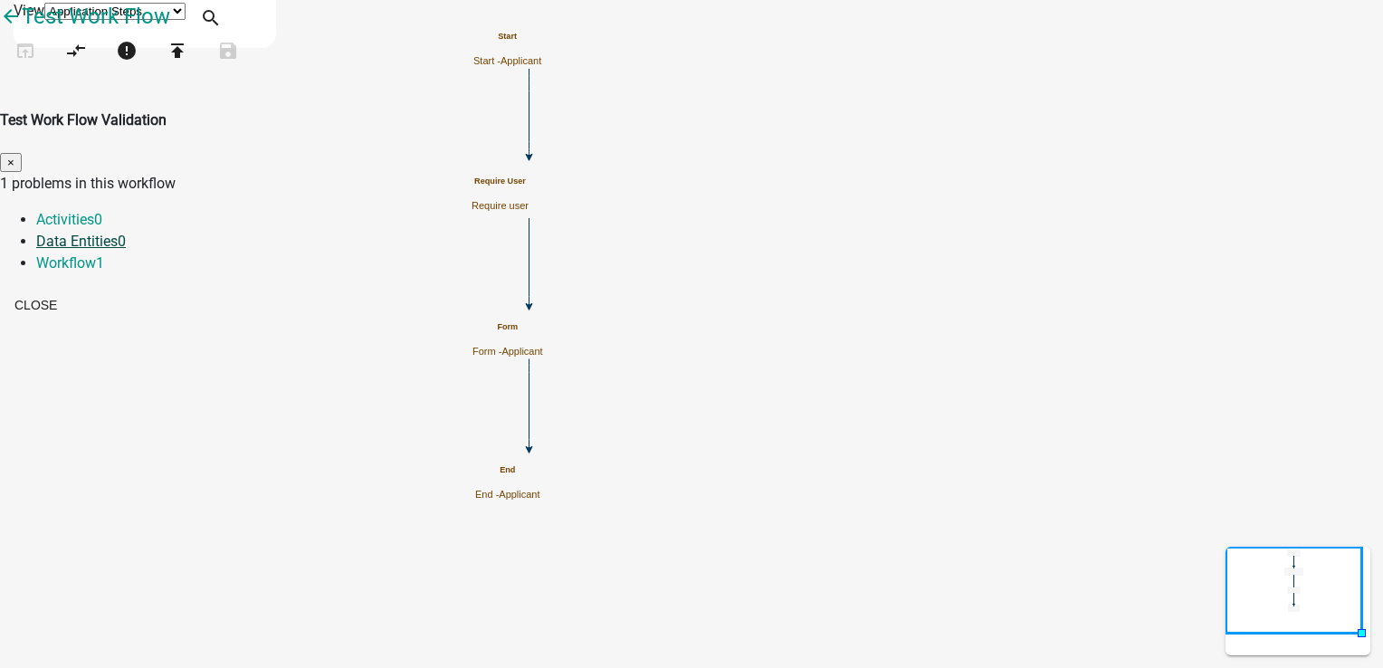
click at [126, 233] on link "Data Entities 0" at bounding box center [81, 241] width 90 height 17
click at [104, 254] on span "1" at bounding box center [100, 262] width 8 height 17
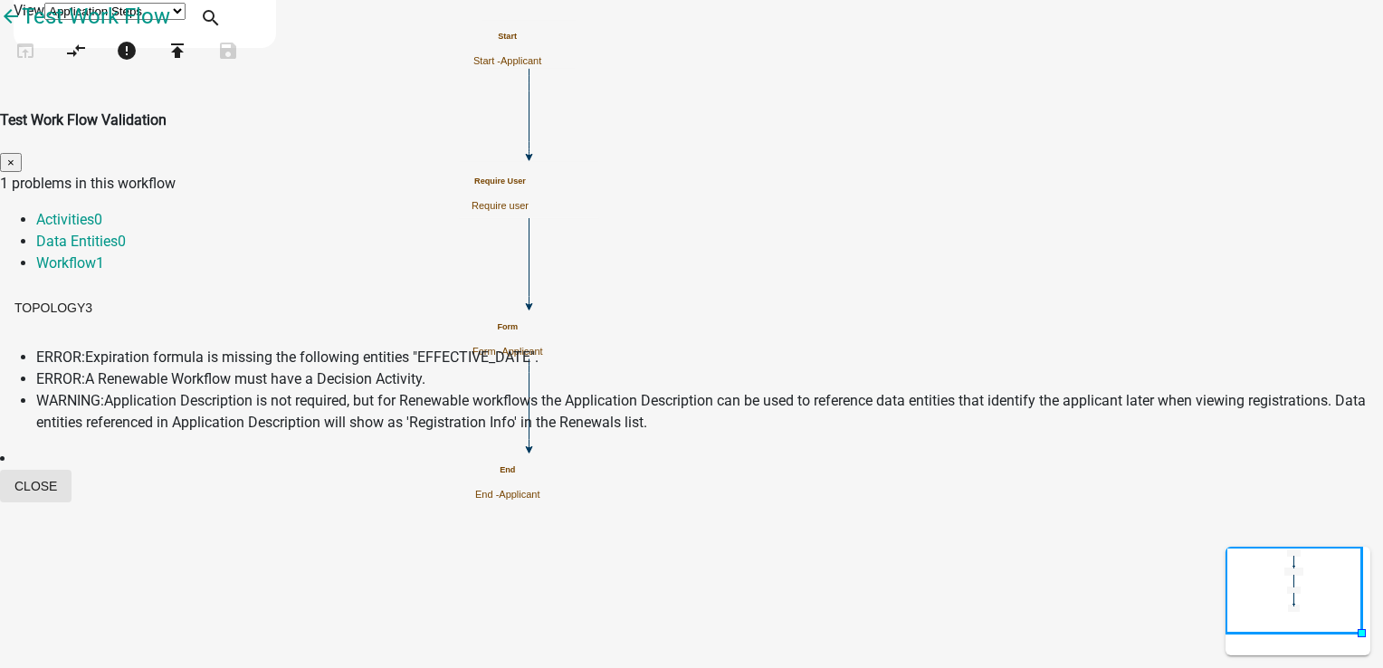
click at [71, 502] on button "Close" at bounding box center [35, 486] width 71 height 33
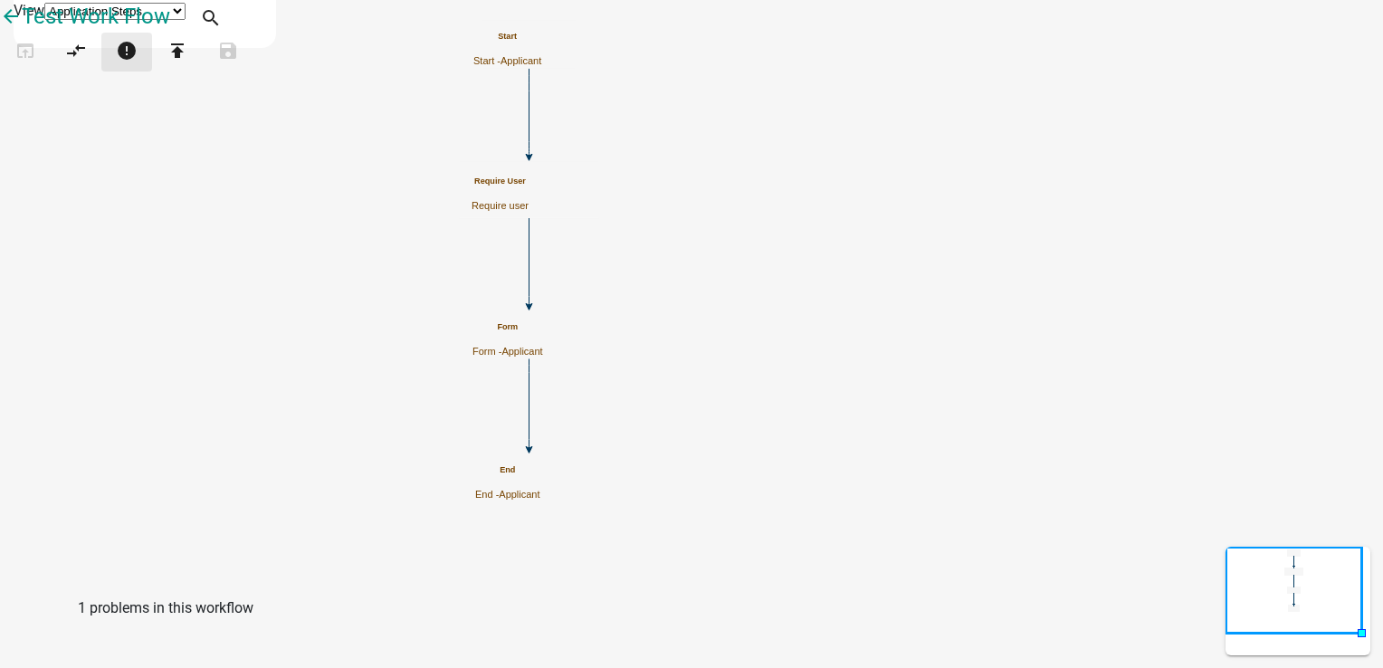
scroll to position [1009, 0]
click at [138, 65] on icon "error" at bounding box center [127, 52] width 22 height 25
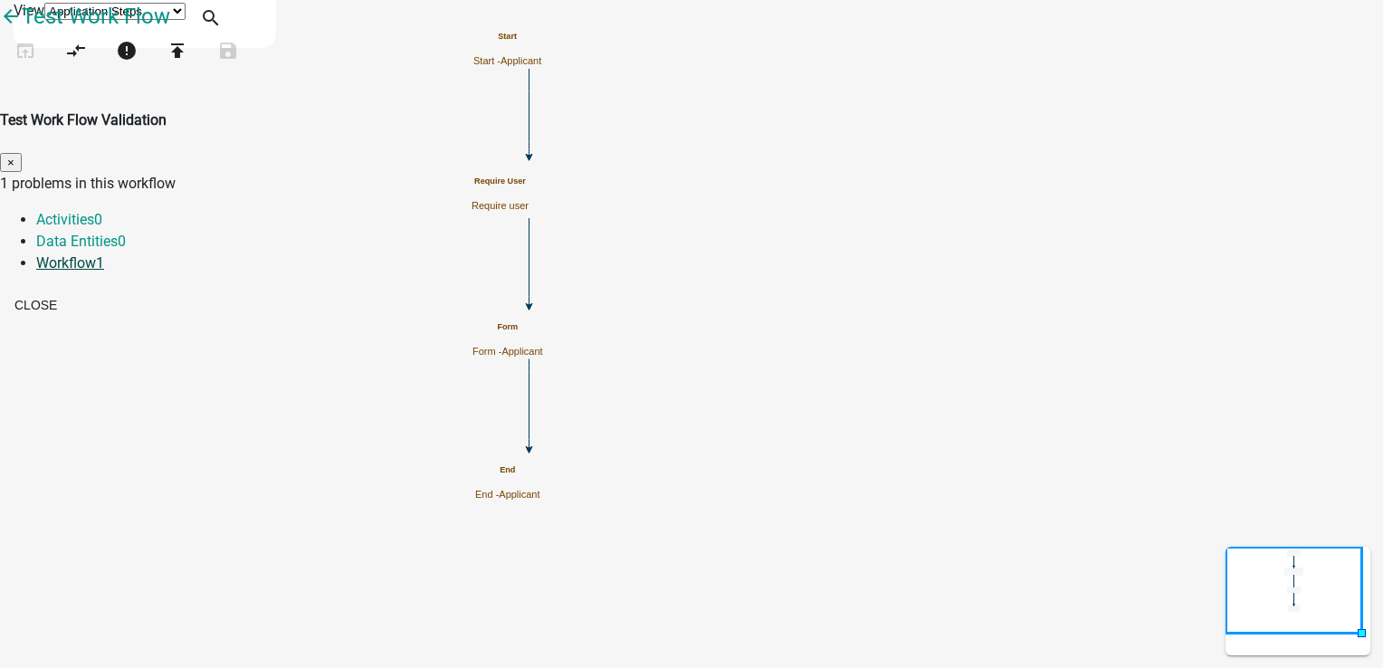
click at [104, 254] on link "Workflow 1" at bounding box center [70, 262] width 68 height 17
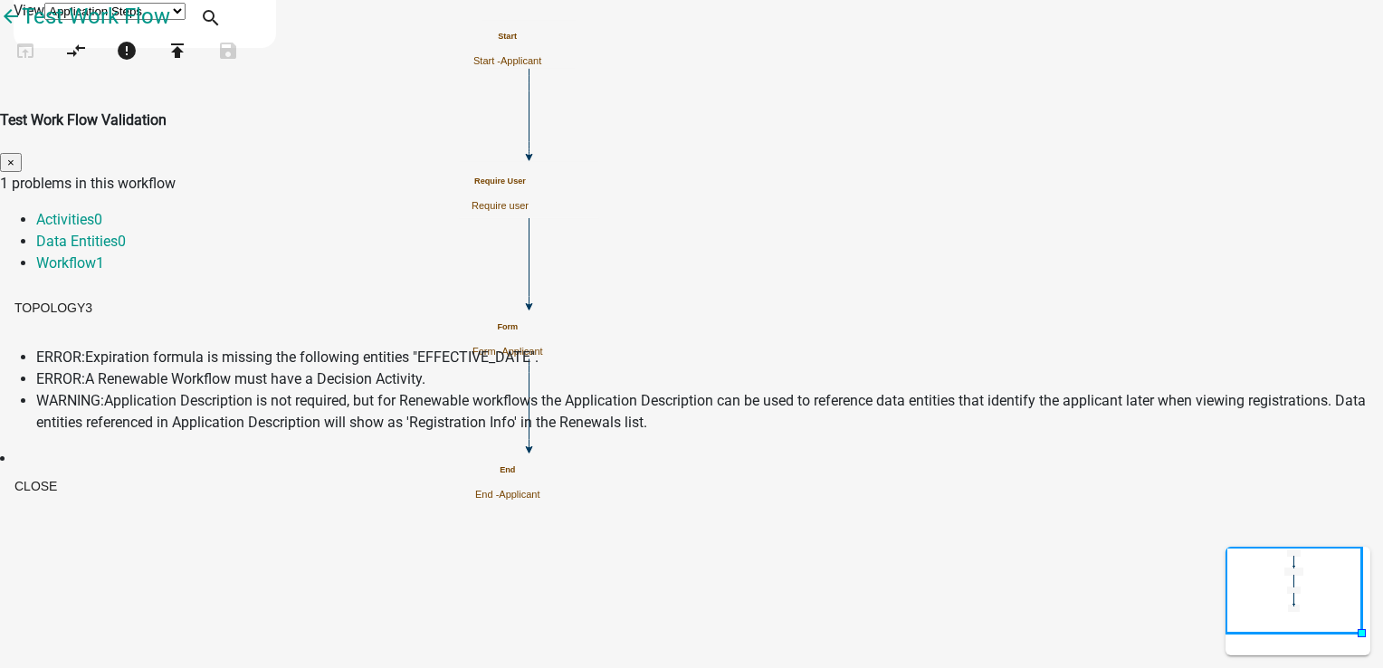
click at [14, 156] on span "×" at bounding box center [10, 163] width 7 height 14
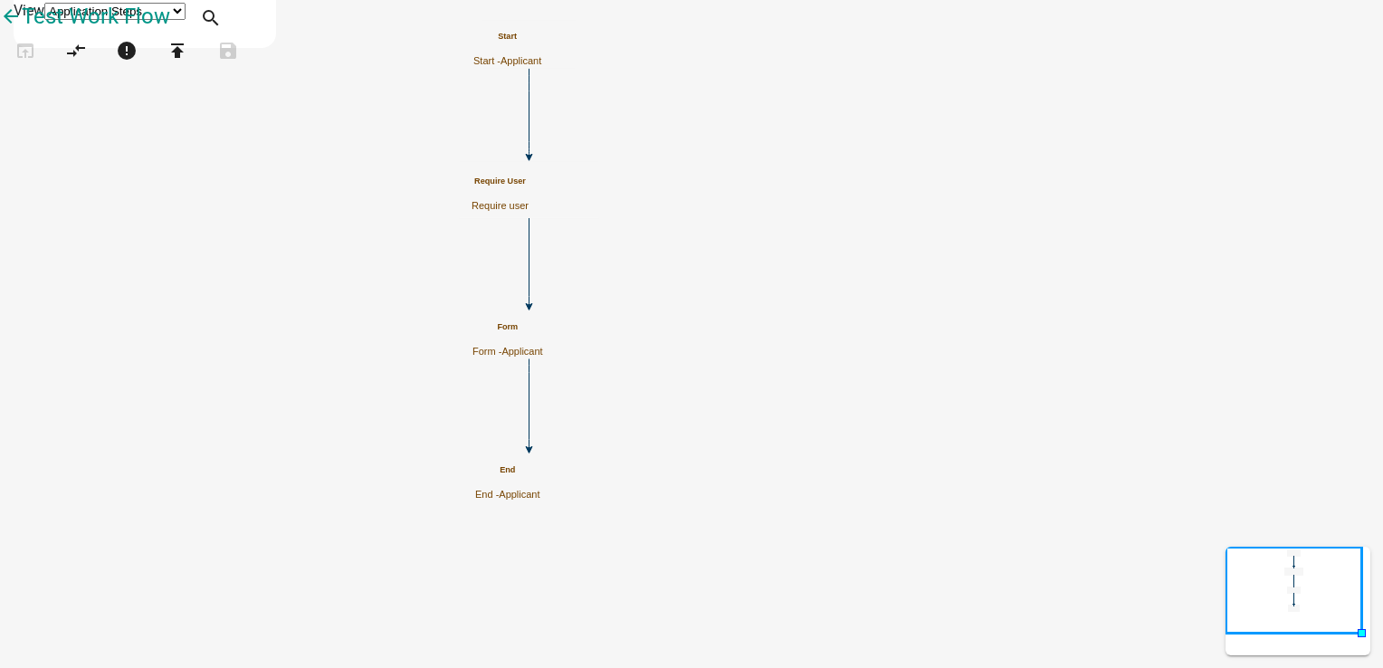
click at [541, 55] on span "Applicant" at bounding box center [520, 60] width 41 height 11
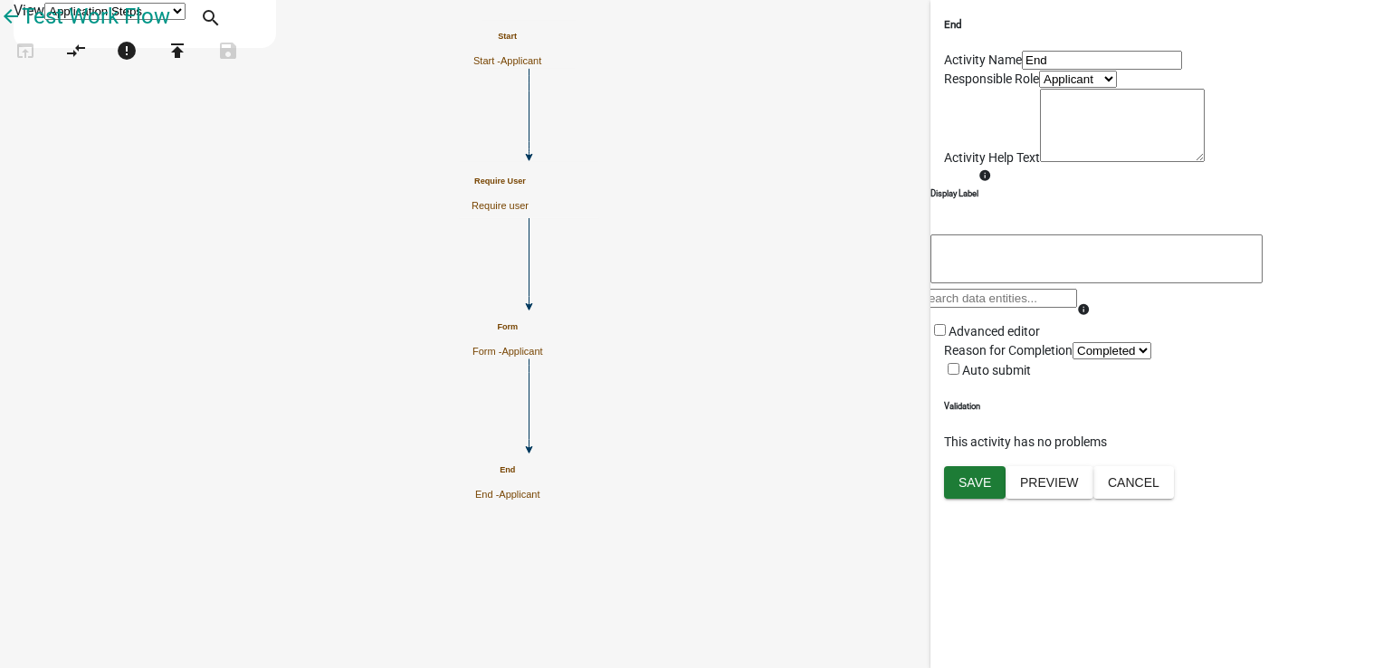
scroll to position [0, 0]
click at [672, 308] on icon "Start Start - Applicant Require User Require user Form Form - Applicant End End…" at bounding box center [691, 334] width 1381 height 666
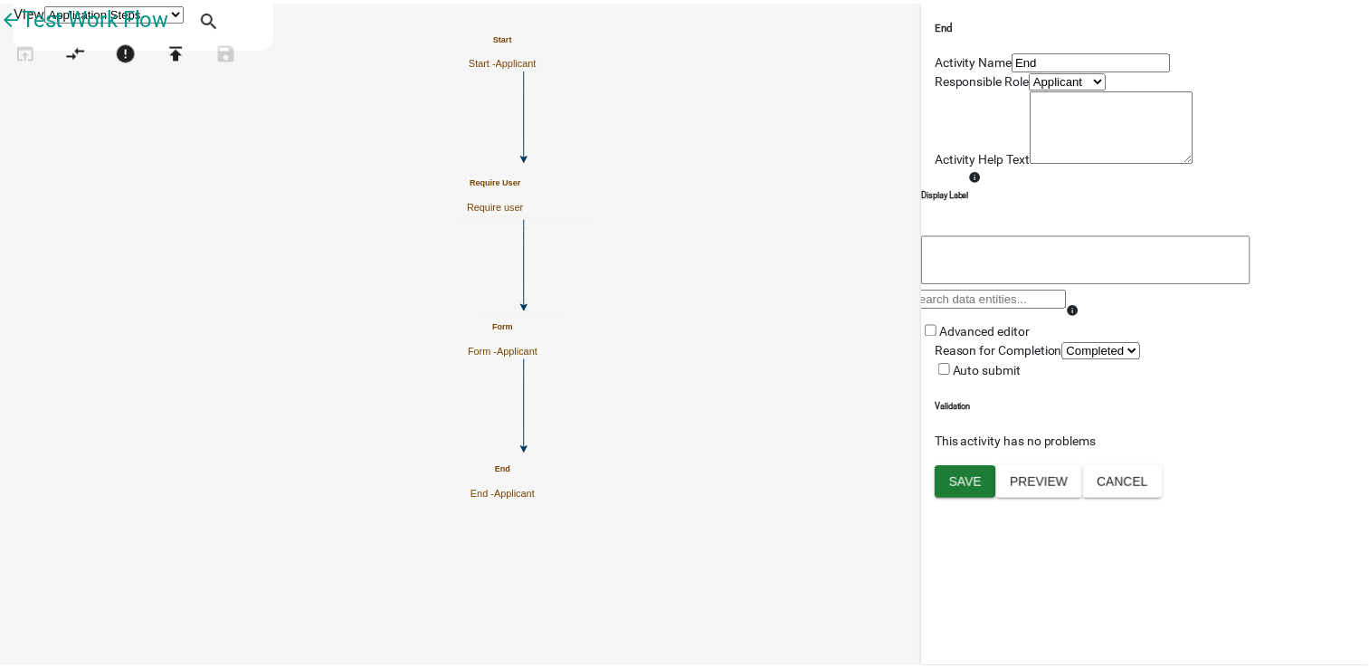
scroll to position [1336, 0]
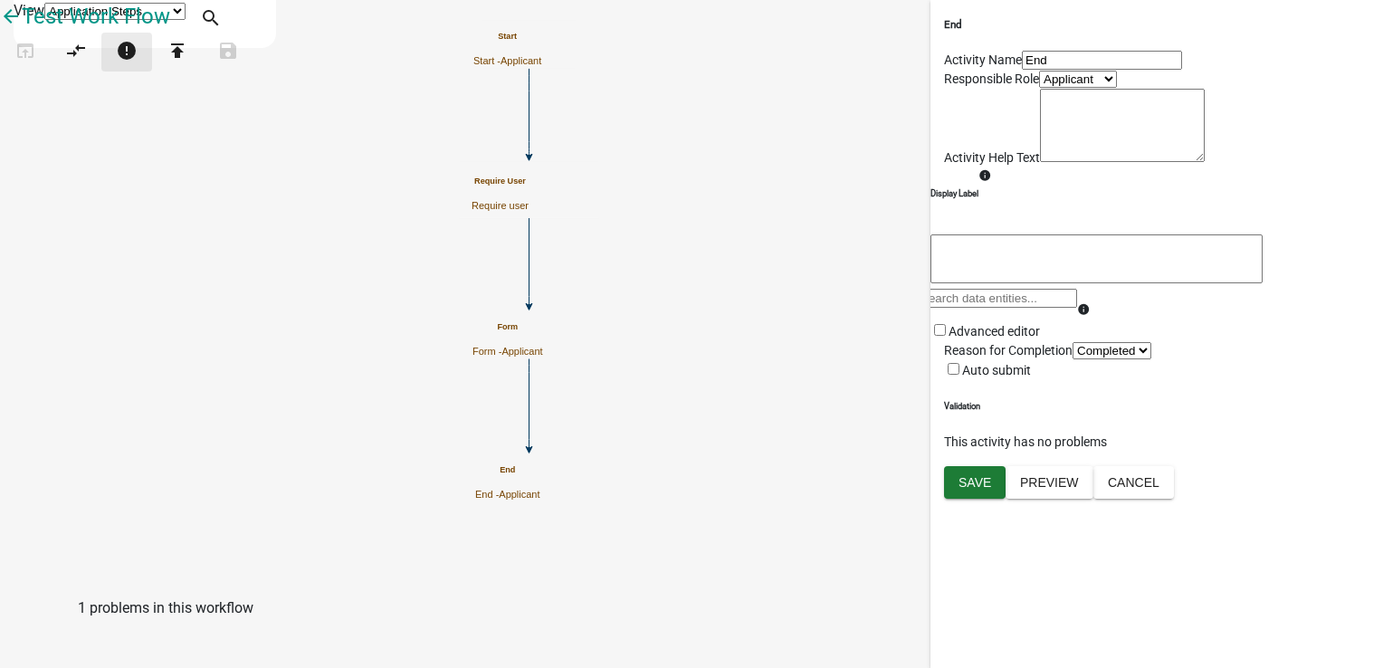
click at [138, 65] on icon "error" at bounding box center [127, 52] width 22 height 25
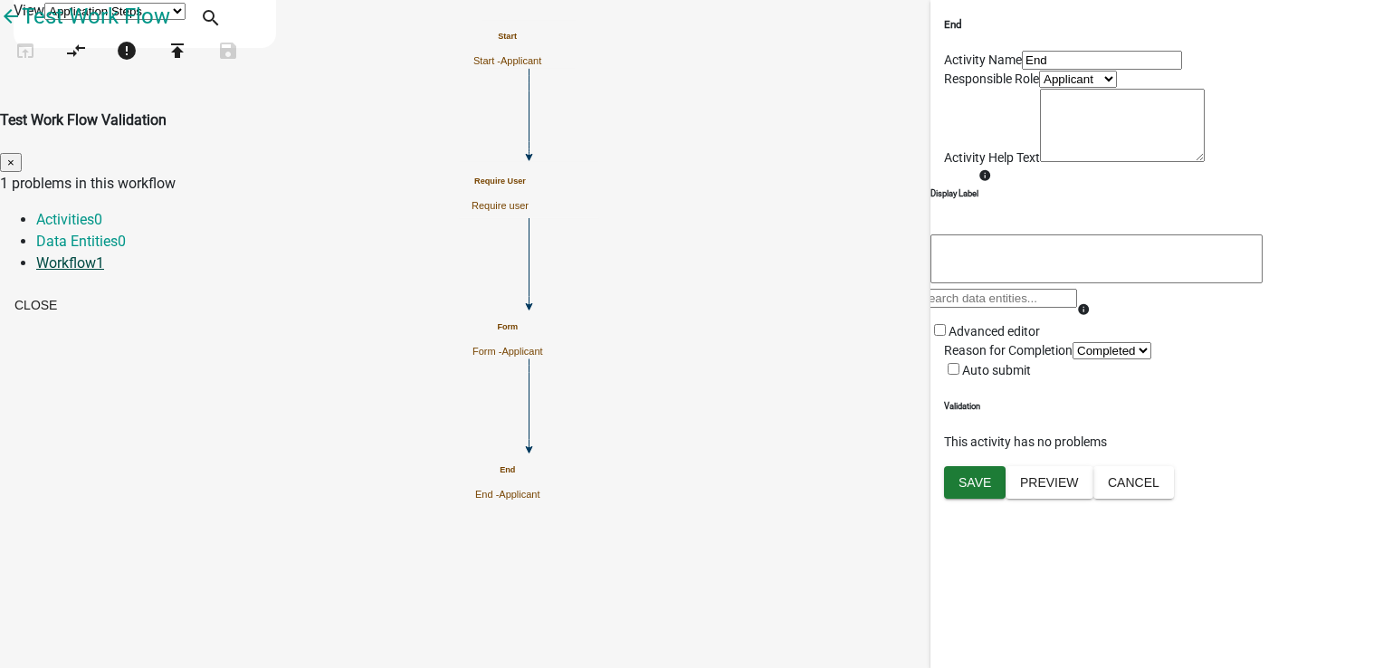
click at [104, 254] on link "Workflow 1" at bounding box center [70, 262] width 68 height 17
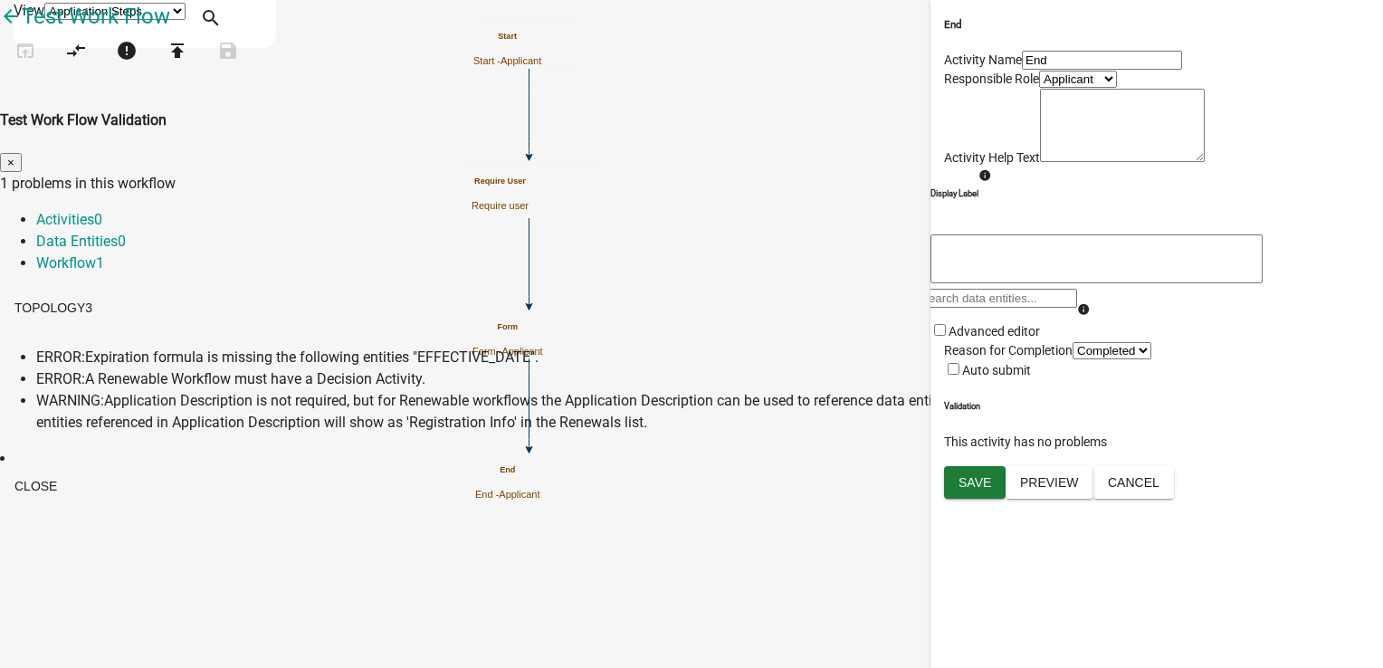
click at [1003, 109] on div "Test Work Flow Validation ×" at bounding box center [691, 140] width 1383 height 62
click at [14, 156] on span "×" at bounding box center [10, 163] width 7 height 14
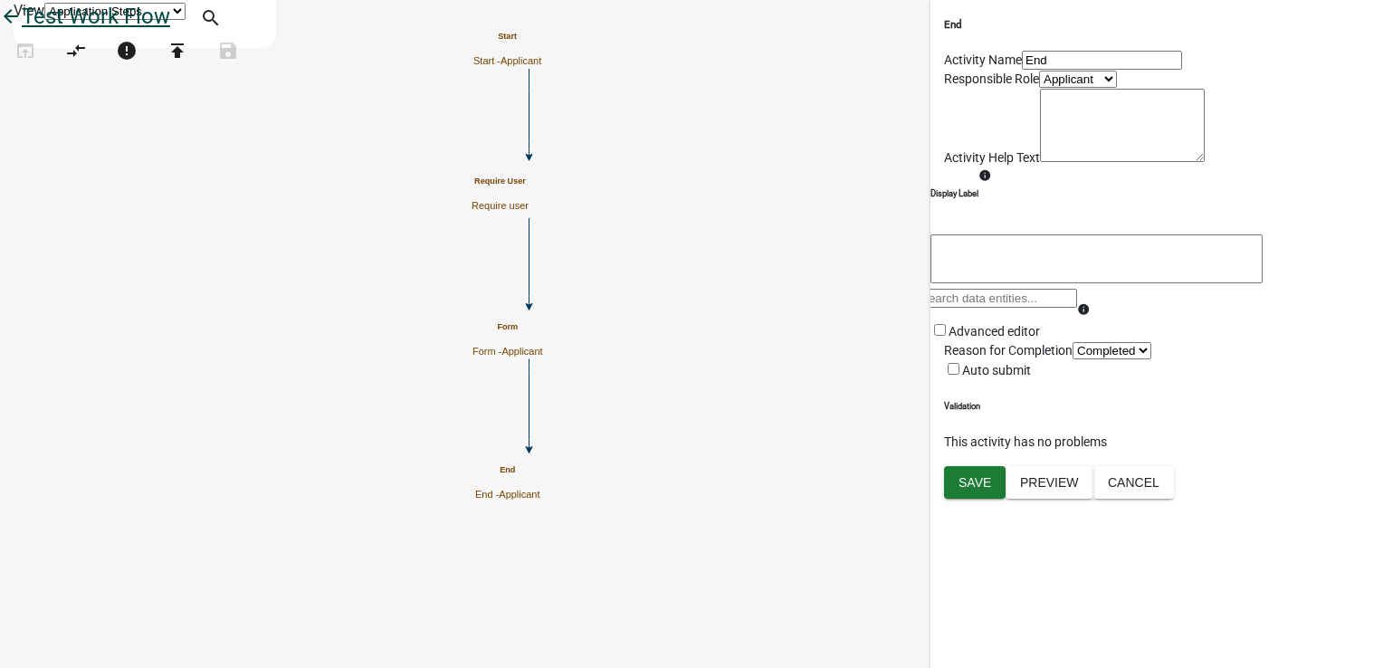
click at [22, 31] on icon "arrow_back" at bounding box center [11, 17] width 22 height 25
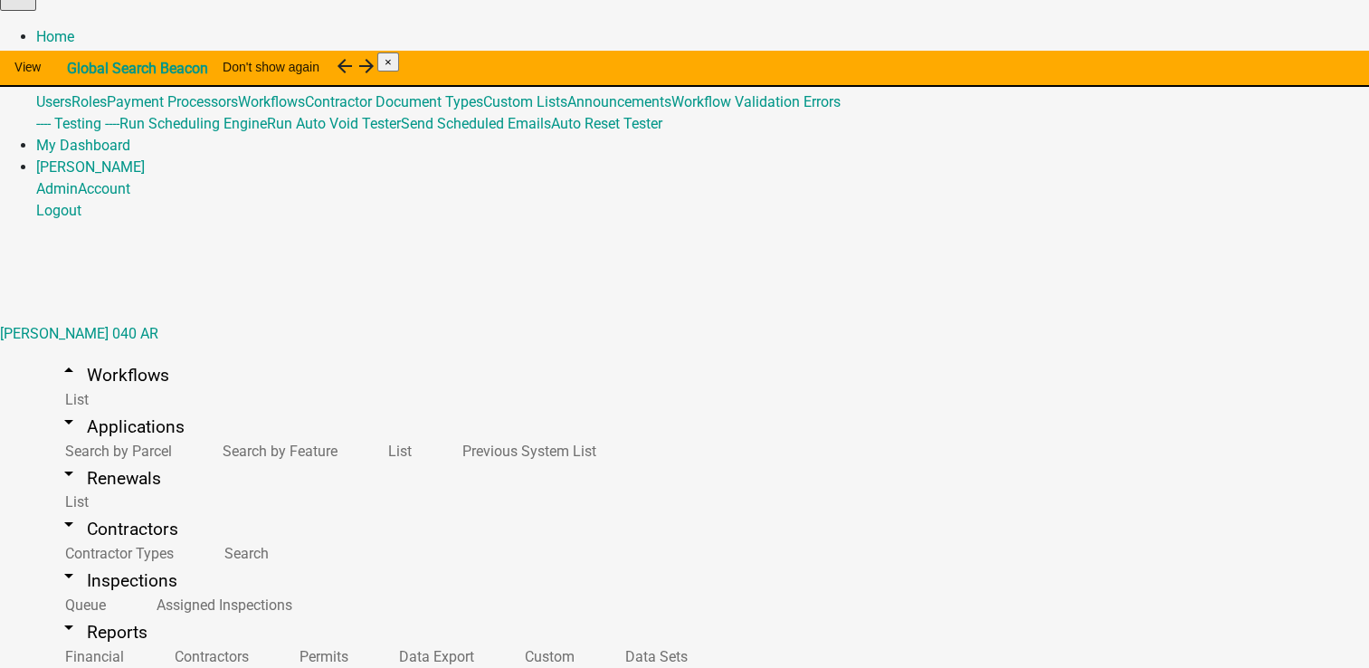
click at [78, 457] on link "arrow_drop_down Renewals" at bounding box center [109, 478] width 147 height 43
select select "AR"
select select "Eastern Standard Time"
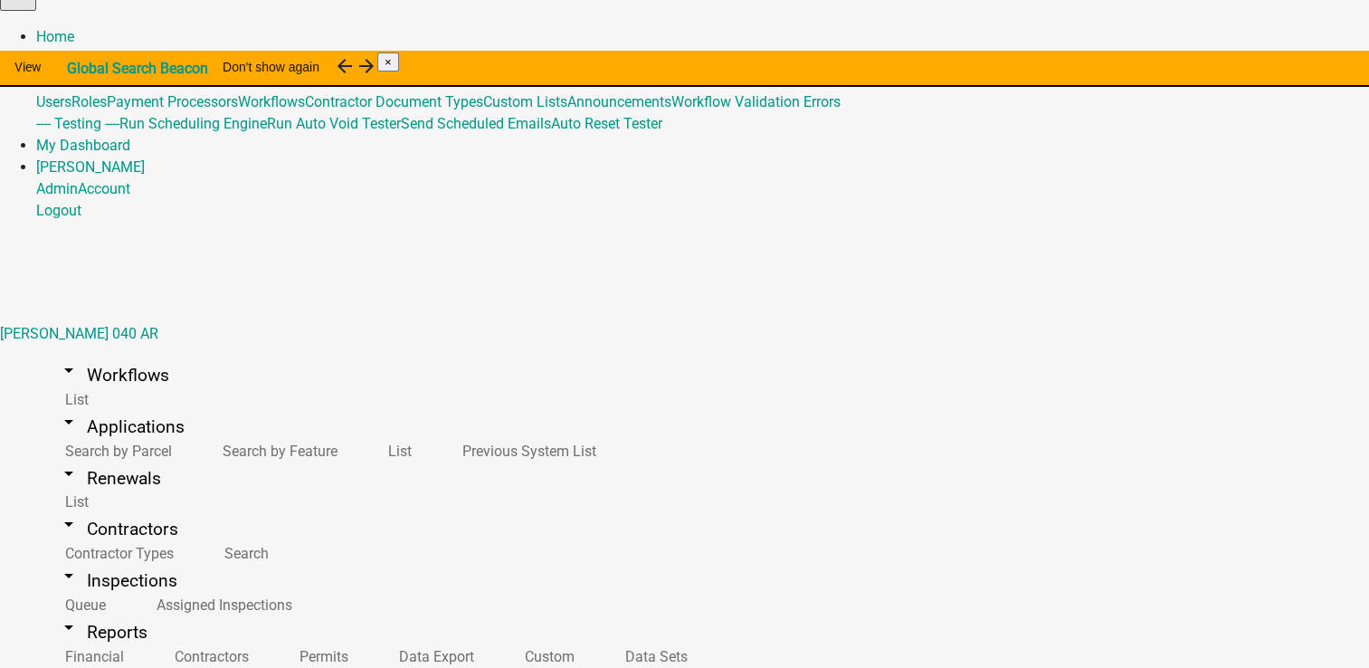
scroll to position [280, 0]
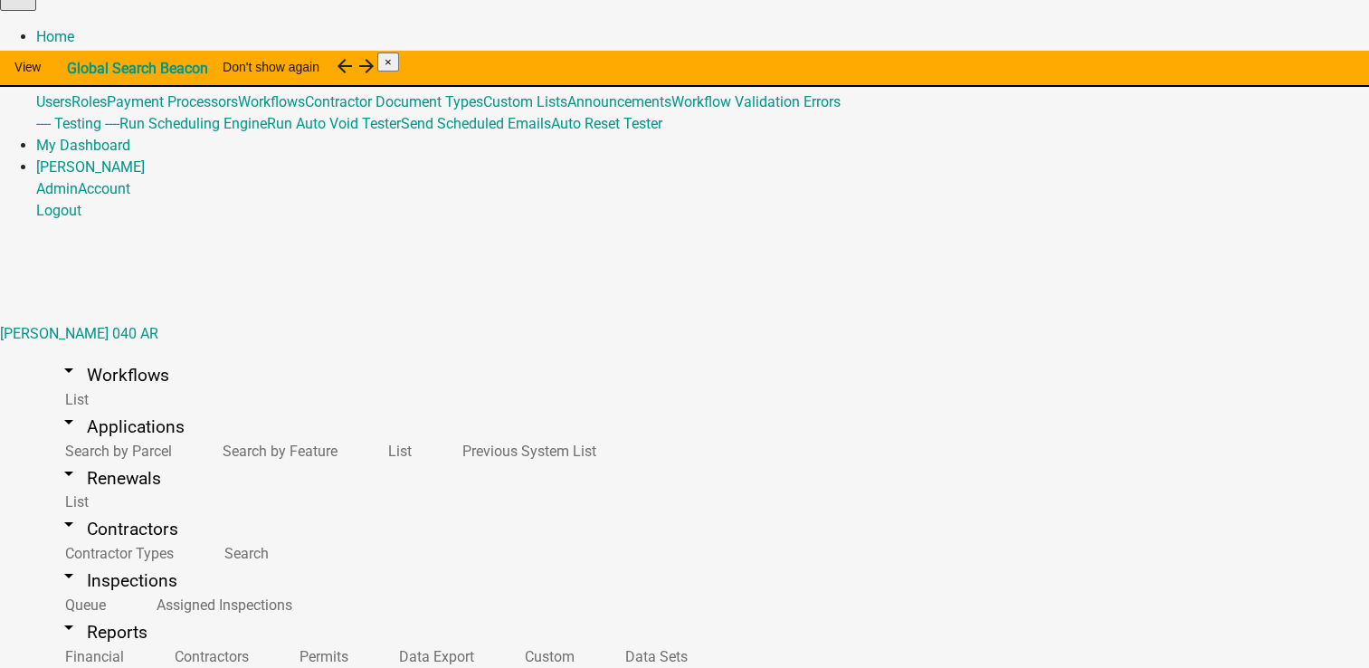
click at [58, 667] on icon "arrow_drop_down" at bounding box center [69, 679] width 22 height 22
click at [58, 616] on icon "arrow_drop_down" at bounding box center [69, 627] width 22 height 22
click at [58, 616] on icon "arrow_drop_up" at bounding box center [69, 627] width 22 height 22
click at [58, 565] on icon "arrow_drop_down" at bounding box center [69, 576] width 22 height 22
click at [58, 411] on icon "arrow_drop_down" at bounding box center [69, 422] width 22 height 22
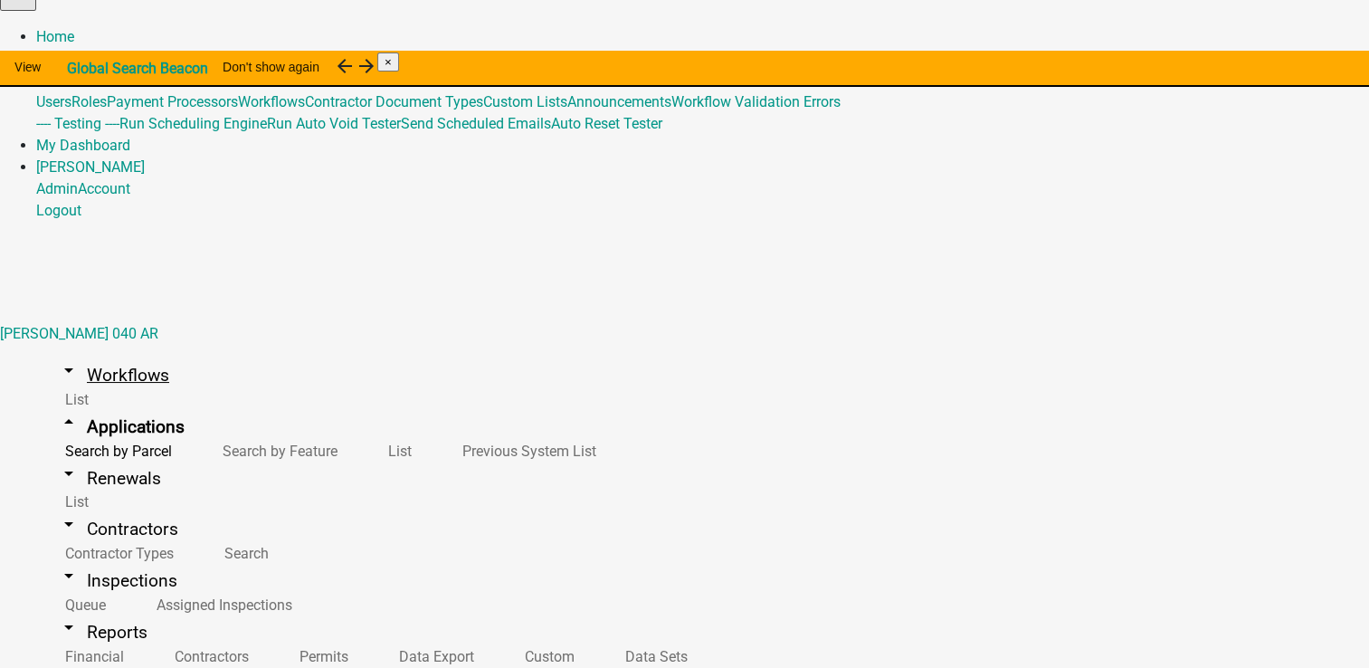
click at [58, 359] on icon "arrow_drop_down" at bounding box center [69, 370] width 22 height 22
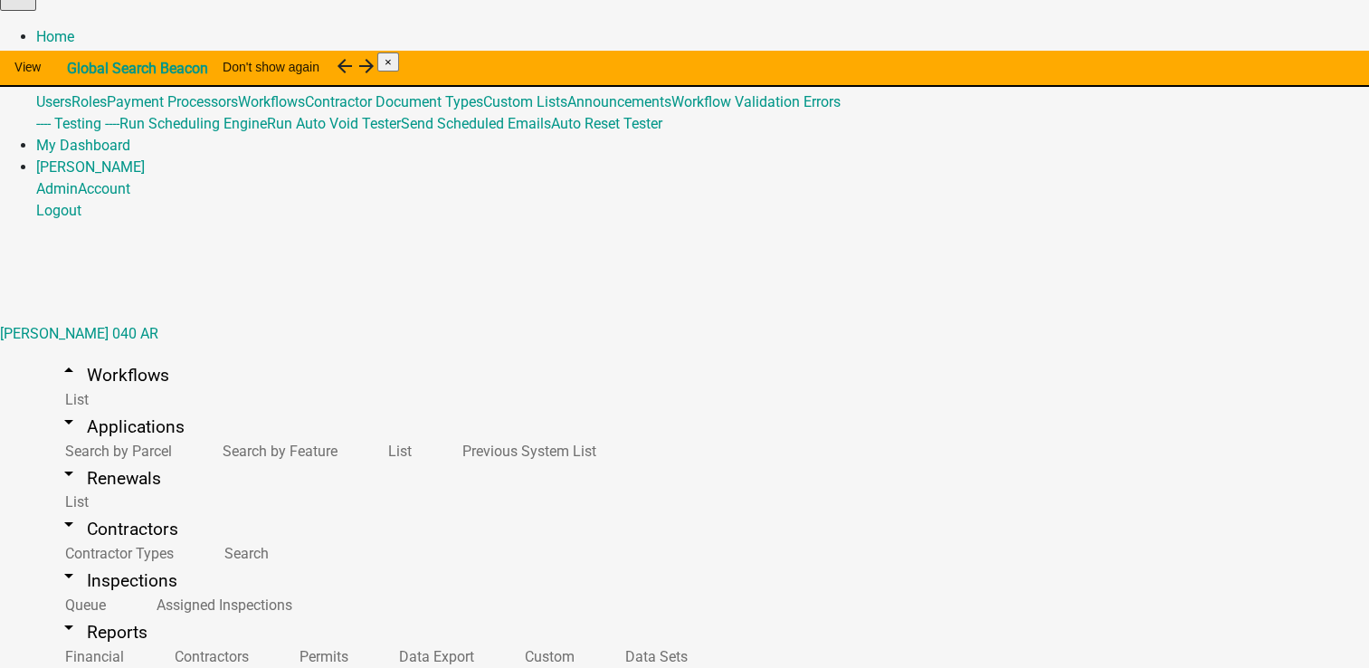
select select "1"
select select "4"
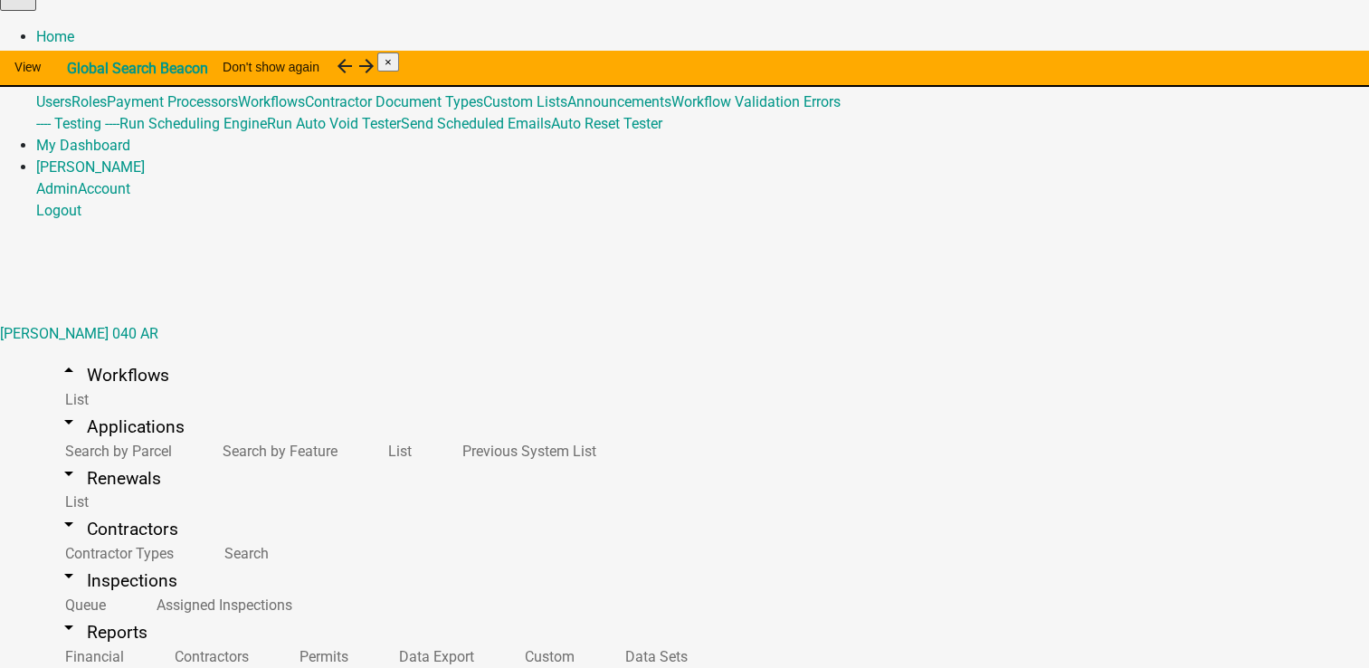
select select "0: Object"
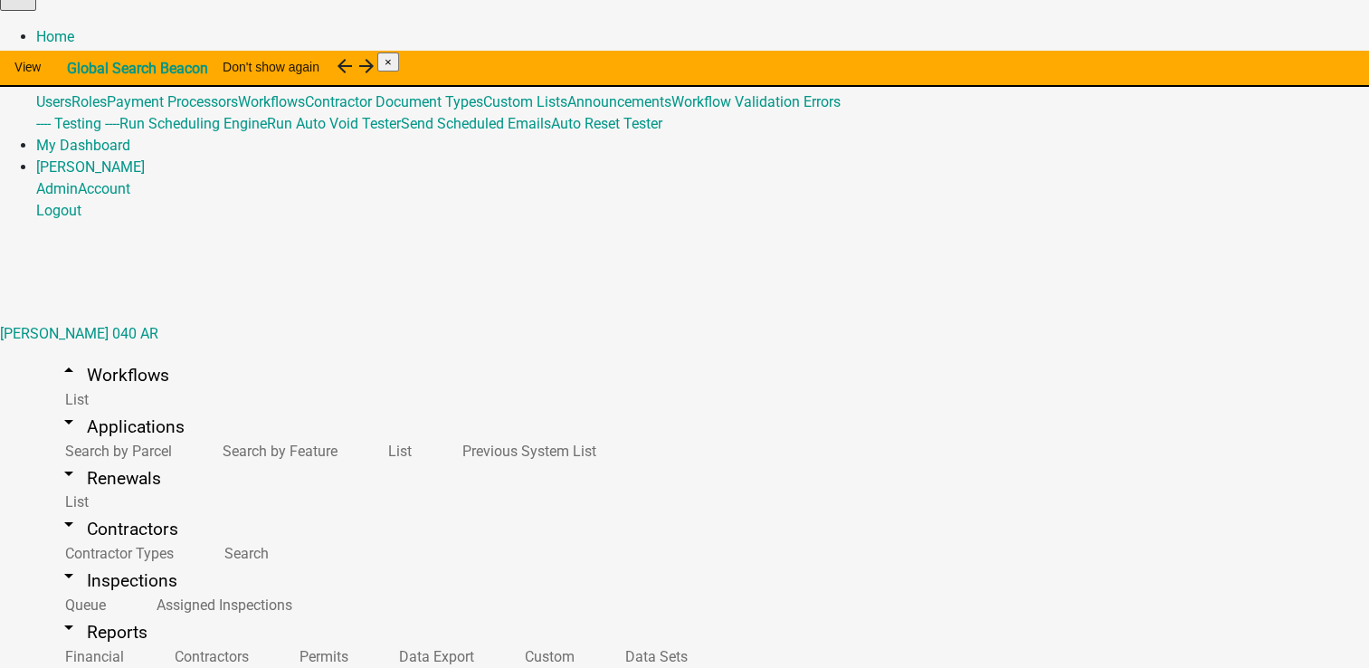
select select "0"
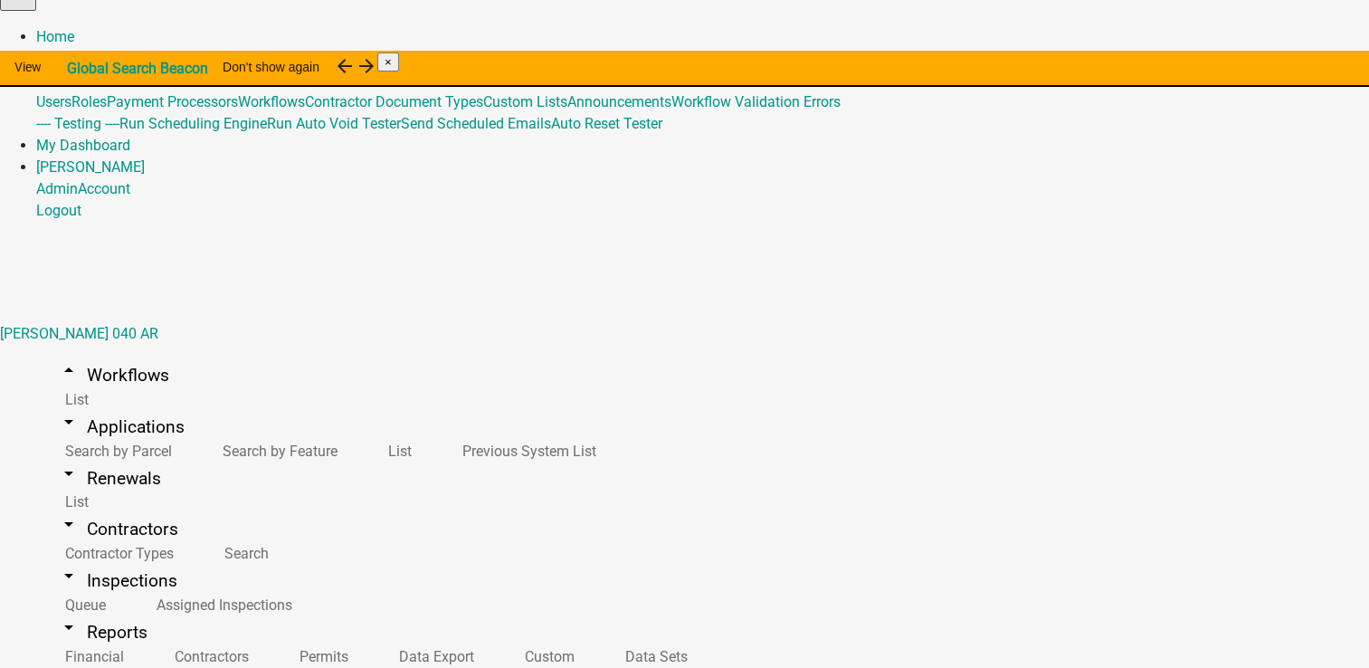
click at [63, 354] on link "arrow_drop_up Workflows" at bounding box center [113, 375] width 155 height 43
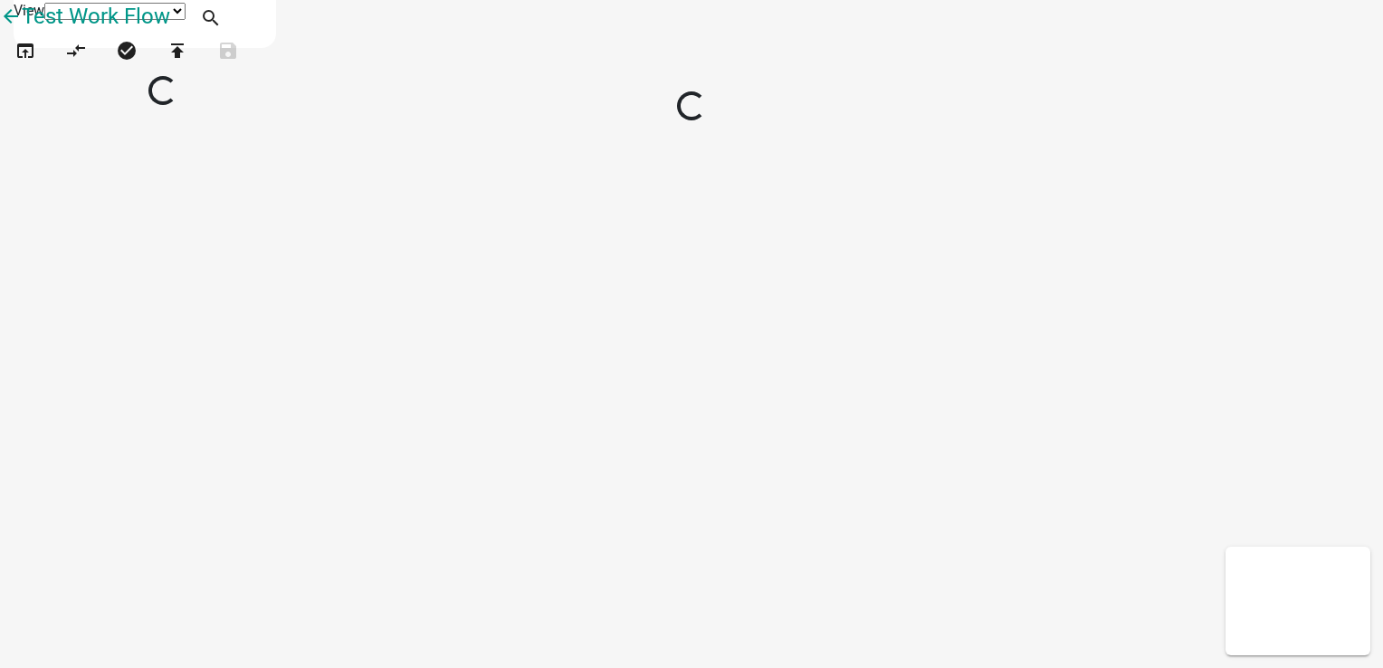
select select "1"
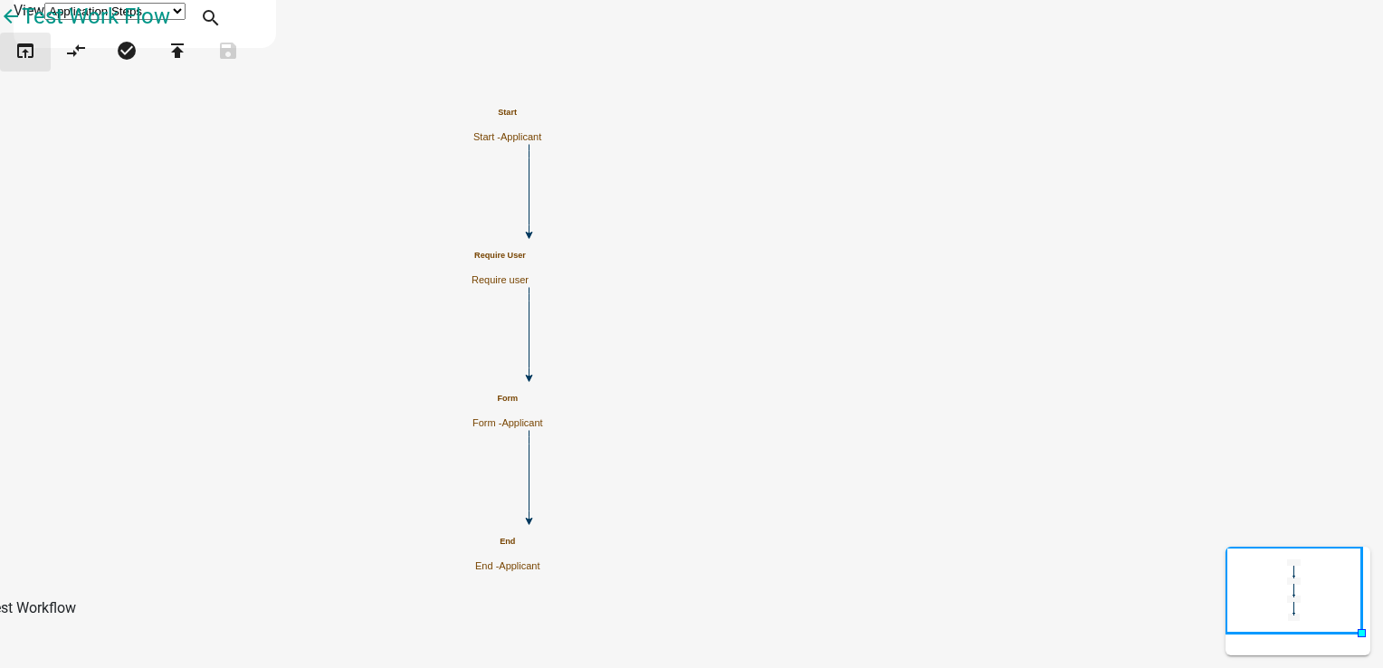
click at [16, 71] on button "open_in_browser" at bounding box center [25, 52] width 51 height 39
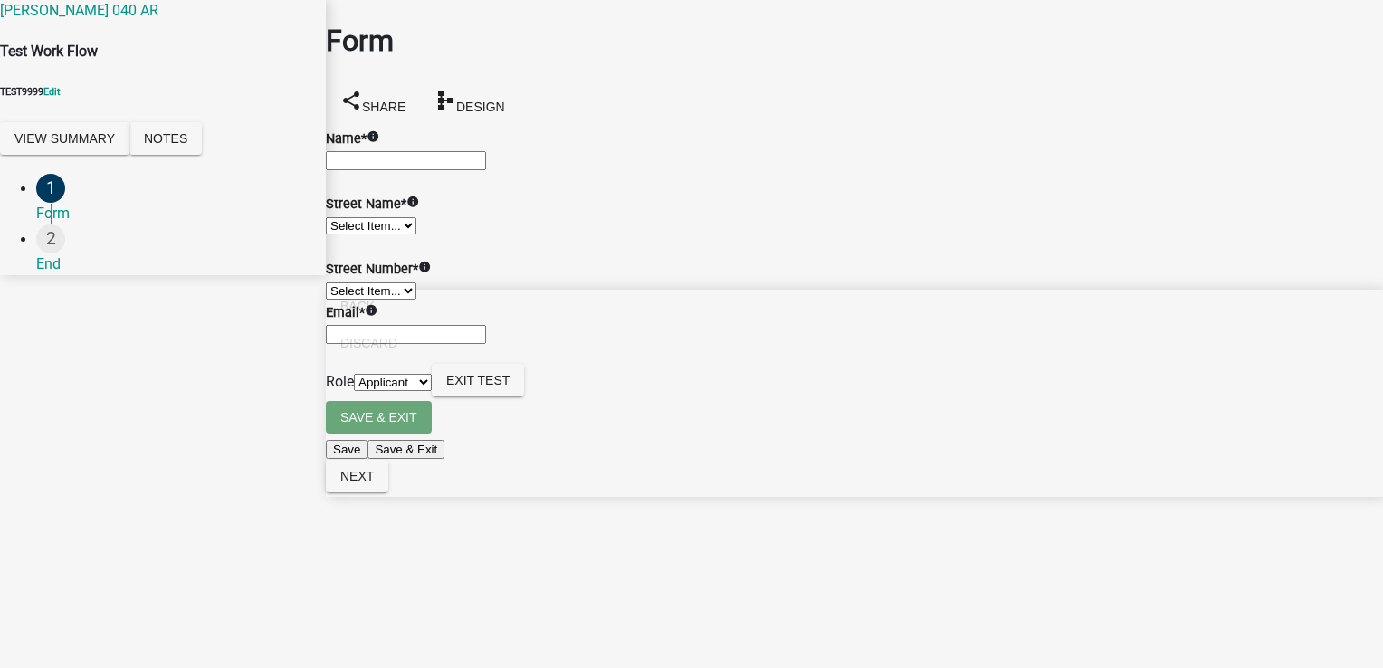
click at [432, 170] on input "Name *" at bounding box center [406, 160] width 160 height 19
type input "Test"
click at [416, 234] on select "Select Item... Test St1 Test St2 Test St3" at bounding box center [371, 225] width 90 height 17
click at [347, 234] on select "Select Item... Test St1 Test St2 Test St3" at bounding box center [371, 225] width 90 height 17
select select "cf7aa08f-8929-4ba9-ae11-47cdcd2e887a"
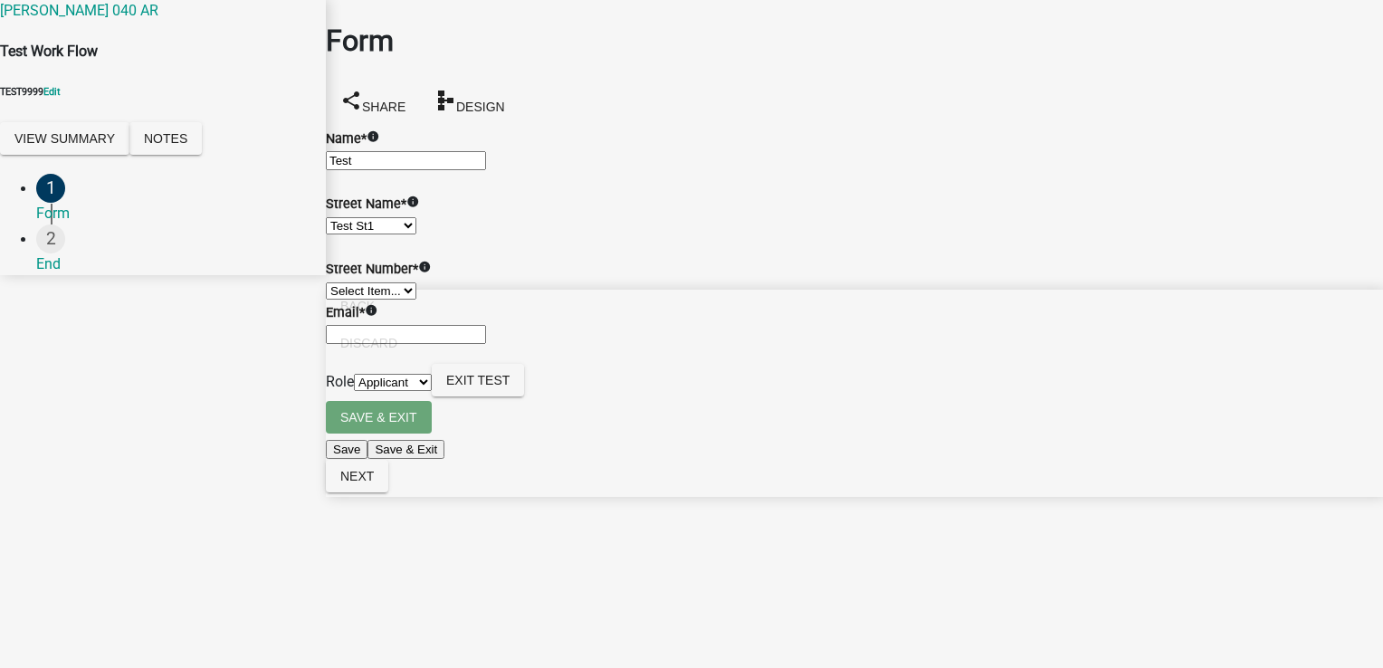
click at [416, 299] on select "Select Item... 1 2 3 4 5 6 7 8 9" at bounding box center [371, 290] width 90 height 17
click at [347, 299] on select "Select Item... 1 2 3 4 5 6 7 8 9" at bounding box center [371, 290] width 90 height 17
select select "d00728a1-0d98-4a0d-9d6a-a5d73cd91ac5"
click at [443, 344] on input "Email *" at bounding box center [406, 334] width 160 height 19
type input "[PERSON_NAME][EMAIL_ADDRESS][DOMAIN_NAME]"
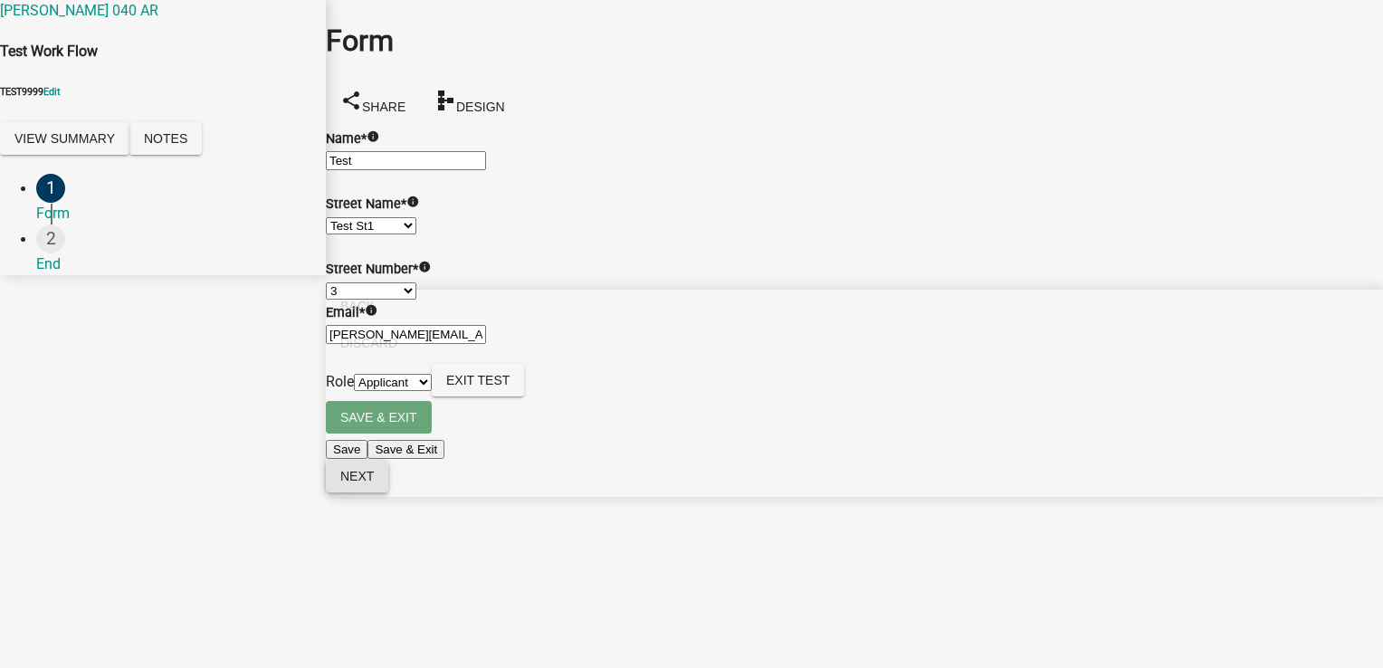
click at [374, 483] on span "Next" at bounding box center [356, 476] width 33 height 14
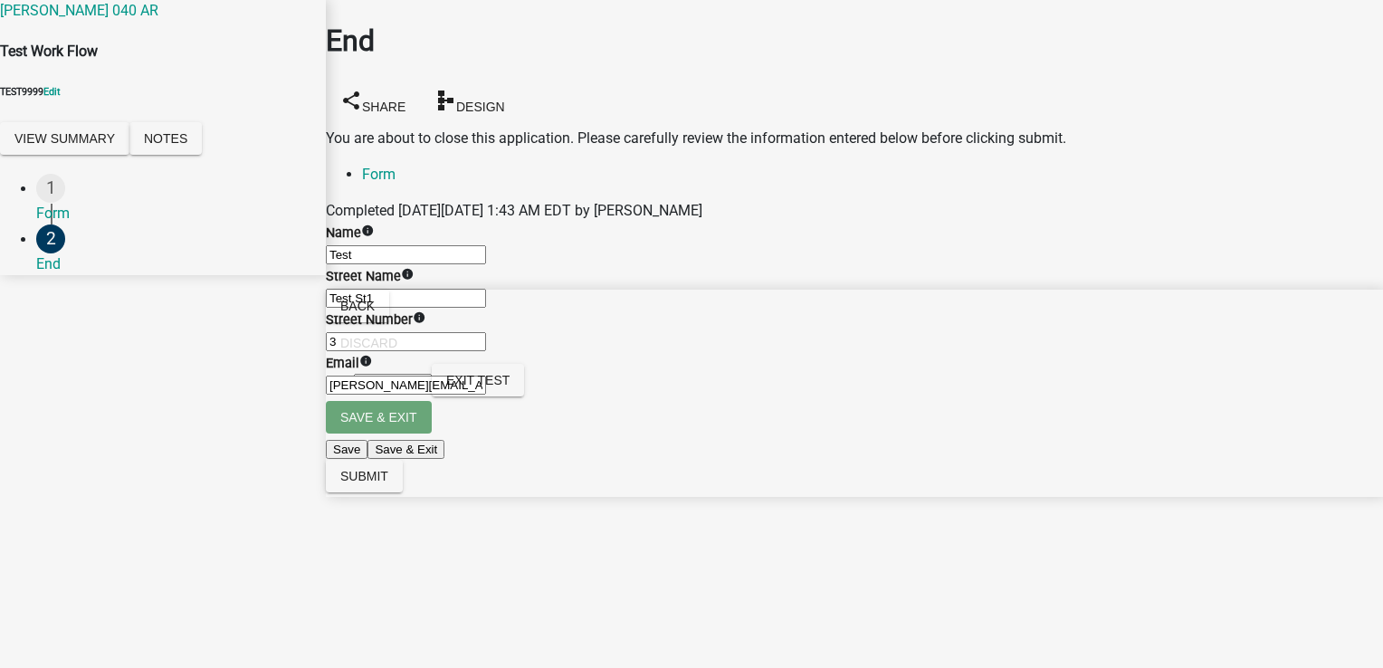
click at [1368, 261] on div "End share Share schema Design You are about to close this application. Please c…" at bounding box center [854, 197] width 1057 height 395
click at [509, 387] on span "Exit Test" at bounding box center [477, 380] width 63 height 14
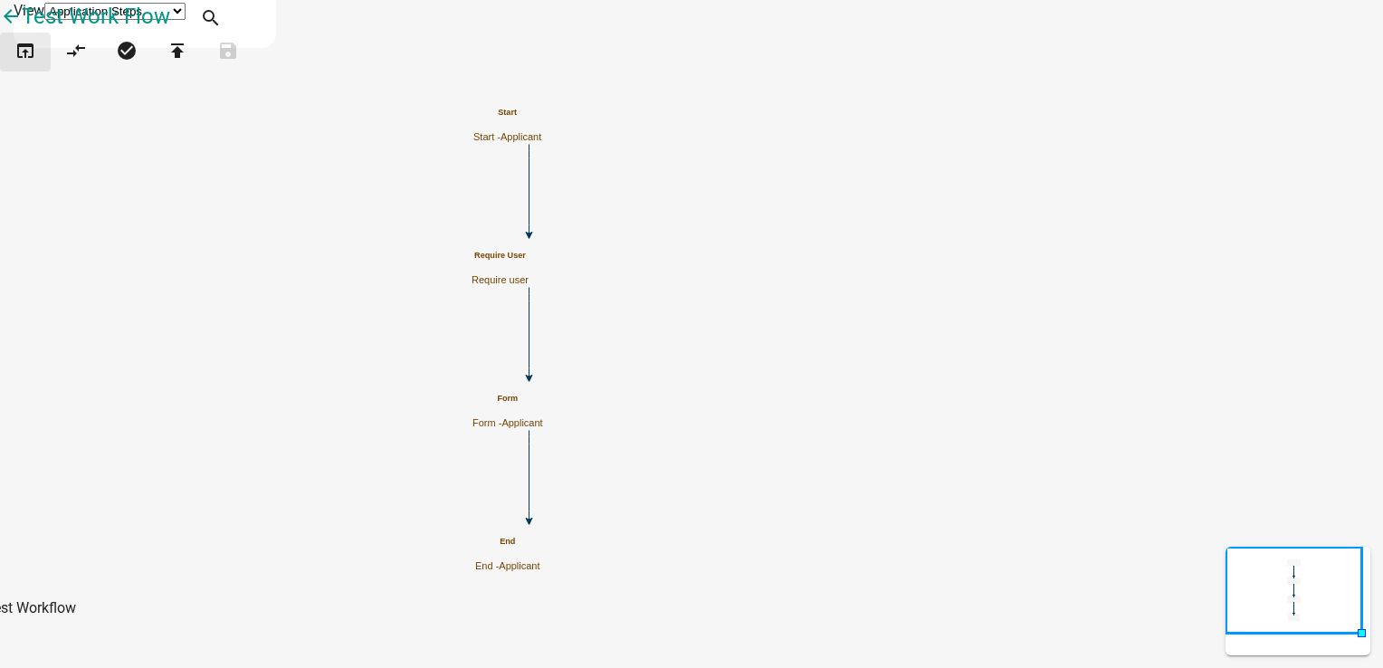
click at [33, 65] on icon "open_in_browser" at bounding box center [25, 52] width 22 height 25
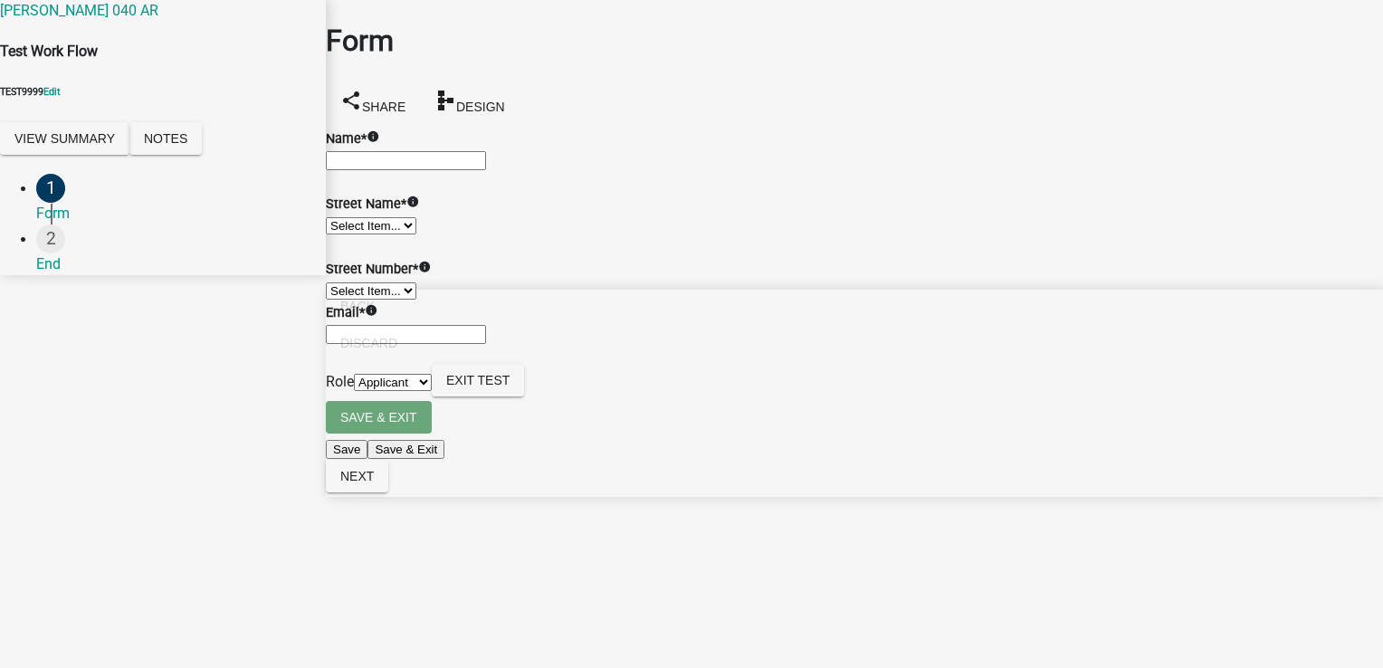
click at [417, 236] on form "Street Name * info Select Item... Test St1 Test St2 Test St3" at bounding box center [854, 203] width 1057 height 65
click at [416, 234] on select "Select Item... Test St1 Test St2 Test St3" at bounding box center [371, 225] width 90 height 17
click at [432, 391] on select "Applicant AR_Admin" at bounding box center [393, 382] width 78 height 17
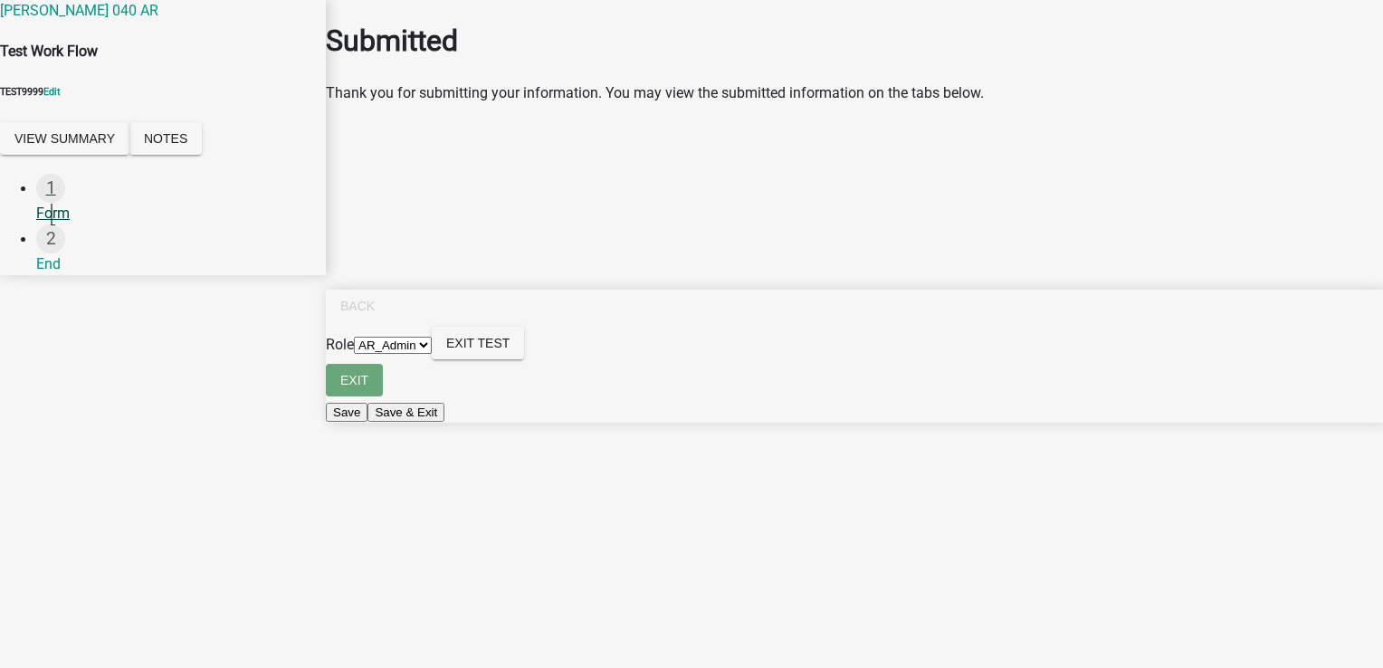
click at [89, 200] on div "1 Form" at bounding box center [173, 199] width 275 height 51
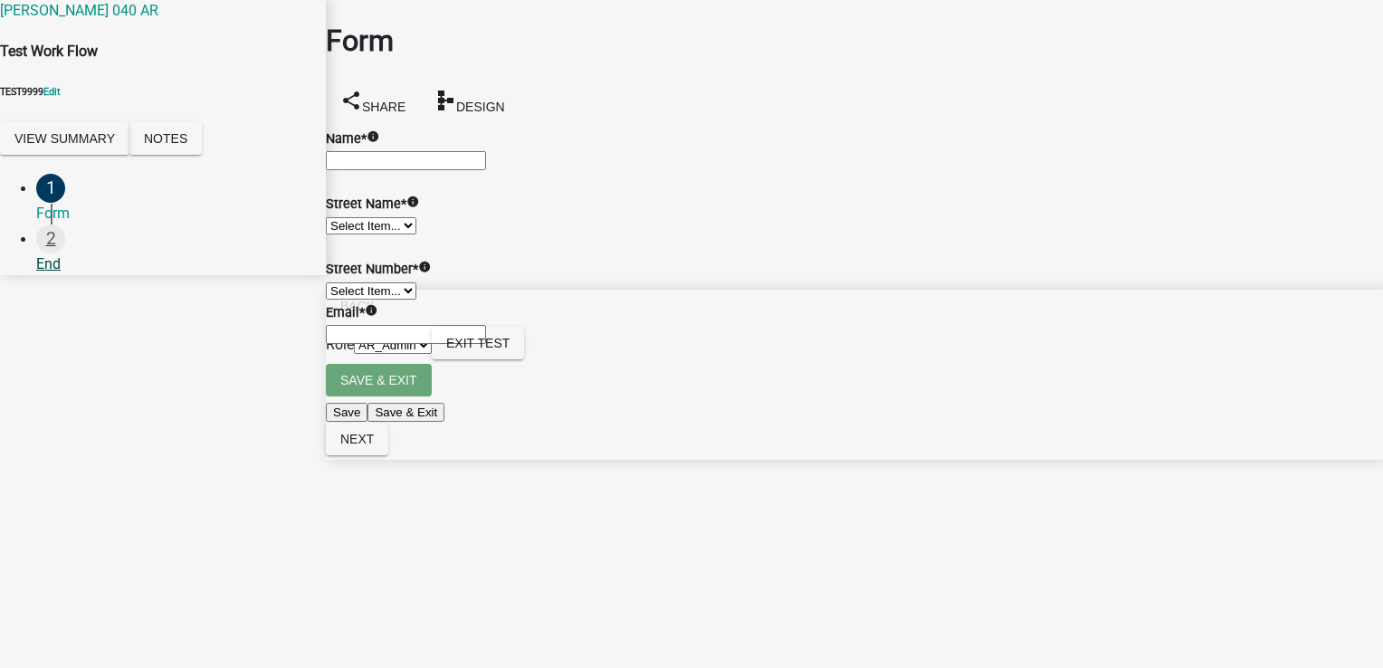
click at [70, 253] on div "End" at bounding box center [173, 264] width 275 height 22
click at [68, 265] on div "2 End" at bounding box center [173, 249] width 275 height 51
click at [55, 252] on div "2 End" at bounding box center [173, 249] width 275 height 51
click at [81, 203] on div "Form" at bounding box center [173, 214] width 275 height 22
click at [432, 354] on select "Applicant AR_Admin" at bounding box center [393, 345] width 78 height 17
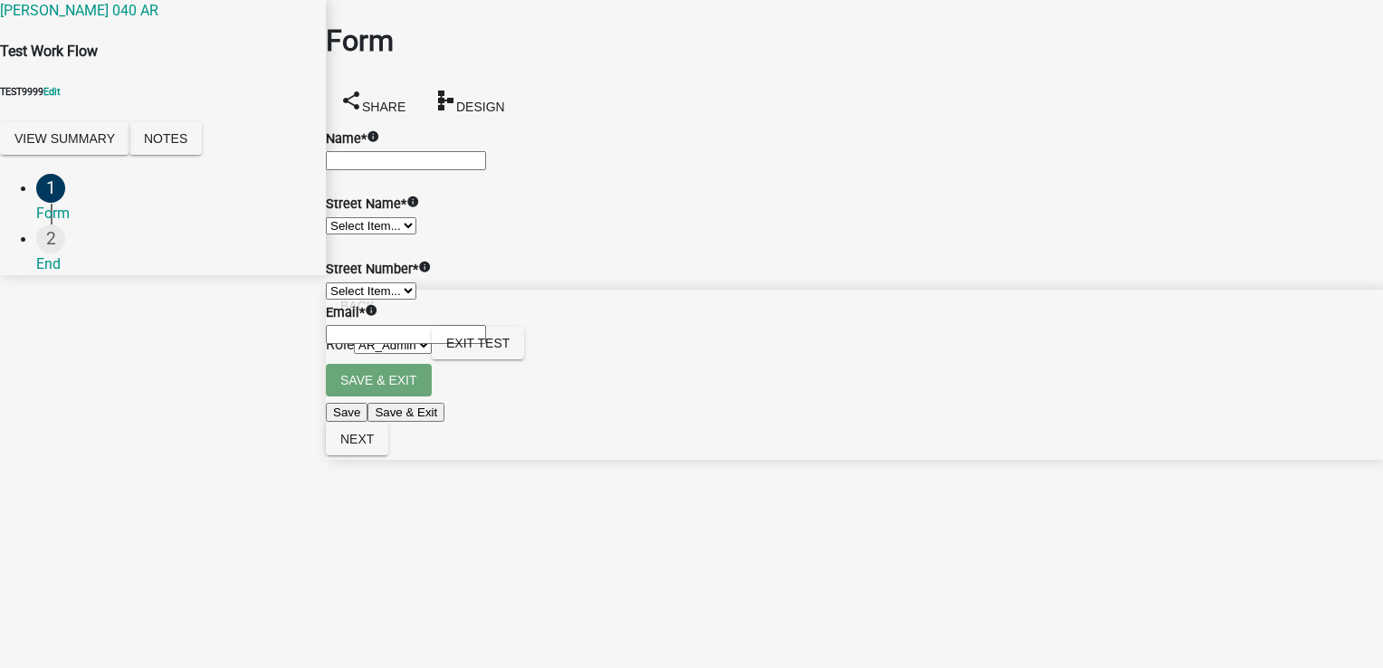
select select "46f061d0-ca05-4526-87ad-bae6256f3e47"
click at [432, 354] on select "Applicant AR_Admin" at bounding box center [393, 345] width 78 height 17
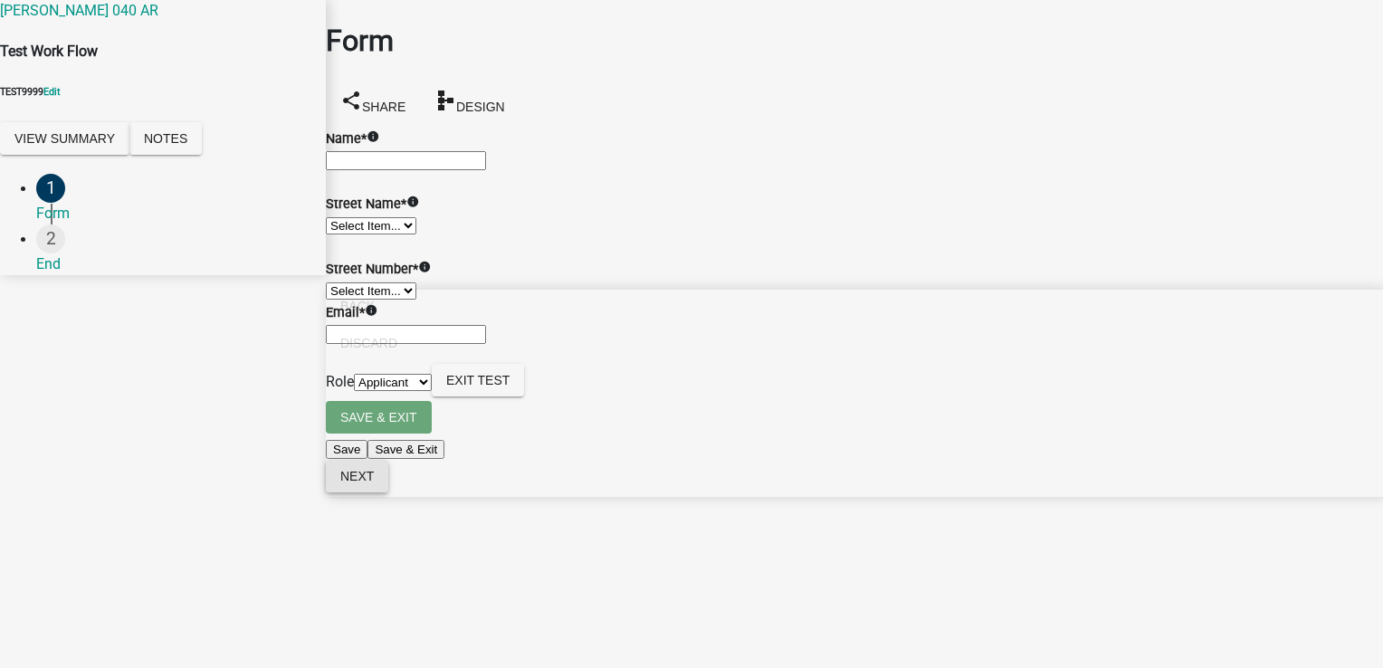
click at [374, 483] on span "Next" at bounding box center [356, 476] width 33 height 14
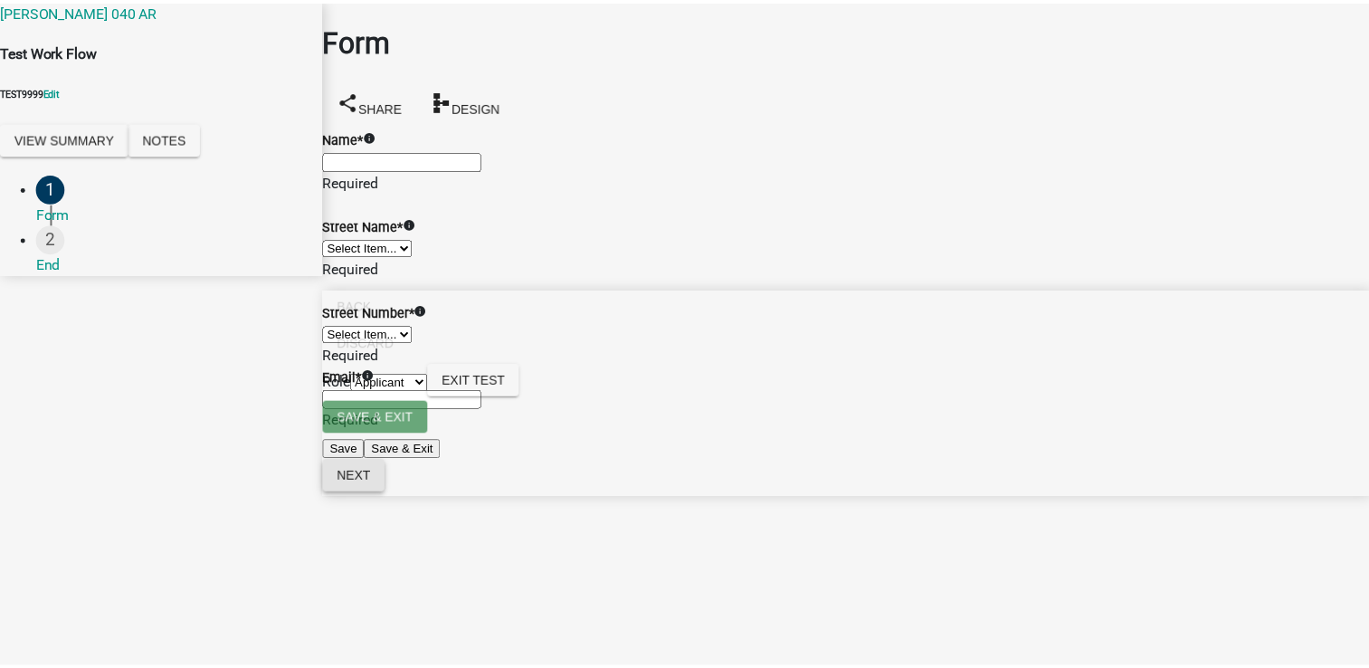
scroll to position [116, 0]
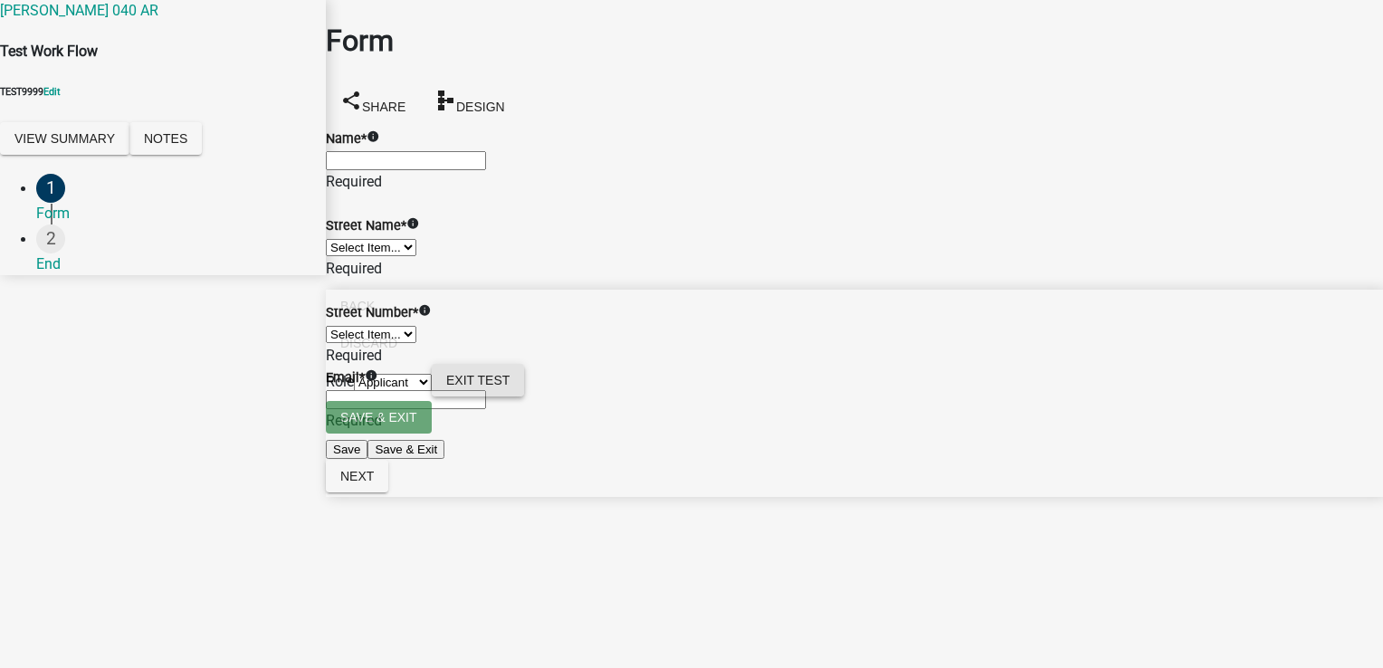
click at [509, 387] on span "Exit Test" at bounding box center [477, 380] width 63 height 14
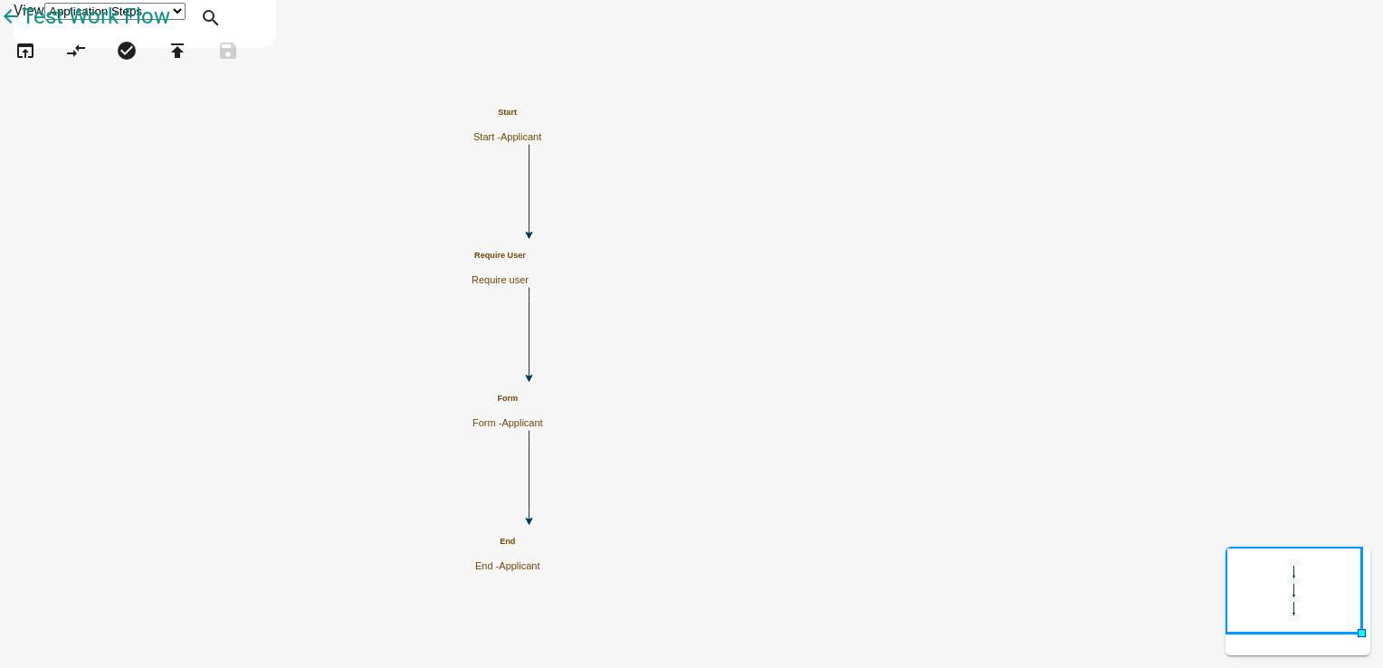
click at [992, 342] on icon "Start Start - Applicant Require User Require user Form Form - Applicant End End…" at bounding box center [691, 334] width 1381 height 666
click at [188, 65] on icon "publish" at bounding box center [177, 52] width 22 height 25
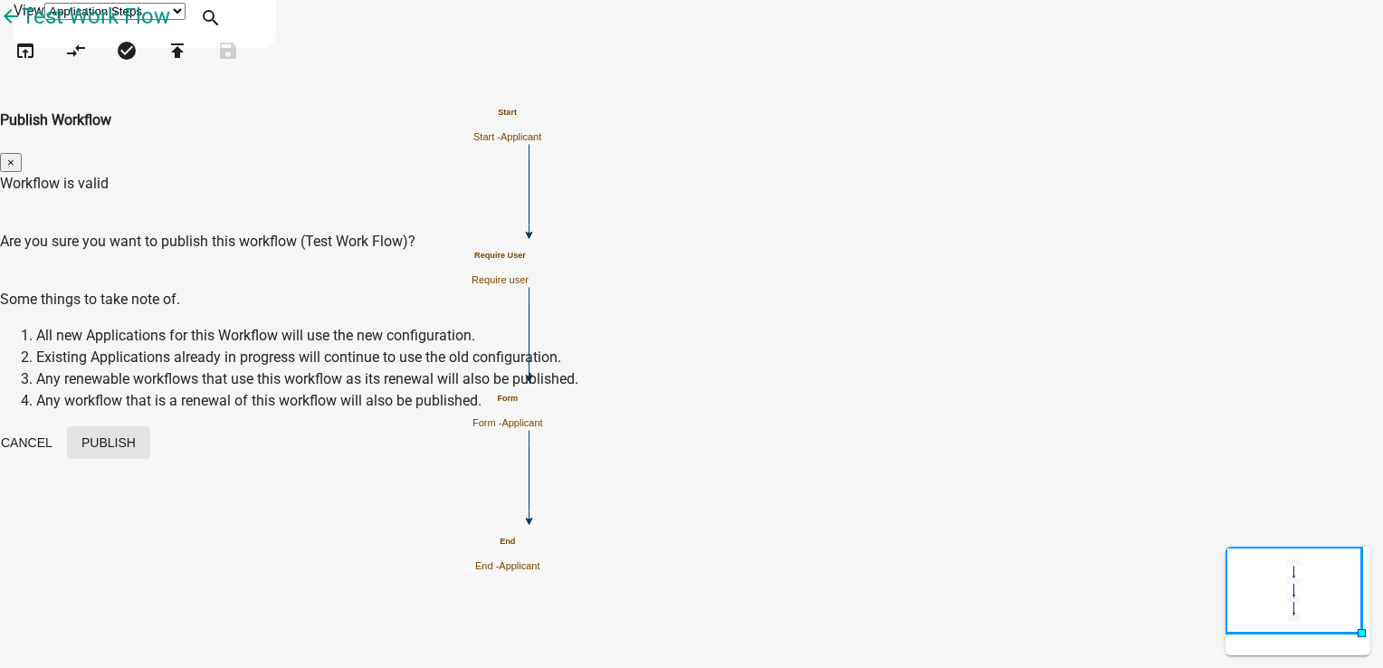
click at [150, 426] on button "Publish" at bounding box center [108, 442] width 83 height 33
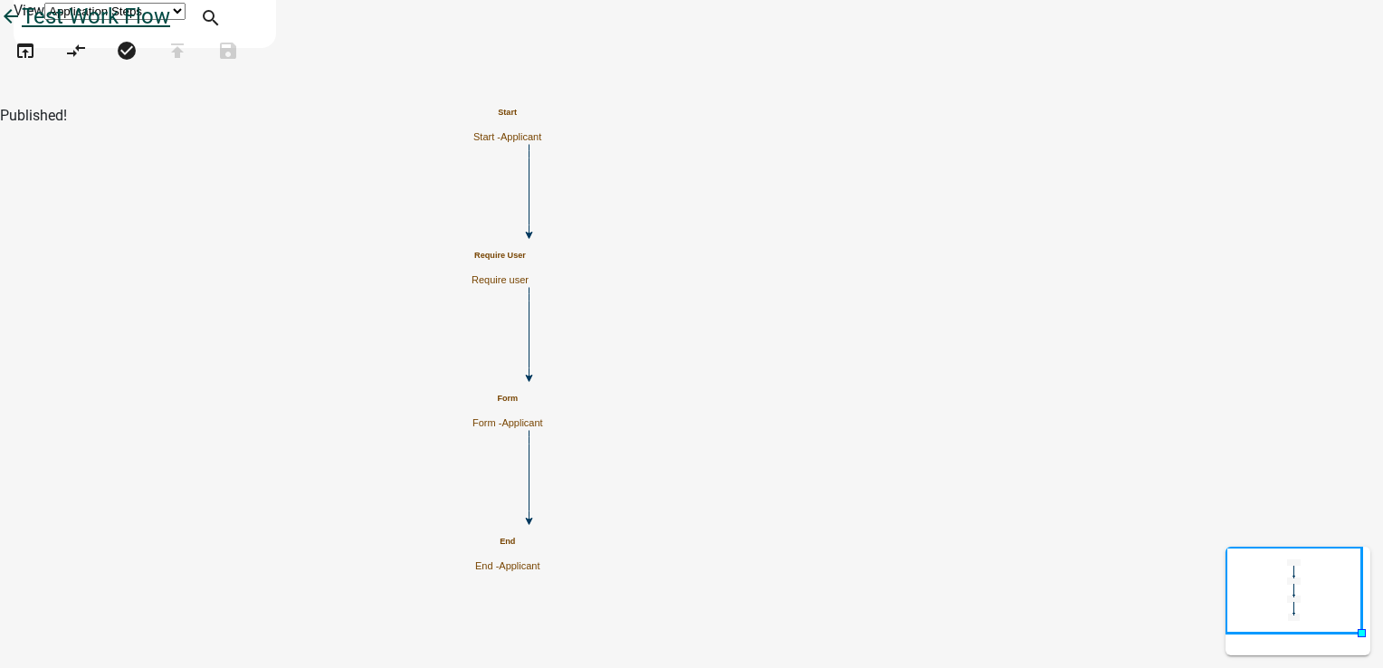
click at [35, 29] on link "arrow_back Test Work Flow" at bounding box center [85, 16] width 170 height 25
click at [22, 31] on icon "arrow_back" at bounding box center [11, 17] width 22 height 25
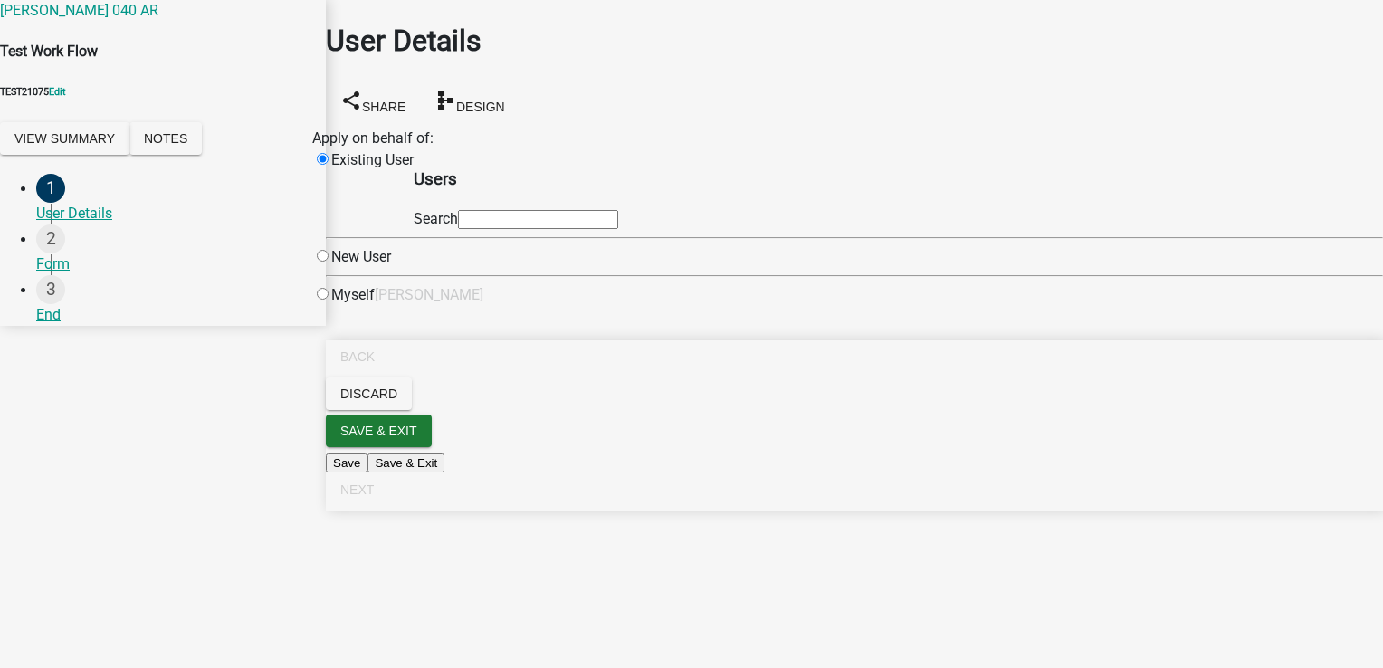
click at [618, 229] on input "text" at bounding box center [538, 219] width 160 height 19
click at [375, 306] on div "Myself" at bounding box center [343, 295] width 62 height 22
click at [328, 299] on input "radio" at bounding box center [323, 294] width 12 height 12
radio input "true"
radio input "false"
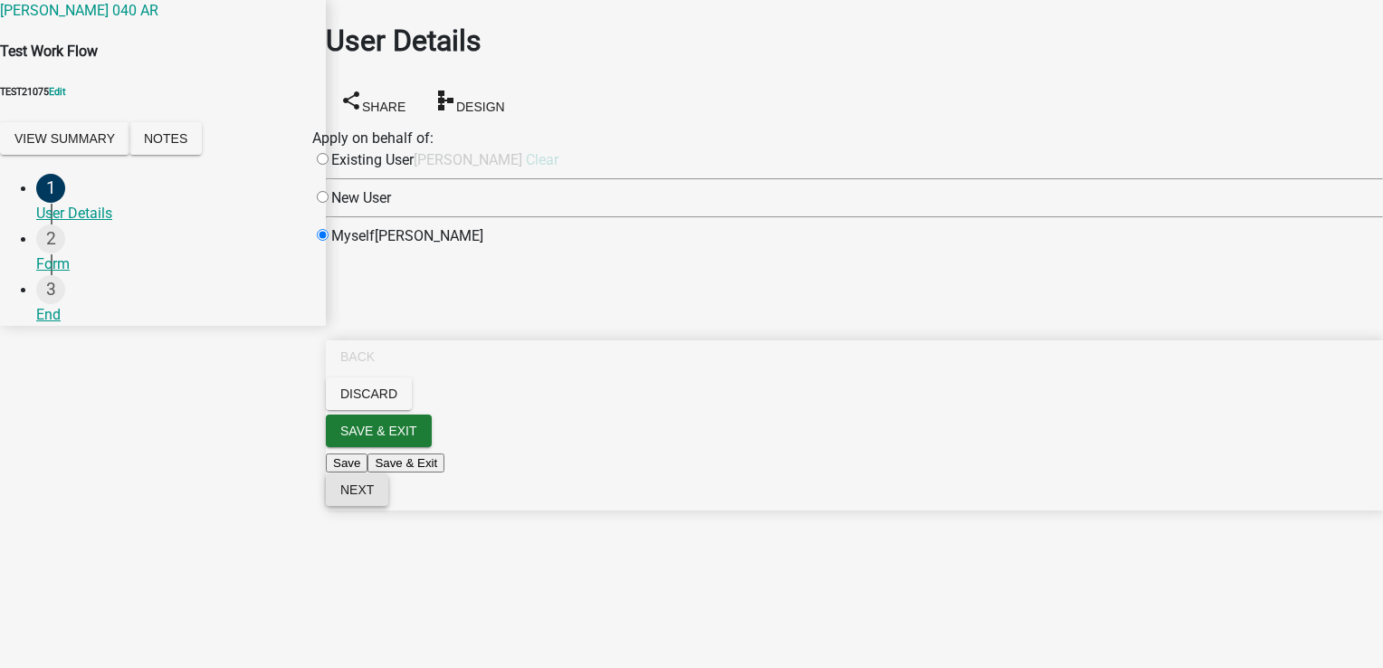
click at [388, 506] on button "Next" at bounding box center [357, 489] width 62 height 33
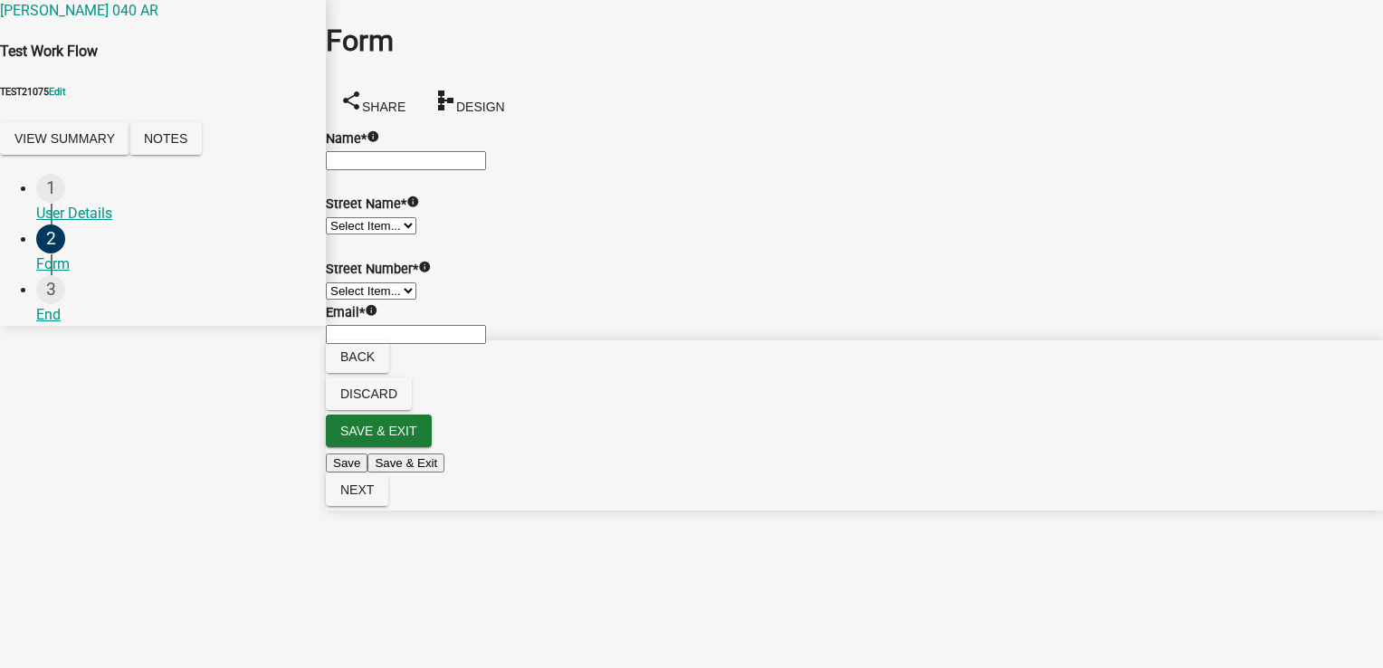
click at [486, 169] on input "Name *" at bounding box center [406, 160] width 160 height 19
type input "Test"
type input "[PERSON_NAME][EMAIL_ADDRESS][DOMAIN_NAME]"
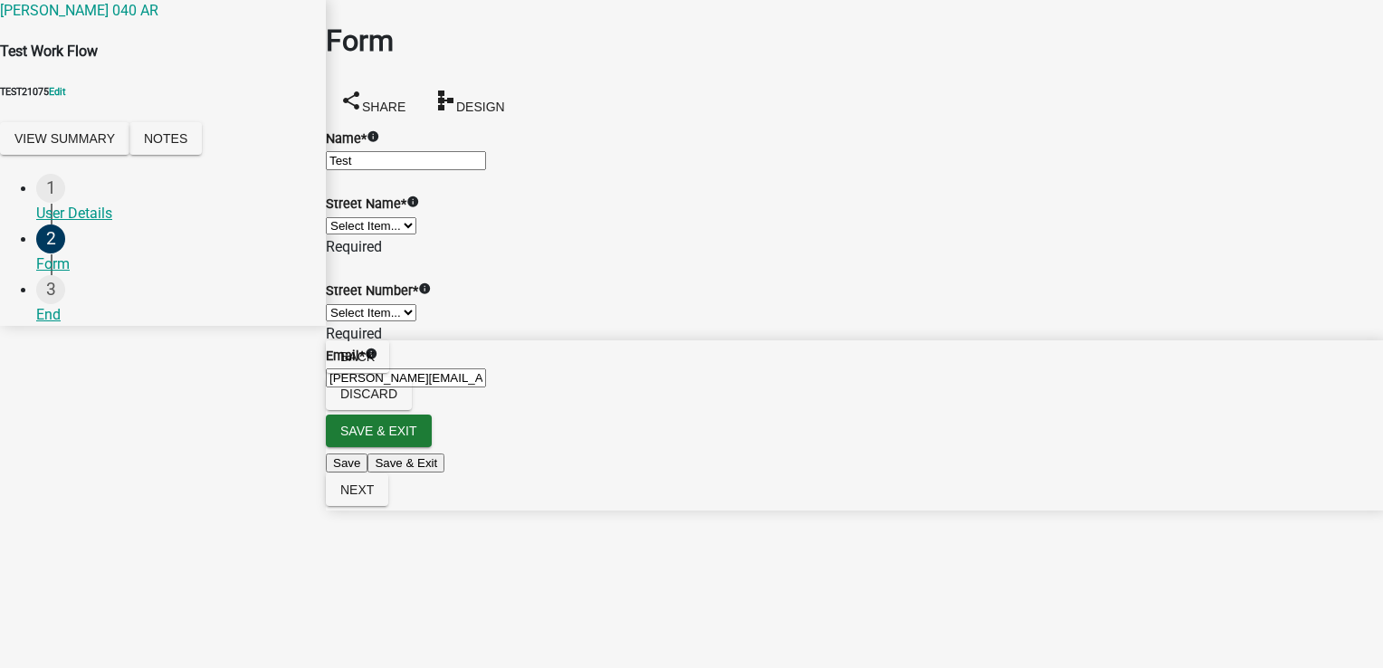
click at [416, 234] on select "Select Item... Test St1 Test St2 Test St3" at bounding box center [371, 225] width 90 height 17
click at [347, 234] on select "Select Item... Test St1 Test St2 Test St3" at bounding box center [371, 225] width 90 height 17
select select "932eb6b9-cb23-4bba-9ddc-2013fca3c87d"
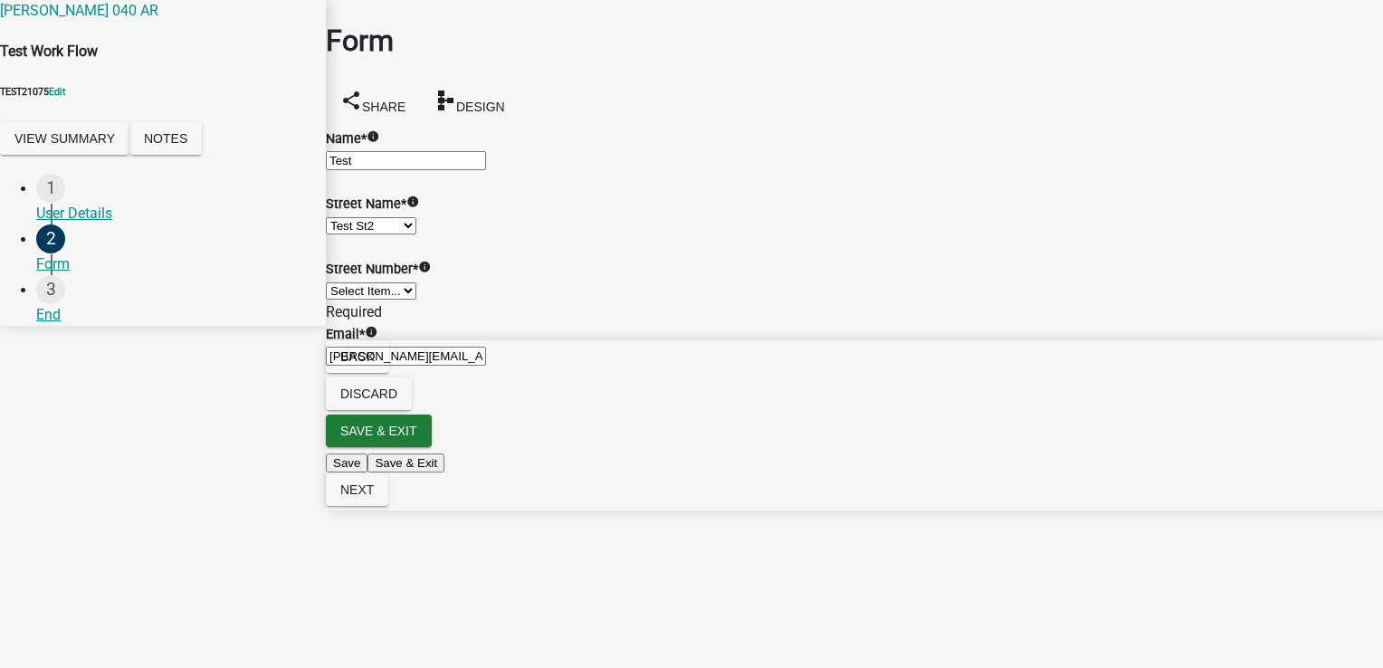
click at [416, 299] on select "Select Item... 1 2 3 4 5 6 7 8 9" at bounding box center [371, 290] width 90 height 17
click at [347, 299] on select "Select Item... 1 2 3 4 5 6 7 8 9" at bounding box center [371, 290] width 90 height 17
select select "d6e5ff1e-6dc1-44bc-84dd-d0b138aff003"
click at [374, 497] on span "Next" at bounding box center [356, 489] width 33 height 14
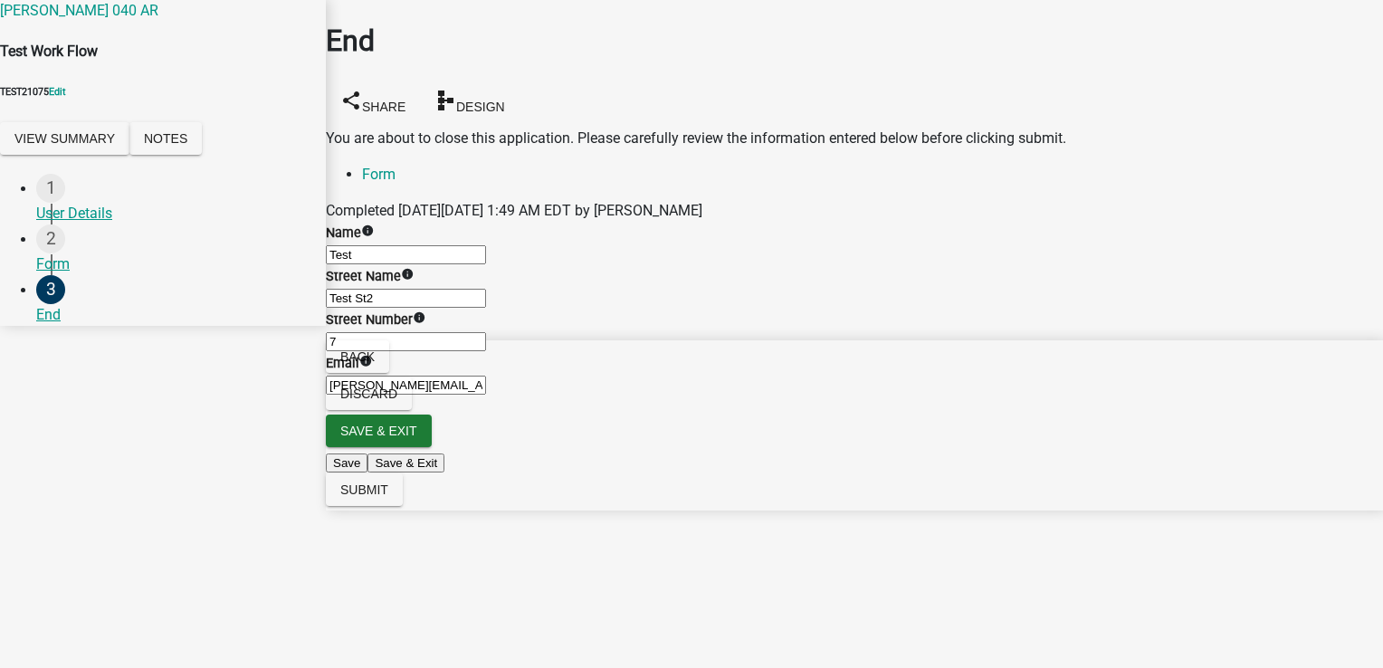
scroll to position [67, 0]
click at [388, 497] on span "Submit" at bounding box center [364, 489] width 48 height 14
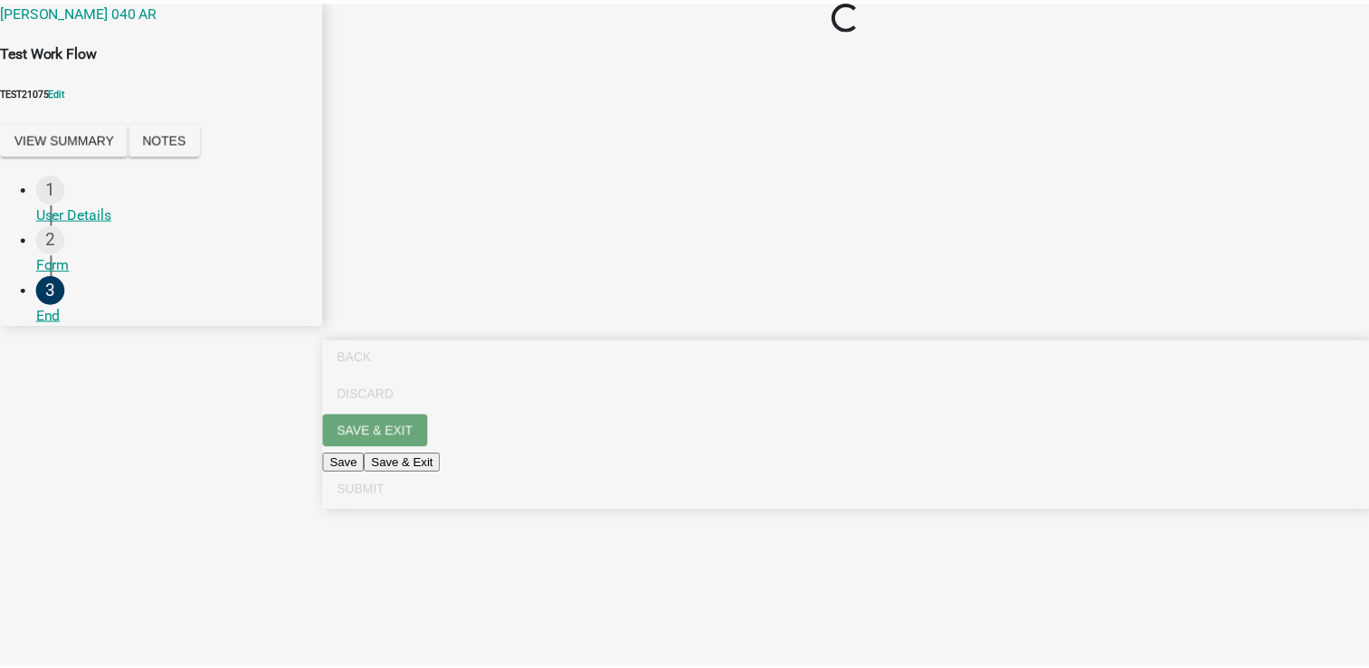
scroll to position [0, 0]
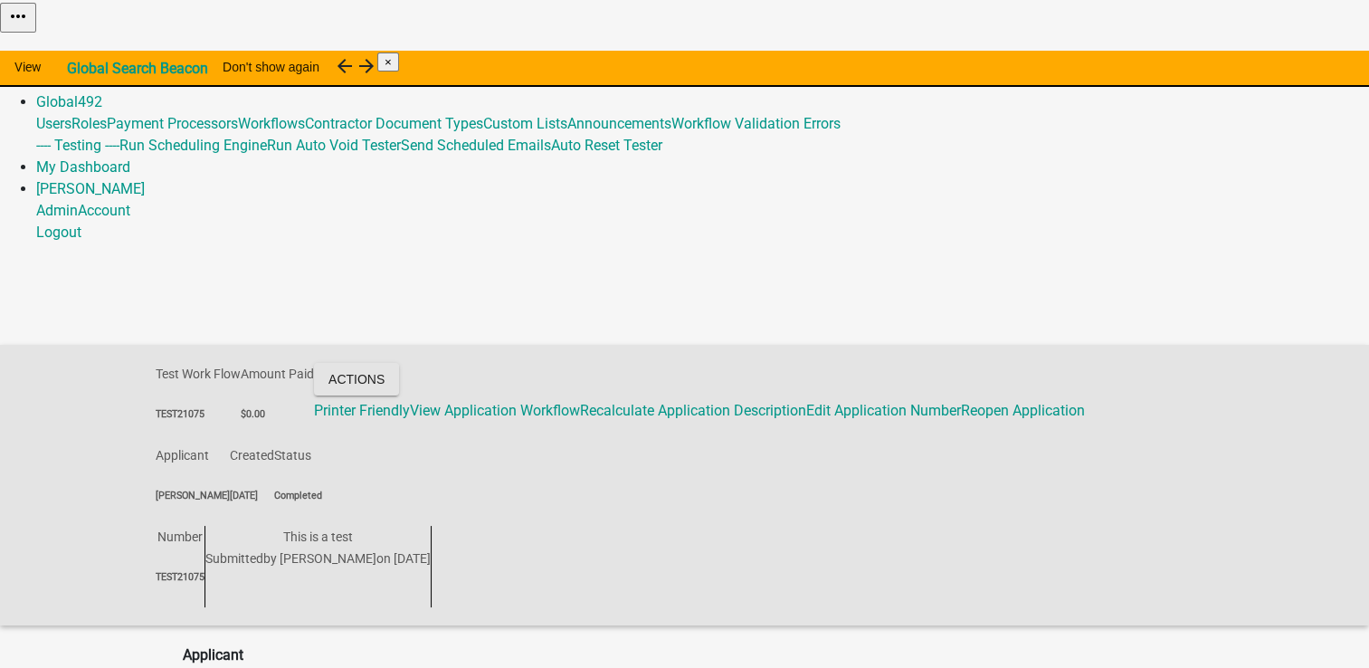
click at [74, 50] on link "Home" at bounding box center [55, 58] width 38 height 17
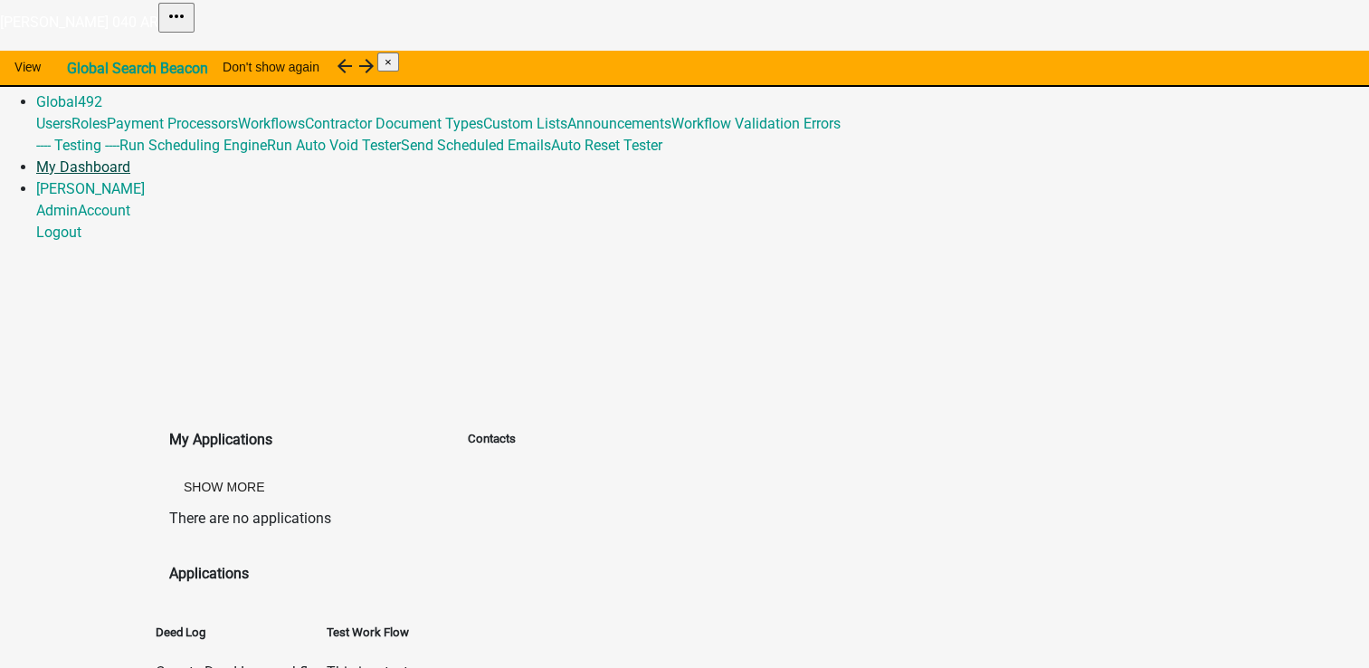
click at [130, 158] on link "My Dashboard" at bounding box center [83, 166] width 94 height 17
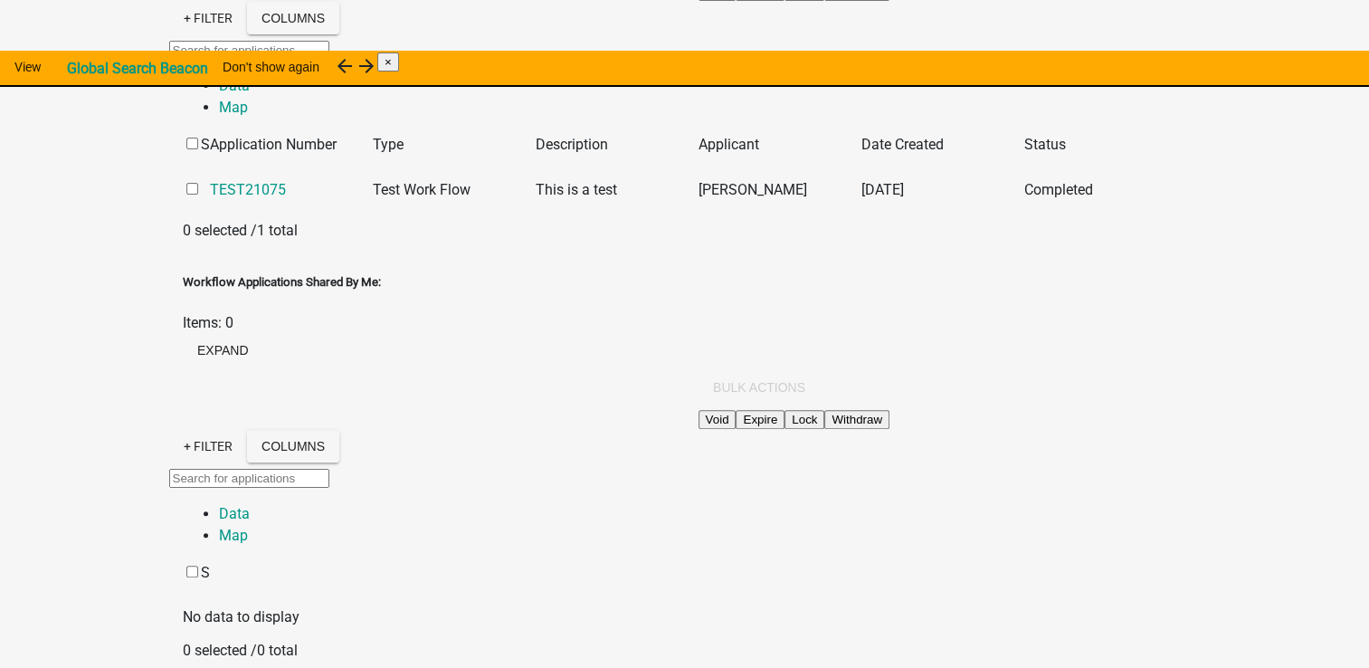
scroll to position [554, 0]
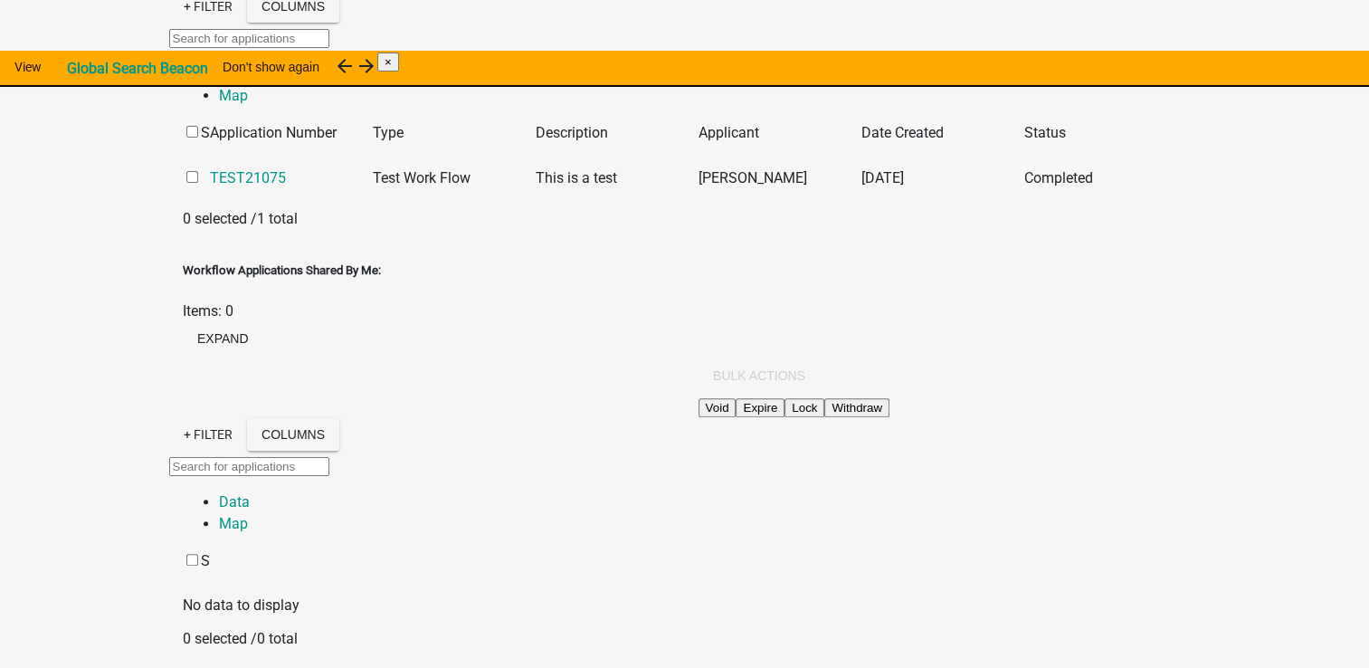
drag, startPoint x: 1368, startPoint y: 530, endPoint x: 1385, endPoint y: 229, distance: 301.8
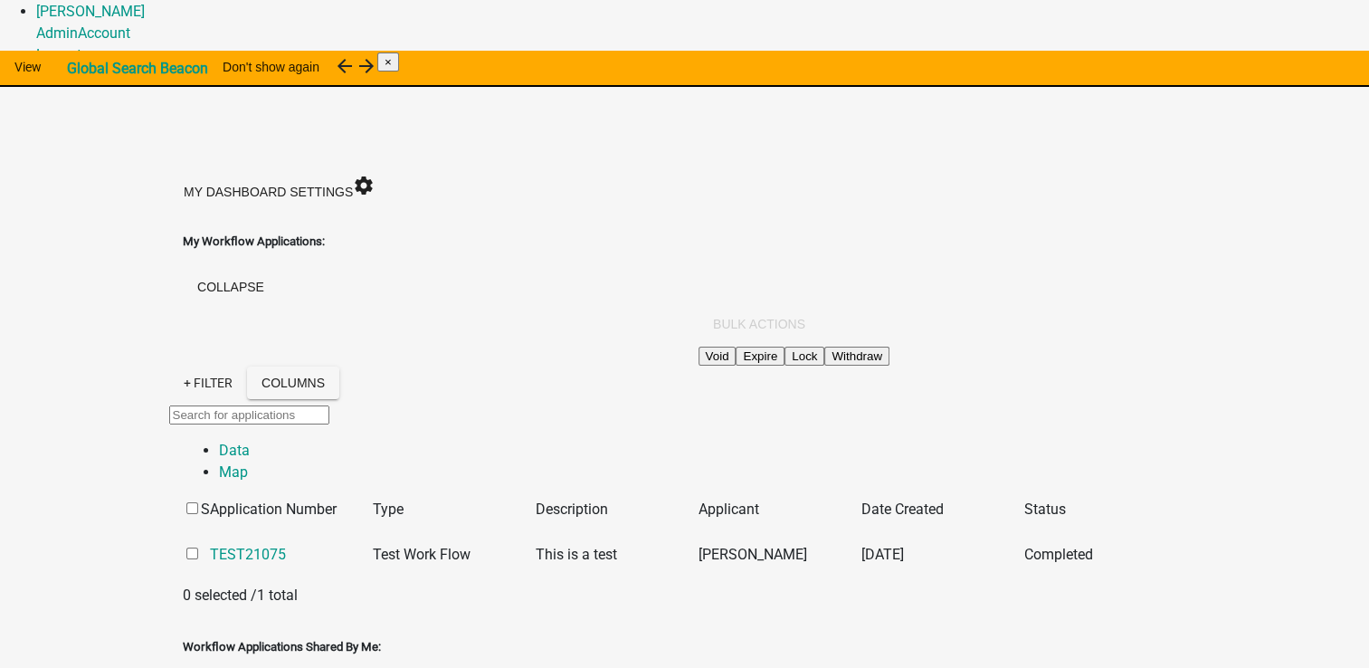
scroll to position [0, 0]
